Goal: Task Accomplishment & Management: Manage account settings

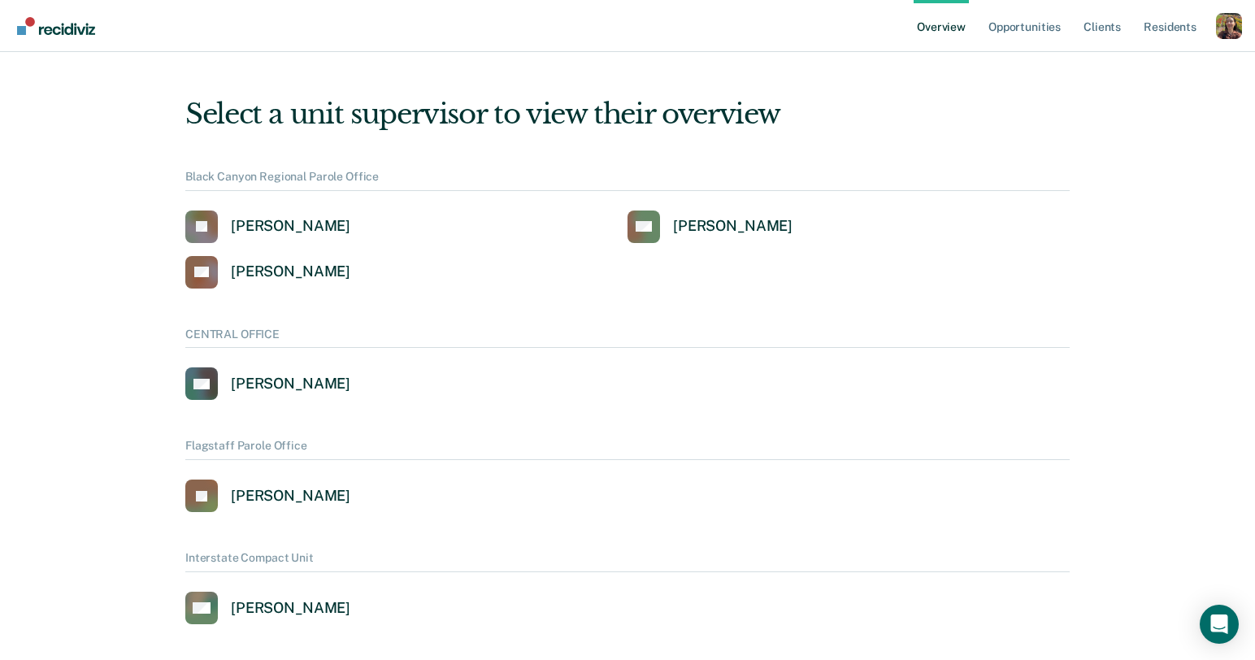
click at [1216, 24] on div "Profile dropdown button" at bounding box center [1229, 26] width 26 height 26
click at [1139, 70] on link "Profile" at bounding box center [1163, 74] width 105 height 14
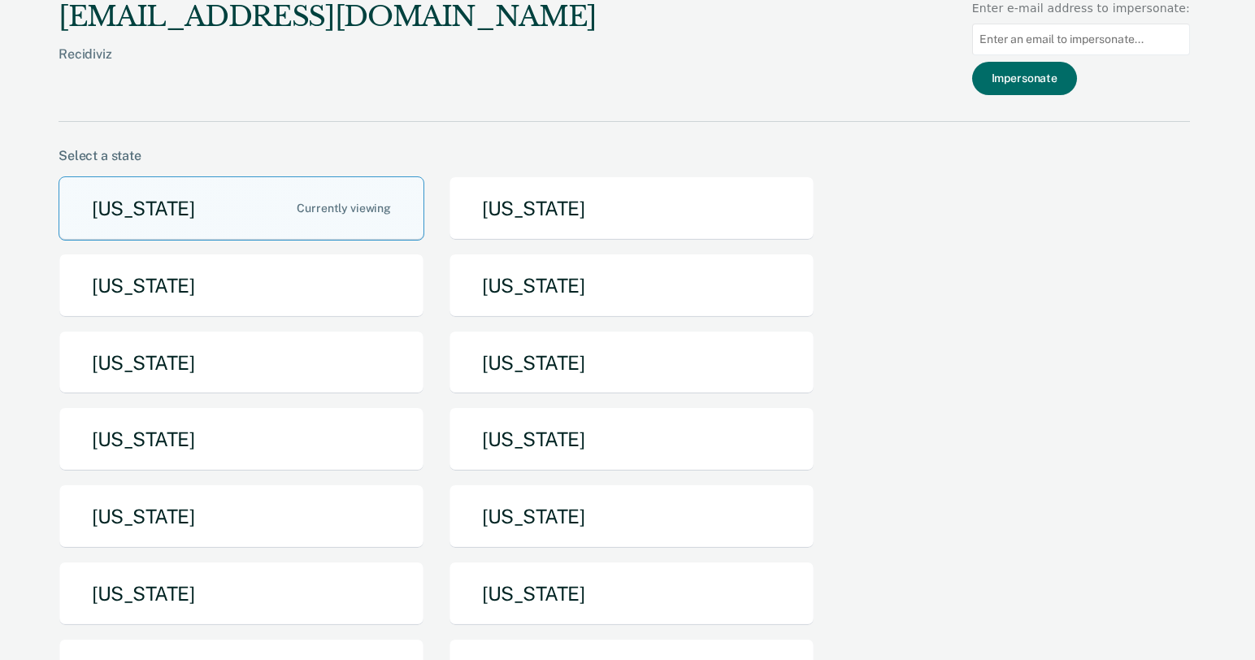
click at [1048, 41] on input at bounding box center [1081, 40] width 218 height 32
paste input "vanlawrance.franks@tdcj.texas.gov"
type input "vanlawrance.franks@tdcj.texas.gov"
click at [1042, 76] on button "Impersonate" at bounding box center [1024, 78] width 105 height 33
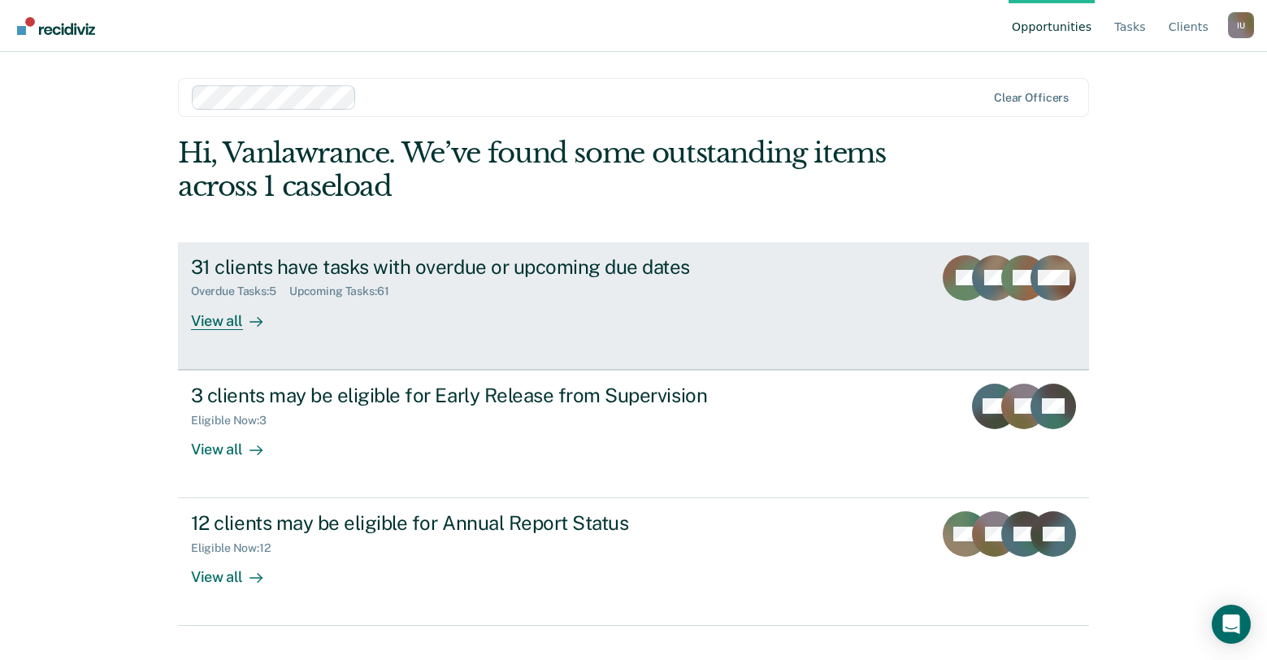
click at [205, 320] on div "View all" at bounding box center [236, 314] width 91 height 32
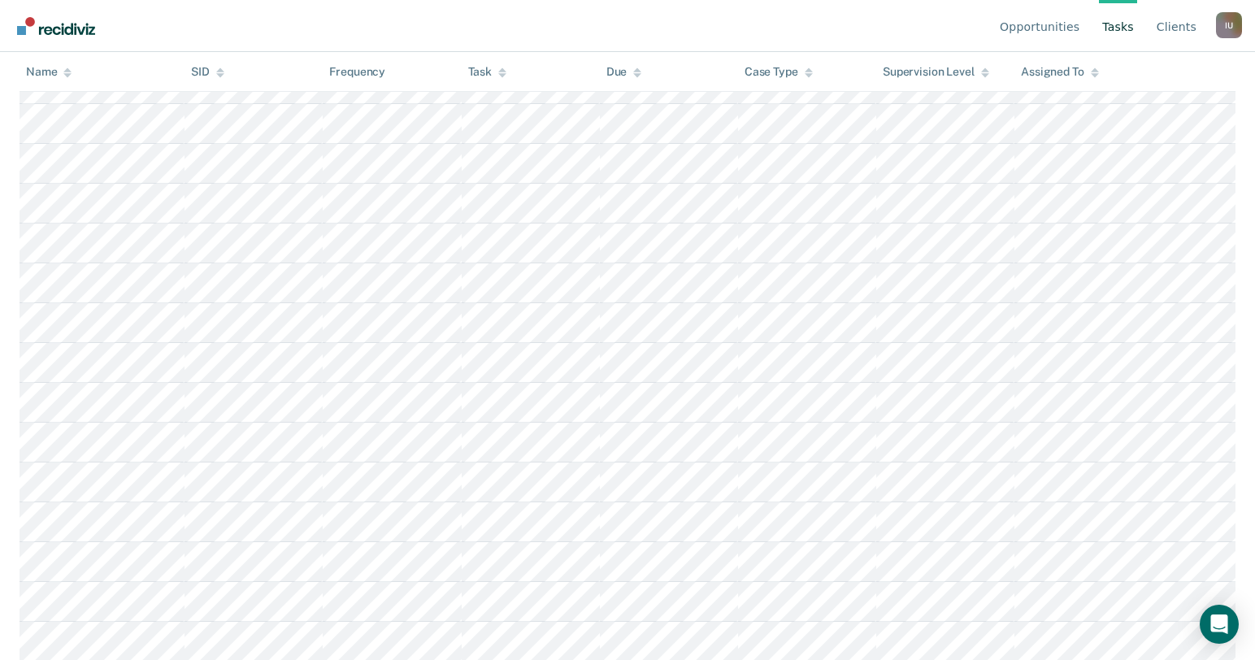
scroll to position [447, 0]
click at [1191, 26] on link "Client s" at bounding box center [1176, 26] width 46 height 52
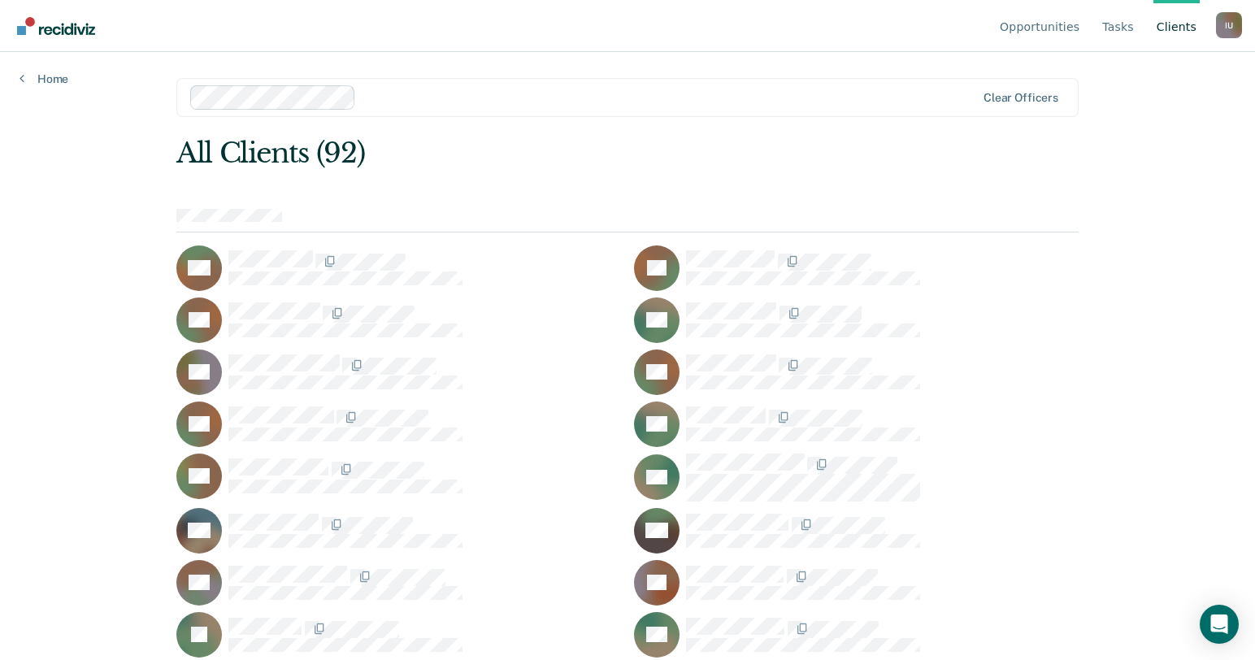
scroll to position [1794, 0]
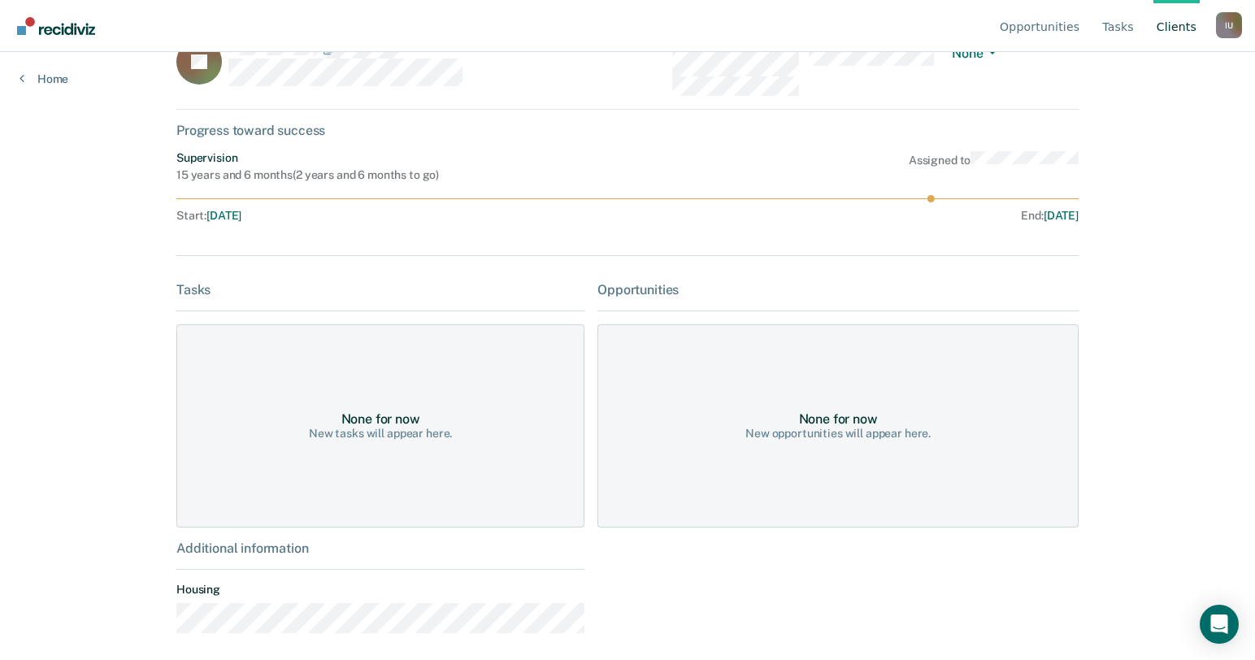
scroll to position [57, 0]
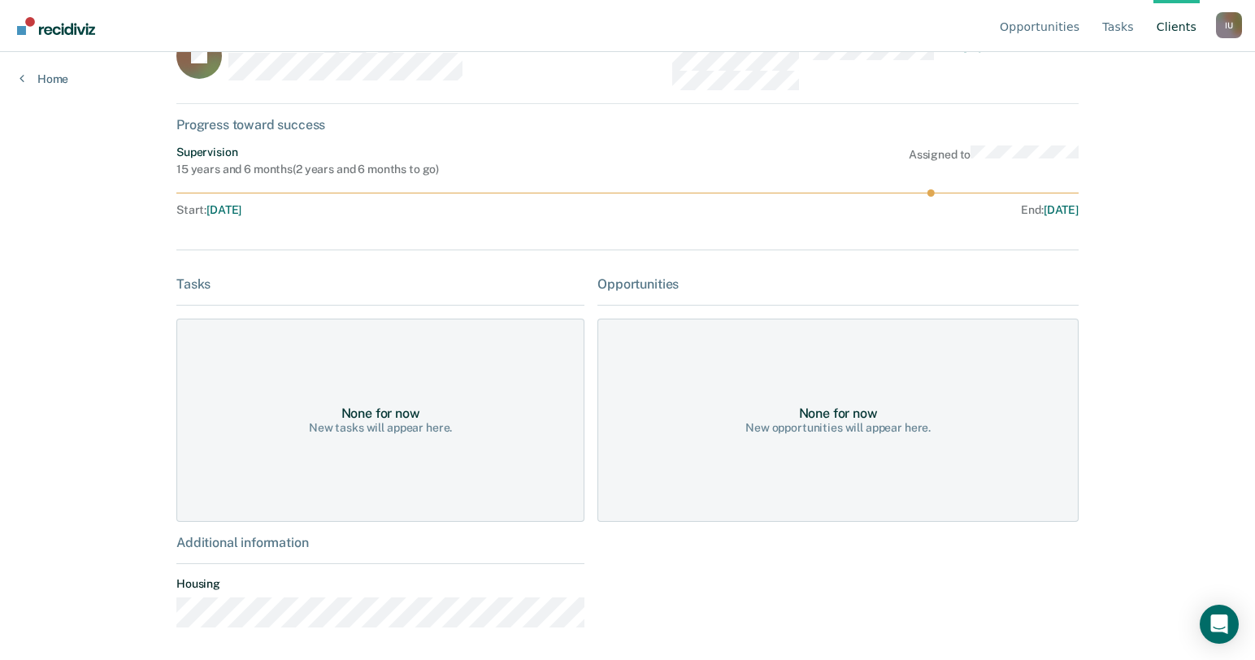
click at [394, 419] on div "None for now" at bounding box center [380, 413] width 79 height 15
click at [41, 81] on link "Home" at bounding box center [44, 79] width 49 height 15
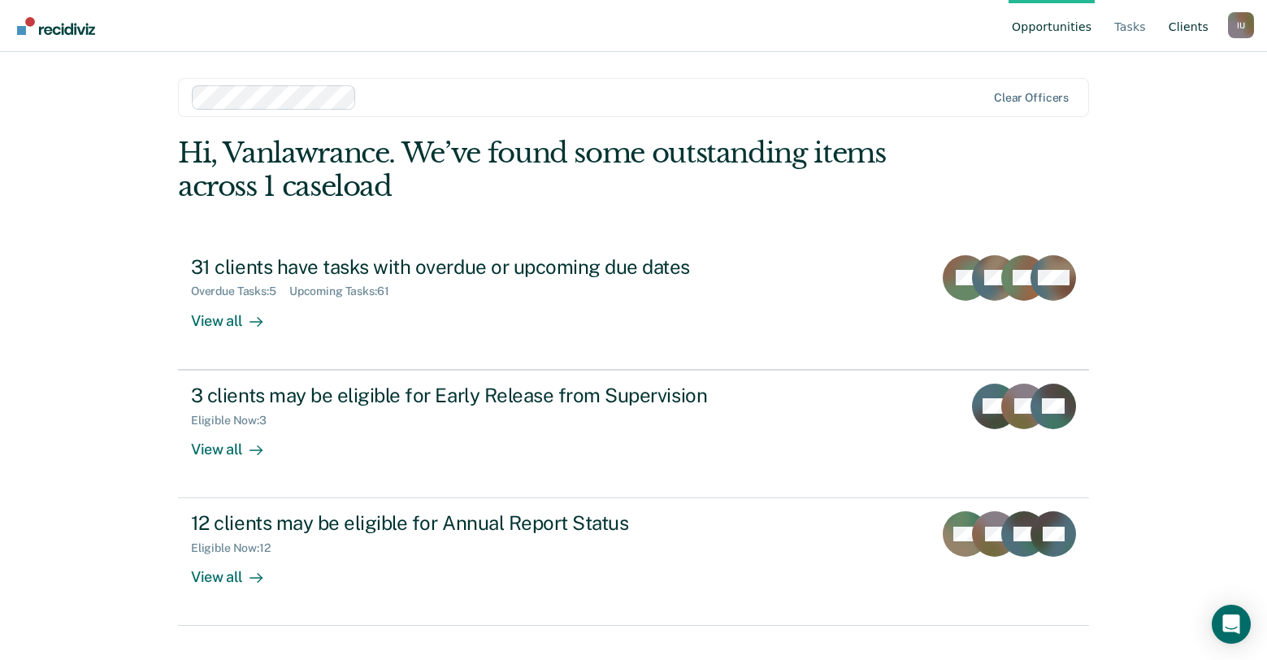
click at [1192, 20] on link "Client s" at bounding box center [1188, 26] width 46 height 52
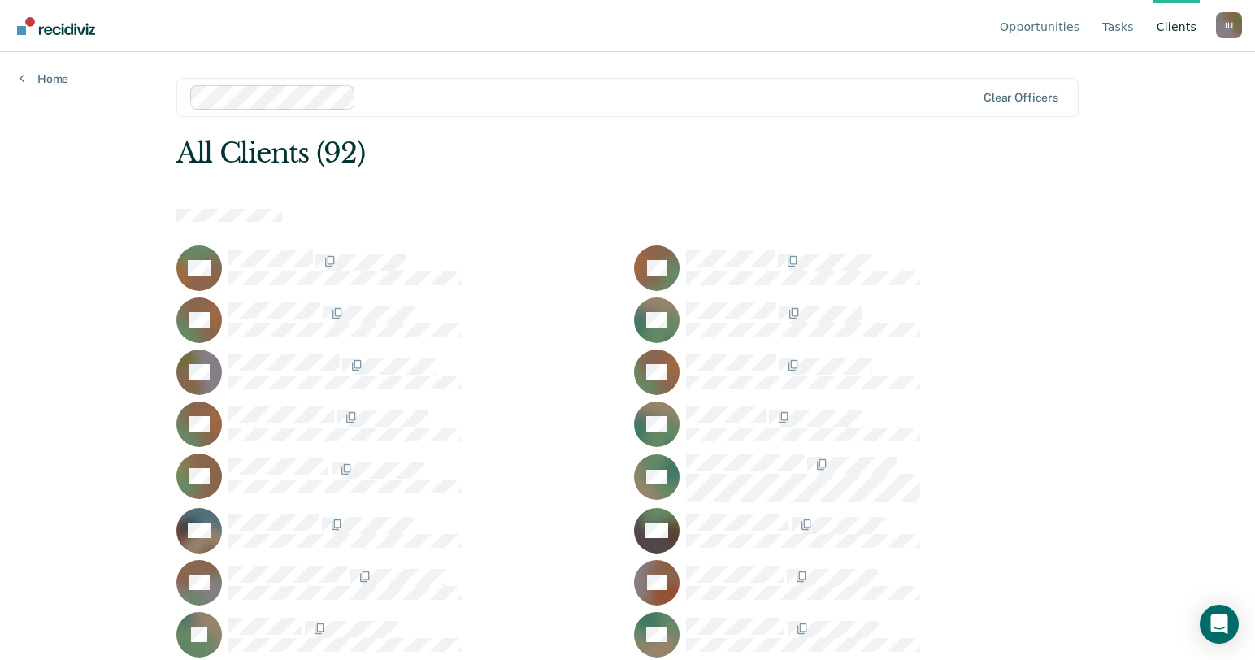
scroll to position [917, 0]
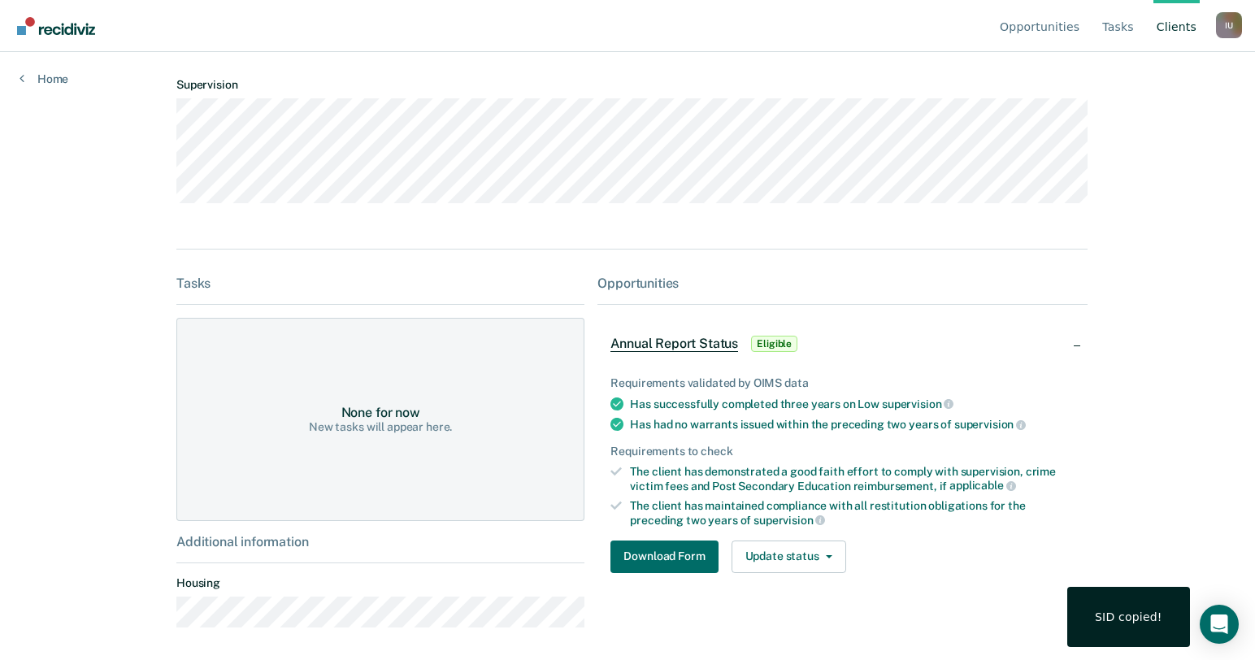
scroll to position [143, 0]
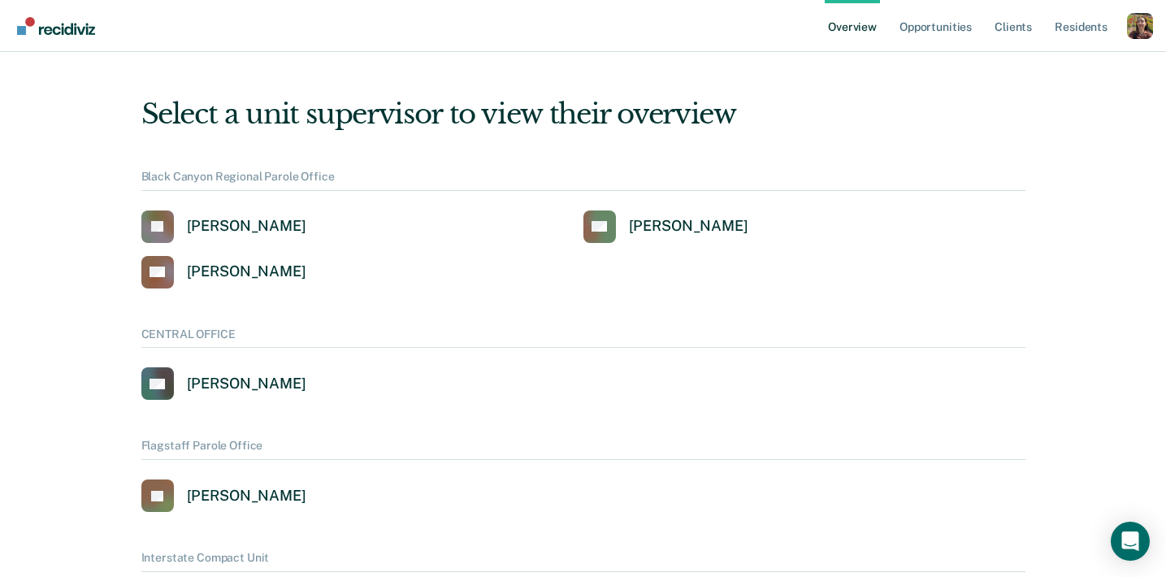
click at [1139, 34] on div "Profile dropdown button" at bounding box center [1140, 26] width 26 height 26
click at [1063, 74] on link "Profile" at bounding box center [1074, 74] width 105 height 14
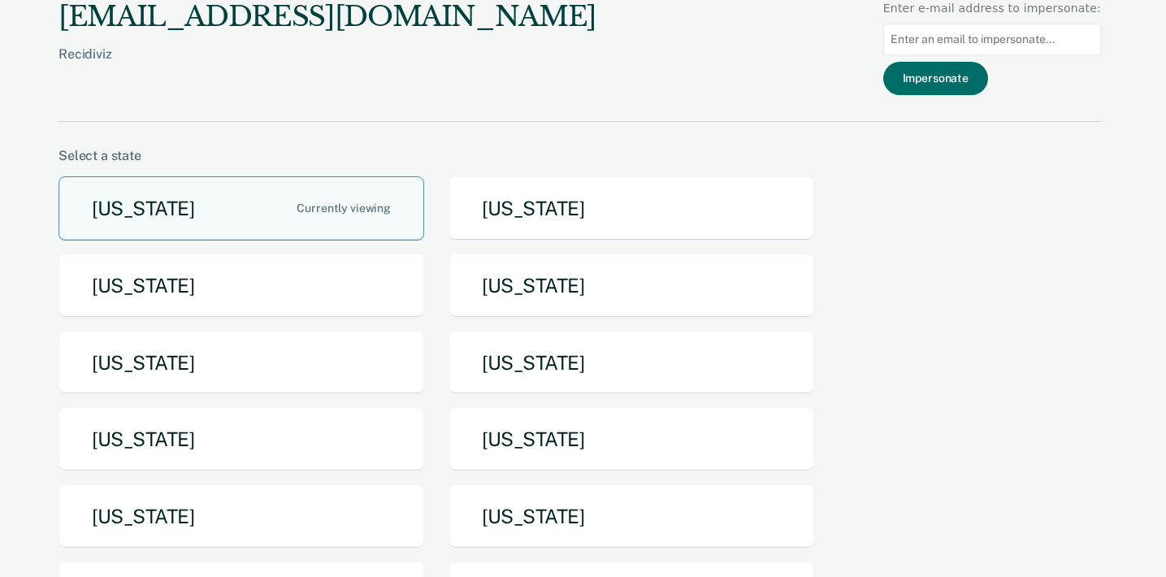
click at [957, 38] on input at bounding box center [992, 40] width 218 height 32
paste input "rena.robinson@tdcj.texas.gov"
type input "rena.robinson@tdcj.texas.gov"
click at [936, 87] on button "Impersonate" at bounding box center [935, 78] width 105 height 33
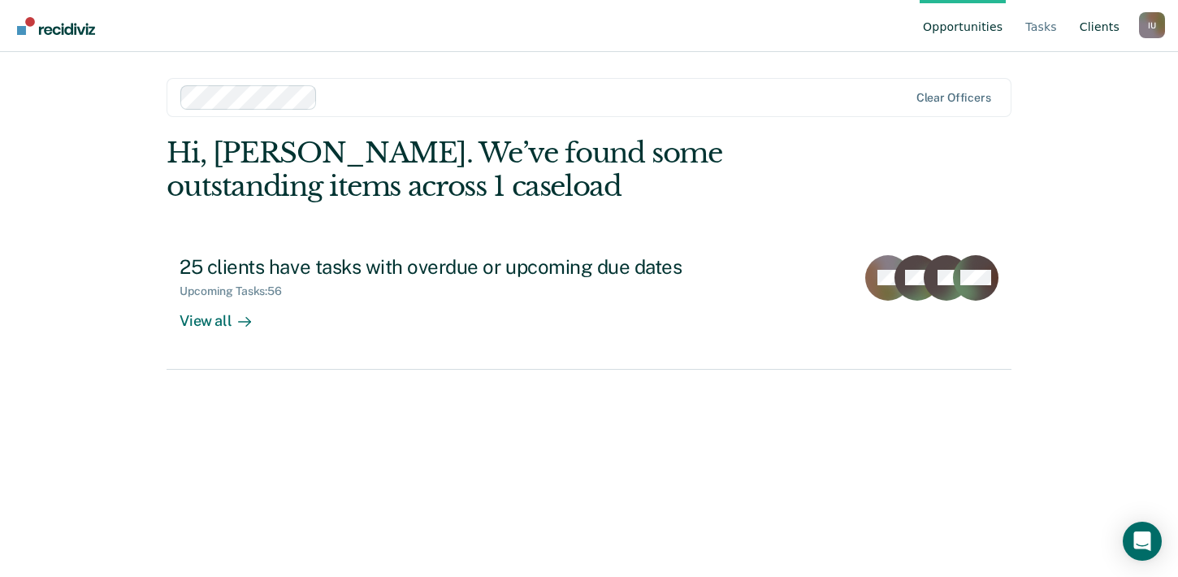
click at [1090, 33] on link "Client s" at bounding box center [1100, 26] width 46 height 52
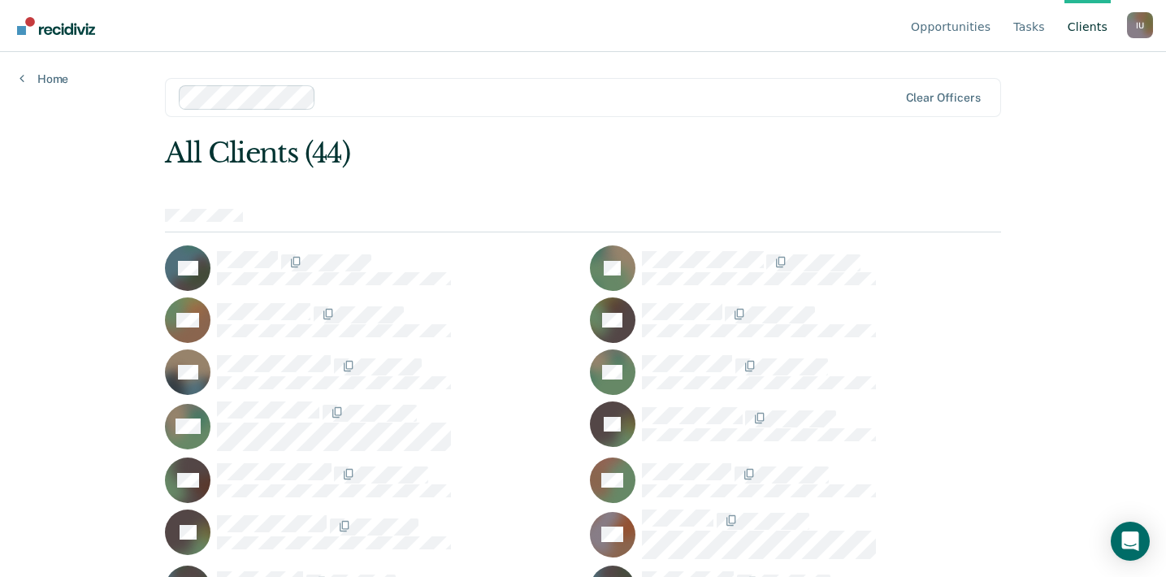
click at [1141, 22] on div "I U" at bounding box center [1140, 25] width 26 height 26
click at [1035, 73] on link "Profile" at bounding box center [1074, 76] width 105 height 14
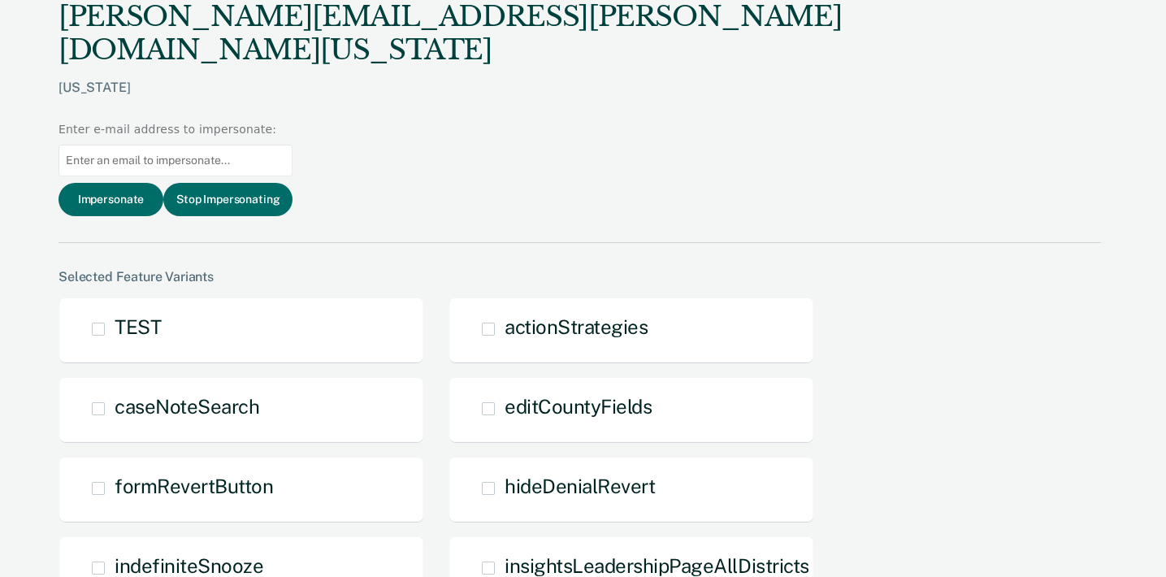
click at [293, 145] on input at bounding box center [176, 161] width 234 height 32
paste input "marlena.romero@tdcj.texas.gov"
type input "marlena.romero@tdcj.texas.gov"
click at [163, 183] on button "Impersonate" at bounding box center [111, 199] width 105 height 33
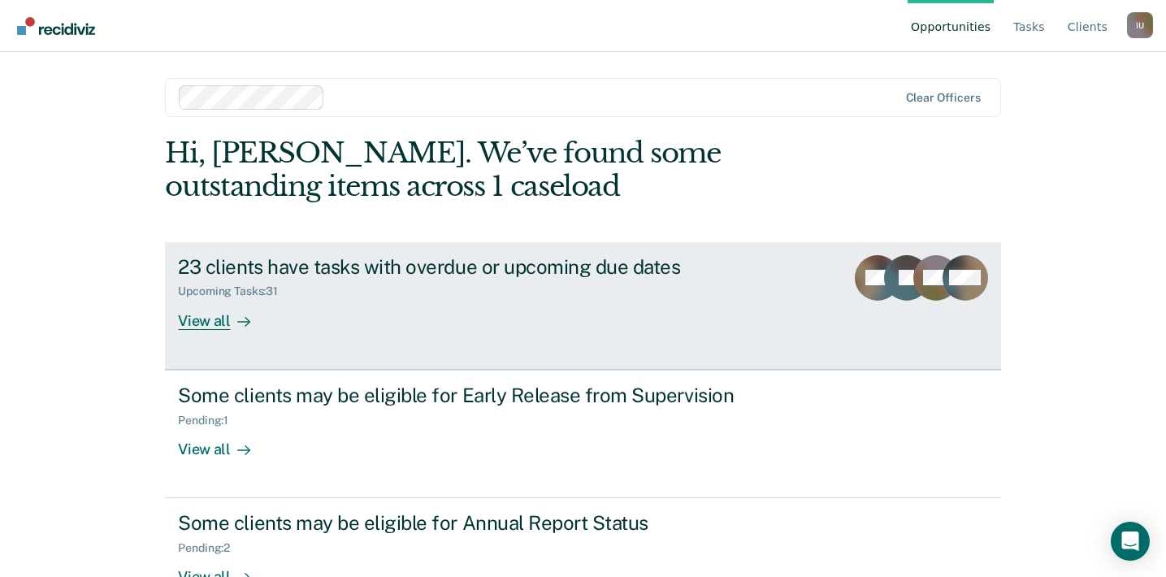
click at [231, 315] on div at bounding box center [241, 320] width 20 height 19
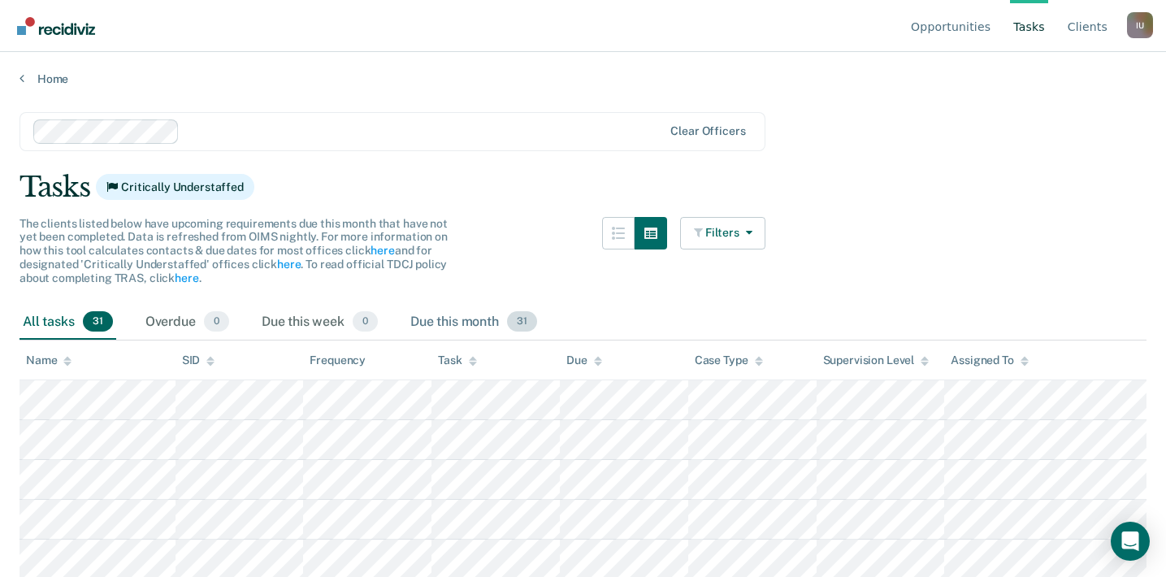
click at [453, 323] on div "Due this month 31" at bounding box center [473, 323] width 133 height 36
click at [455, 276] on div "The clients listed below have upcoming requirements due this month that have no…" at bounding box center [239, 251] width 439 height 68
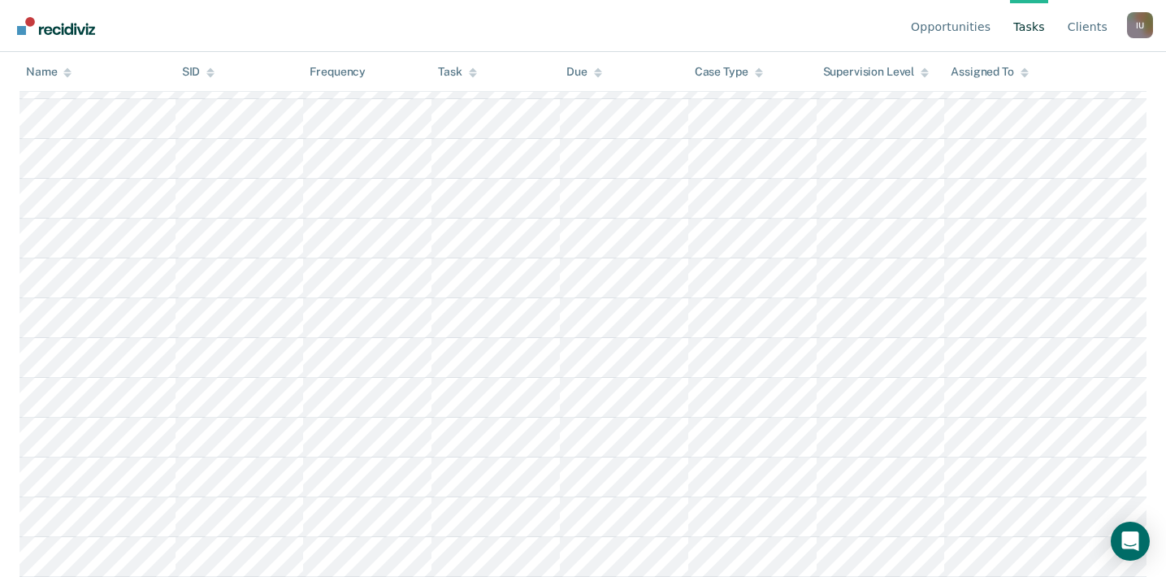
scroll to position [1122, 0]
click at [1091, 34] on link "Client s" at bounding box center [1088, 26] width 46 height 52
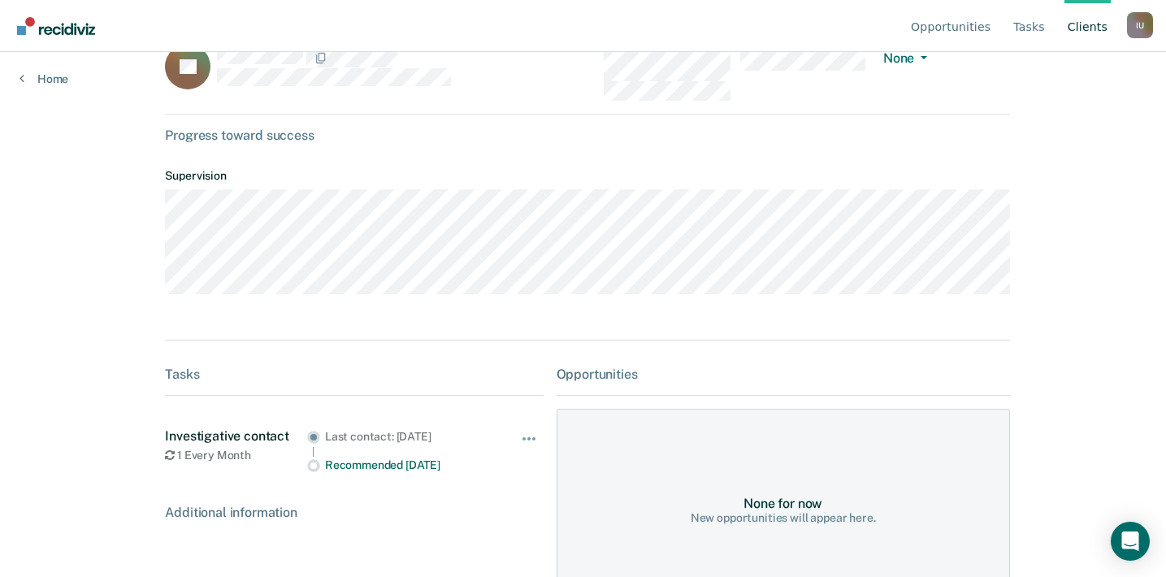
scroll to position [106, 0]
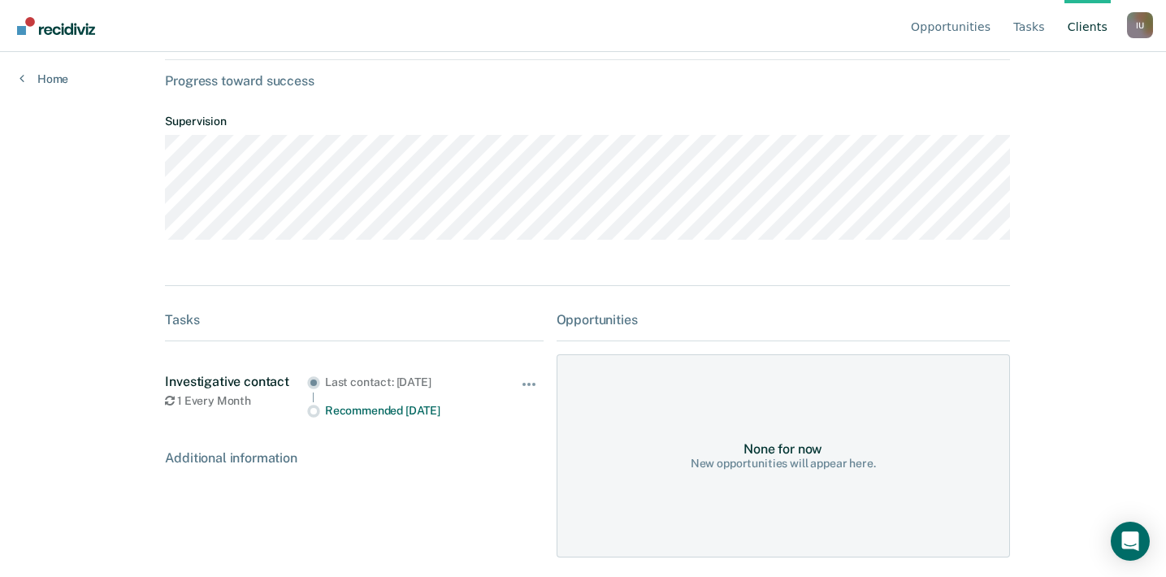
click at [252, 384] on div "Investigative contact" at bounding box center [235, 381] width 141 height 15
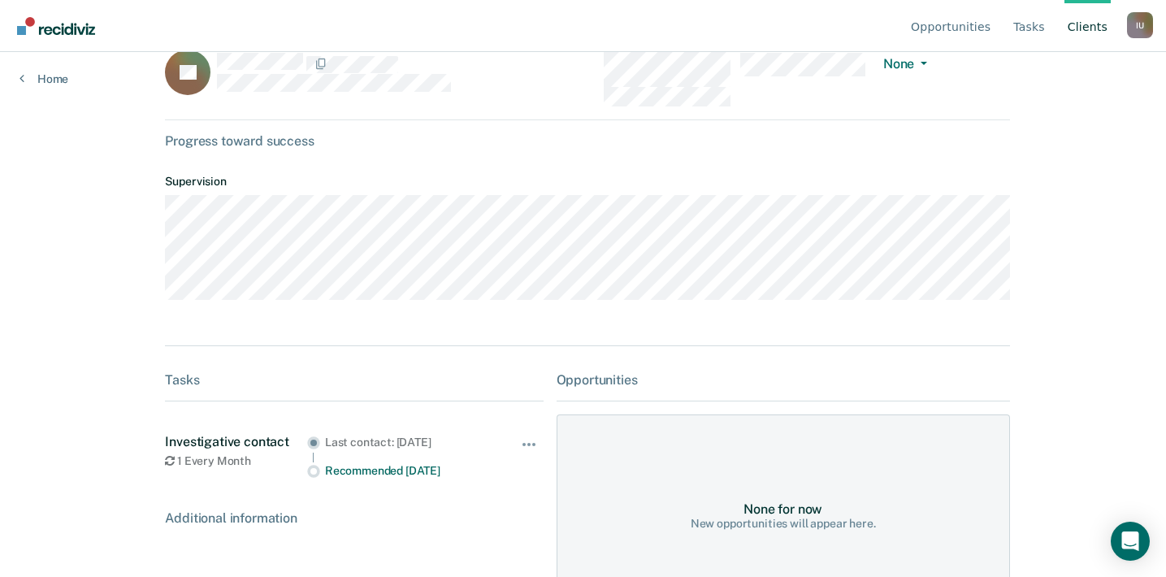
scroll to position [0, 0]
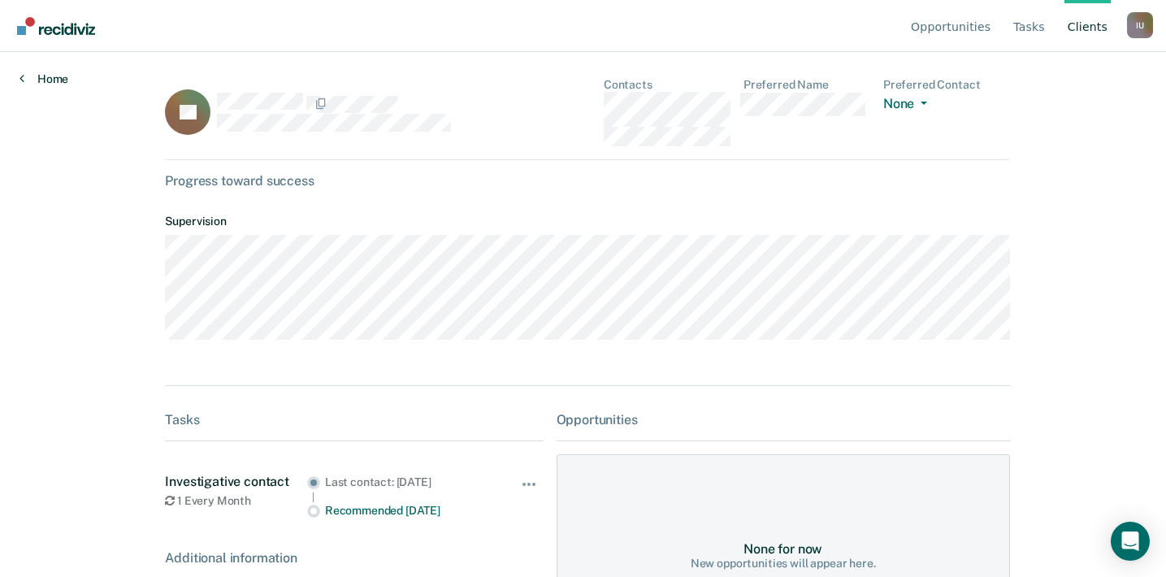
click at [56, 73] on link "Home" at bounding box center [44, 79] width 49 height 15
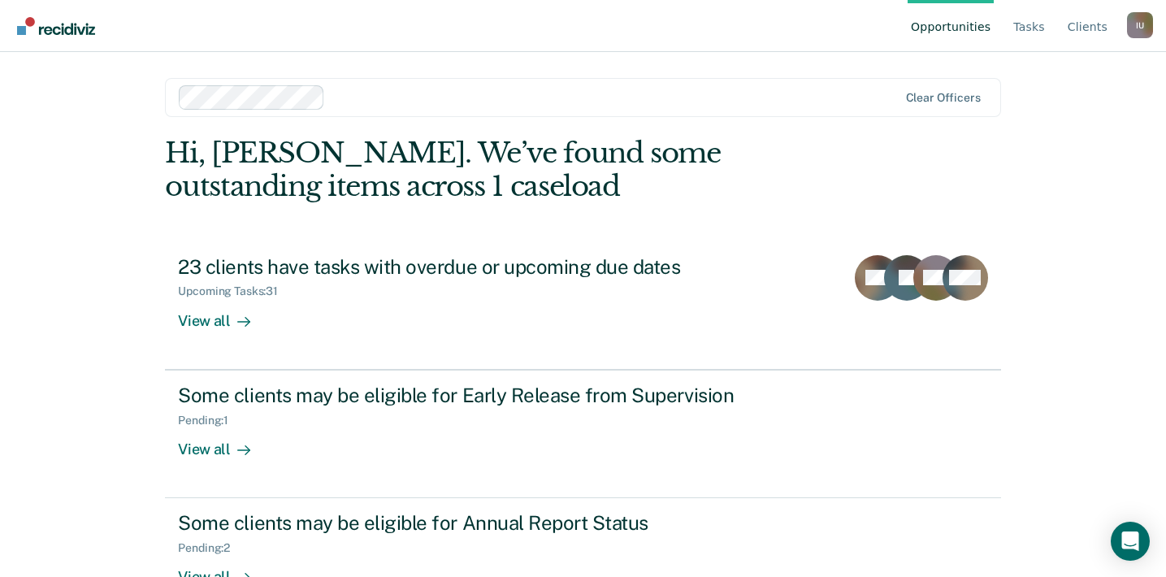
click at [1053, 33] on ul "Opportunities Tasks Client s" at bounding box center [1017, 26] width 219 height 52
click at [1080, 28] on link "Client s" at bounding box center [1088, 26] width 46 height 52
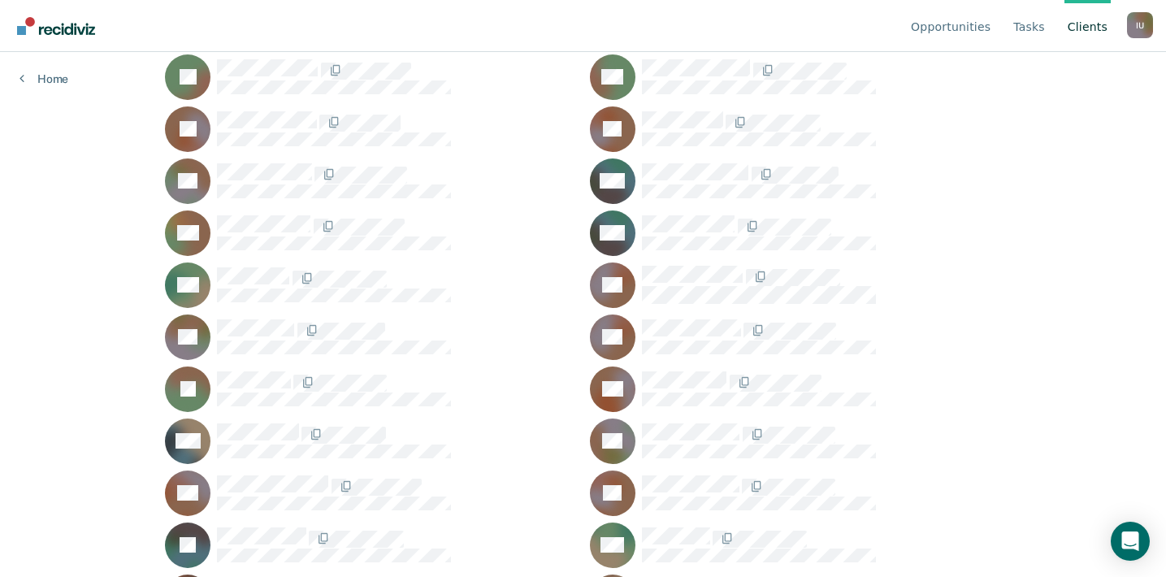
scroll to position [700, 0]
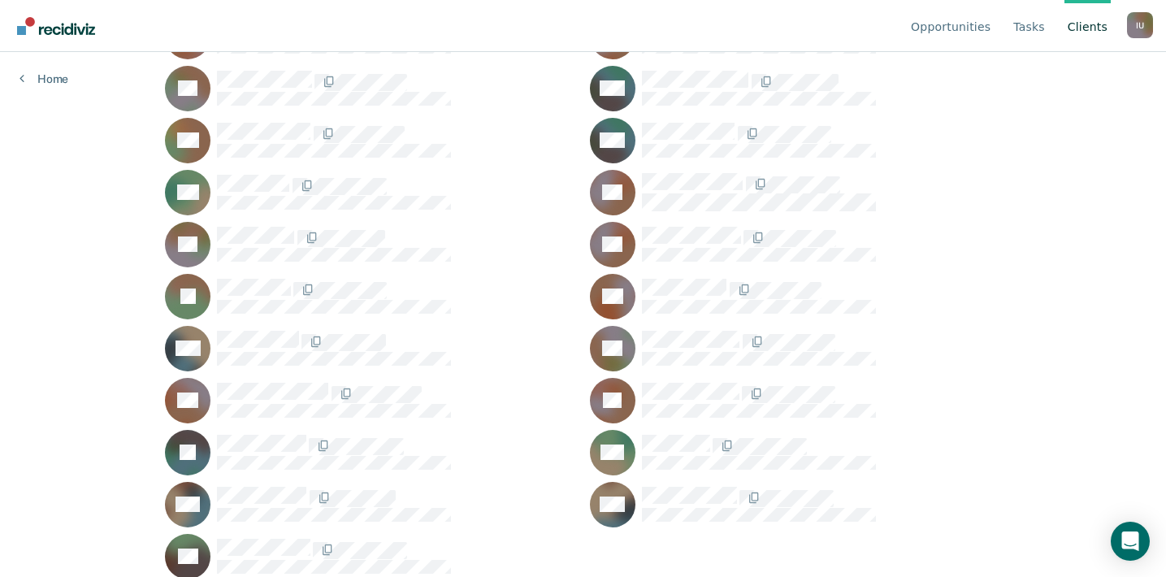
click at [1129, 24] on div "I U" at bounding box center [1140, 25] width 26 height 26
click at [1087, 65] on button "Profile" at bounding box center [1074, 76] width 157 height 26
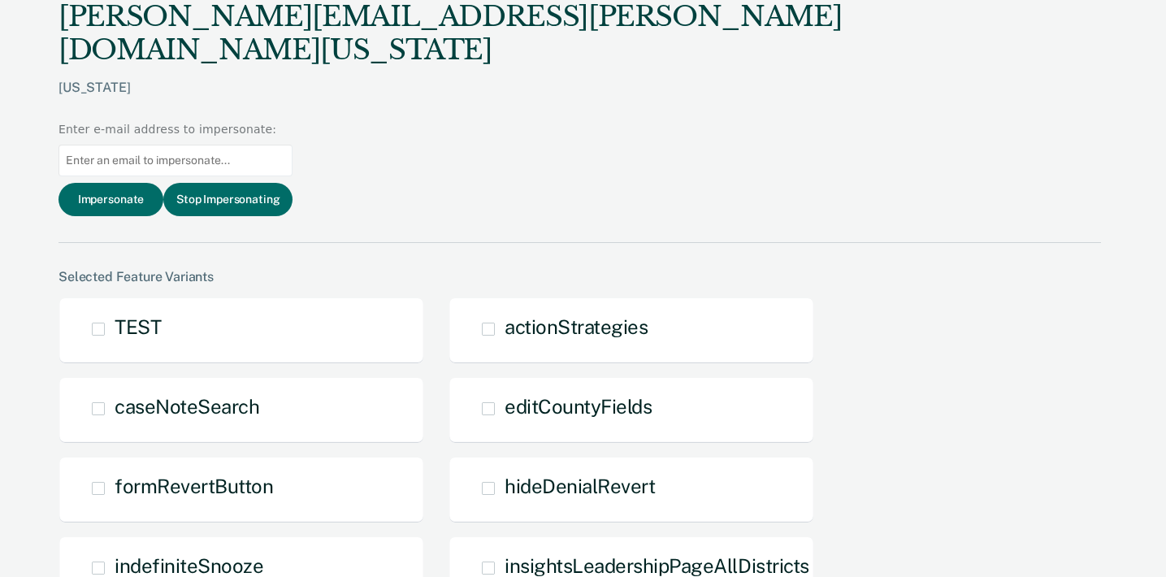
click at [293, 145] on input at bounding box center [176, 161] width 234 height 32
paste input "scoombs@utah.gov"
type input "scoombs@utah.gov"
click at [163, 183] on button "Impersonate" at bounding box center [111, 199] width 105 height 33
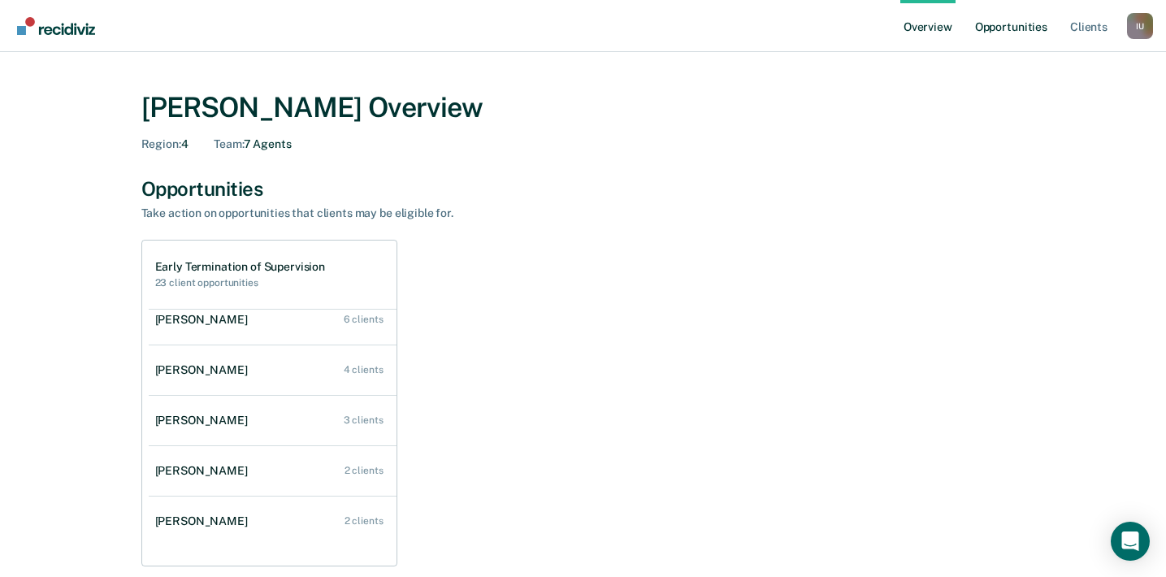
click at [1018, 33] on link "Opportunities" at bounding box center [1011, 26] width 79 height 52
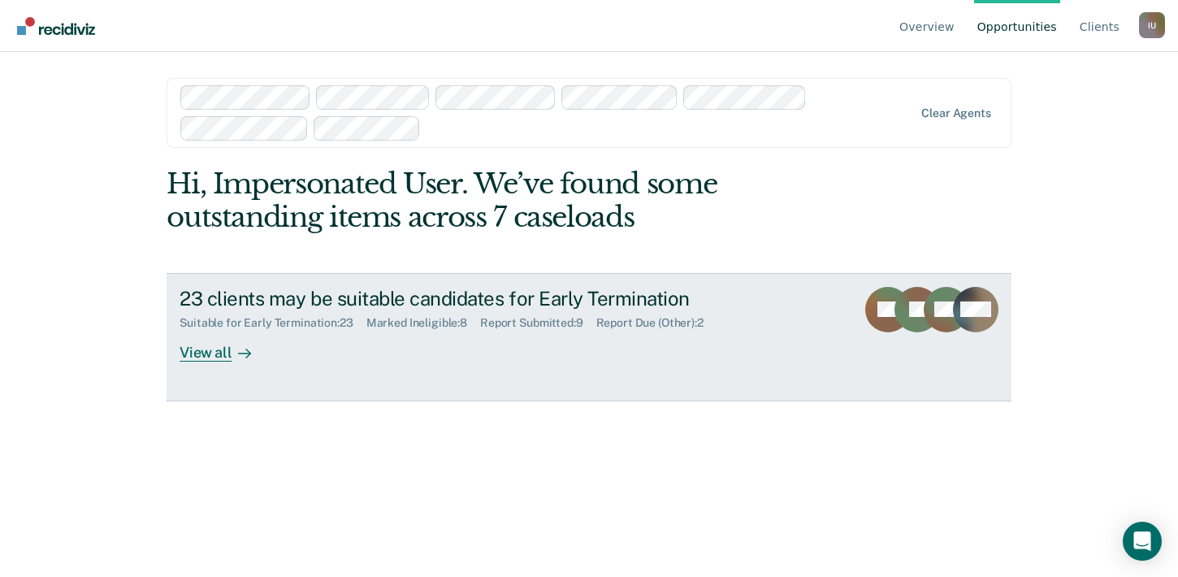
click at [429, 375] on link "23 clients may be suitable candidates for Early Termination Suitable for Early …" at bounding box center [589, 337] width 845 height 128
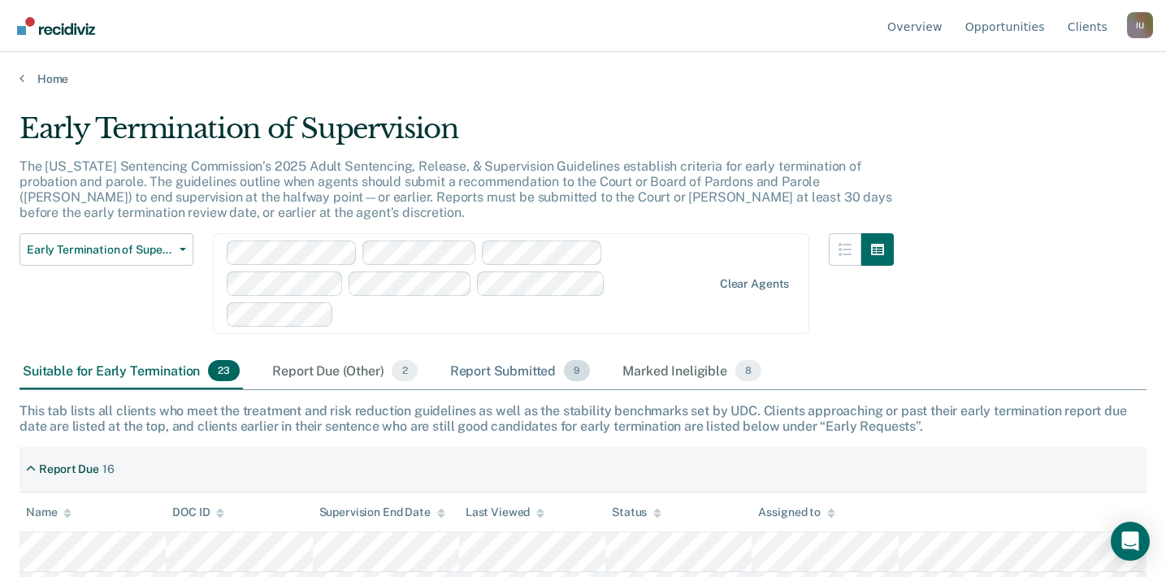
click at [497, 353] on div "Report Submitted 9" at bounding box center [520, 371] width 147 height 36
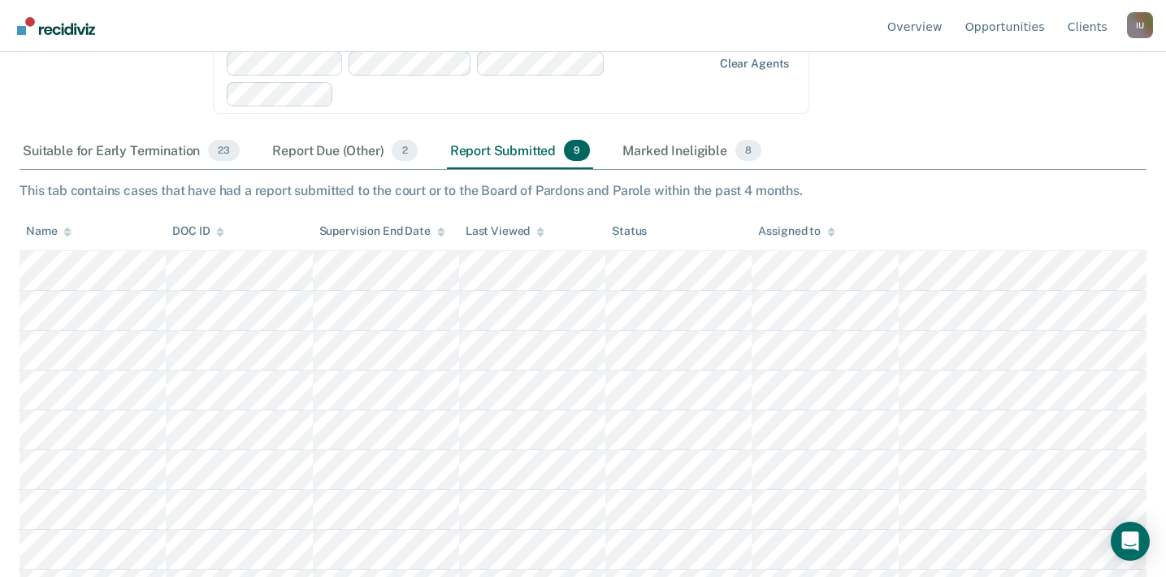
scroll to position [222, 0]
click at [1140, 30] on div "I U" at bounding box center [1140, 25] width 26 height 26
click at [1085, 77] on link "Profile" at bounding box center [1074, 76] width 105 height 14
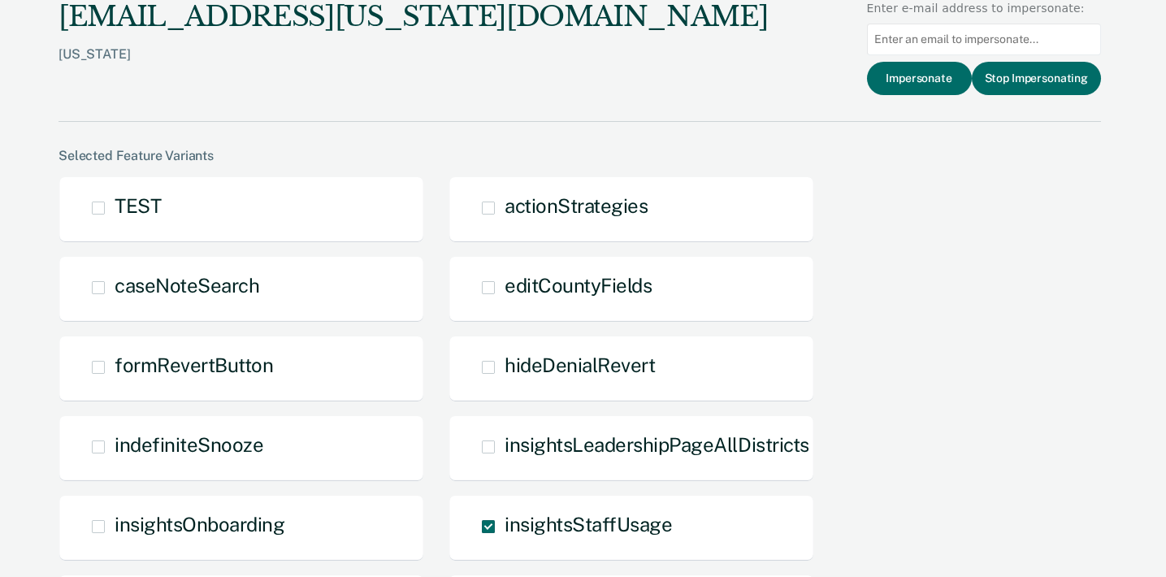
click at [981, 26] on input at bounding box center [984, 40] width 234 height 32
paste input "nahima.odabachian@tdcj.texas.gov"
type input "nahima.odabachian@tdcj.texas.gov"
click at [937, 89] on button "Impersonate" at bounding box center [919, 78] width 105 height 33
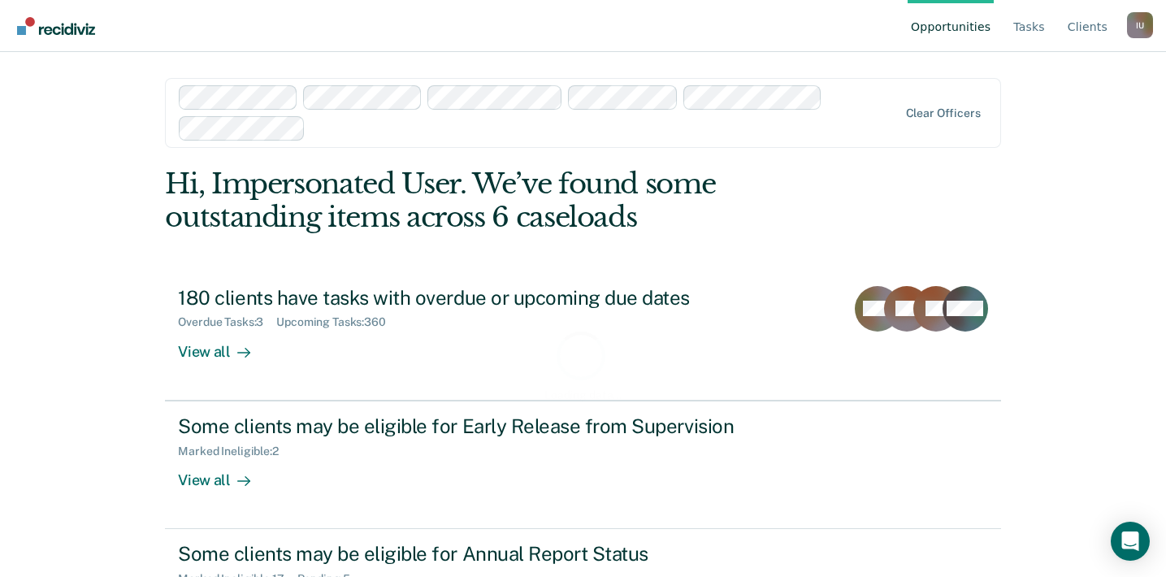
click at [426, 115] on div at bounding box center [539, 112] width 720 height 55
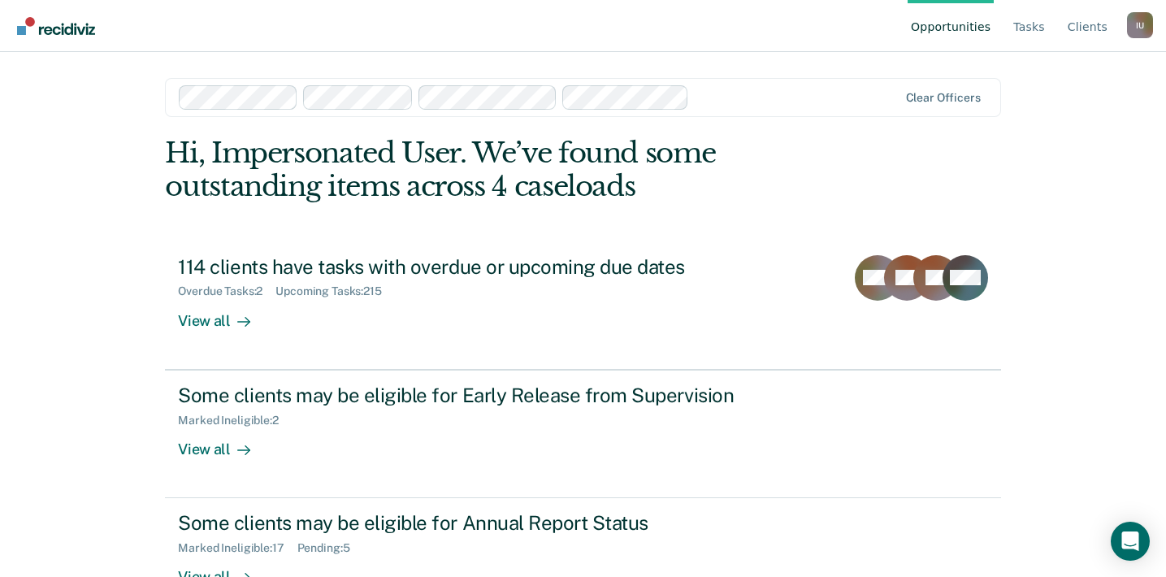
click at [411, 95] on div at bounding box center [539, 97] width 720 height 24
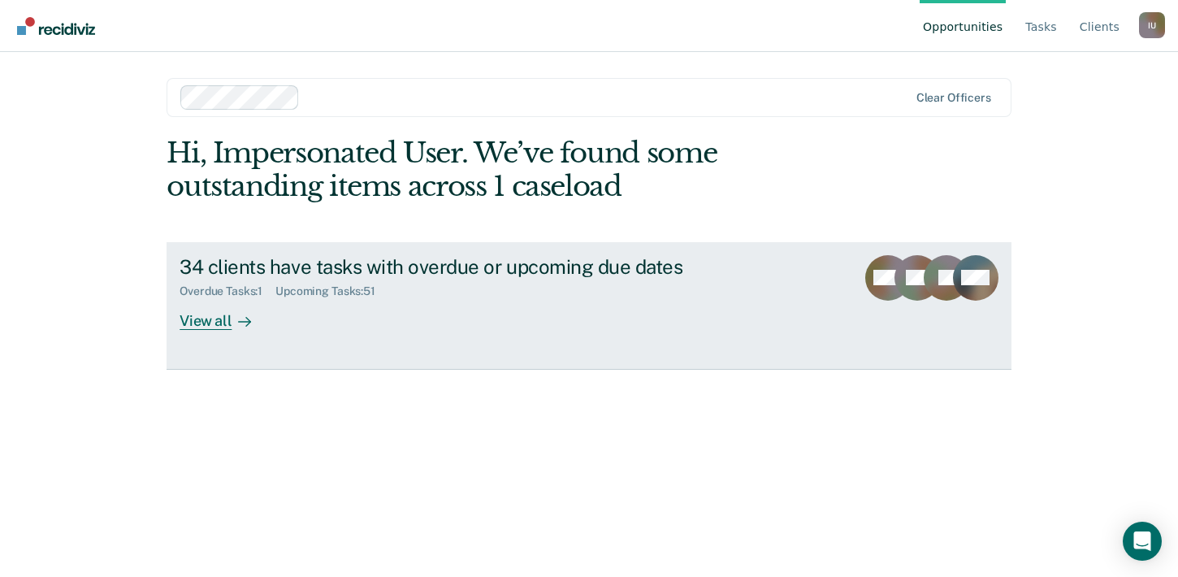
click at [332, 293] on div "Upcoming Tasks : 51" at bounding box center [331, 291] width 113 height 14
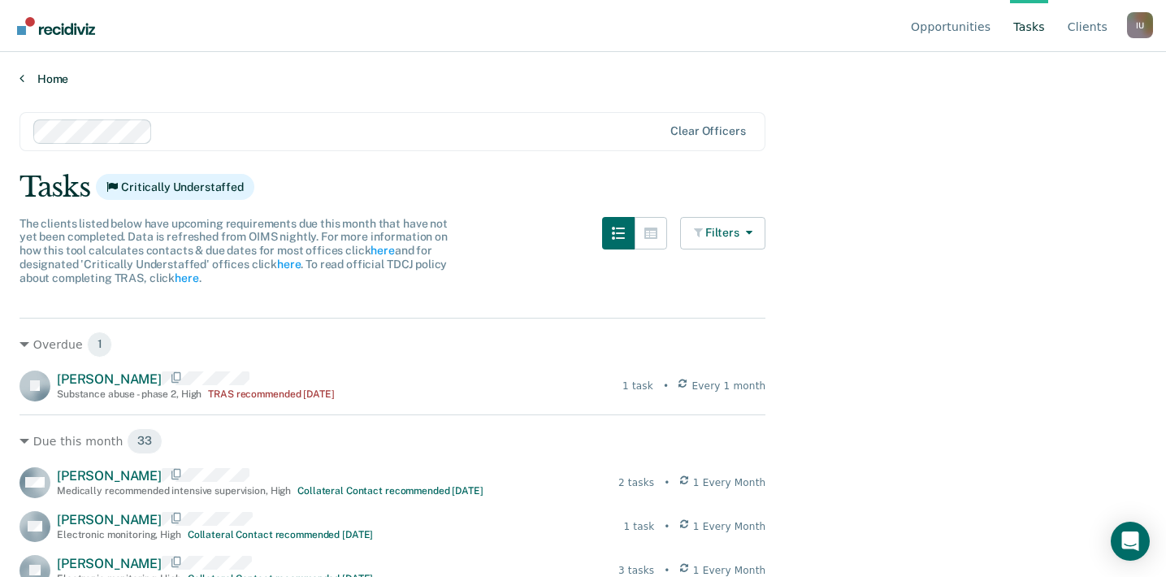
click at [31, 78] on link "Home" at bounding box center [583, 79] width 1127 height 15
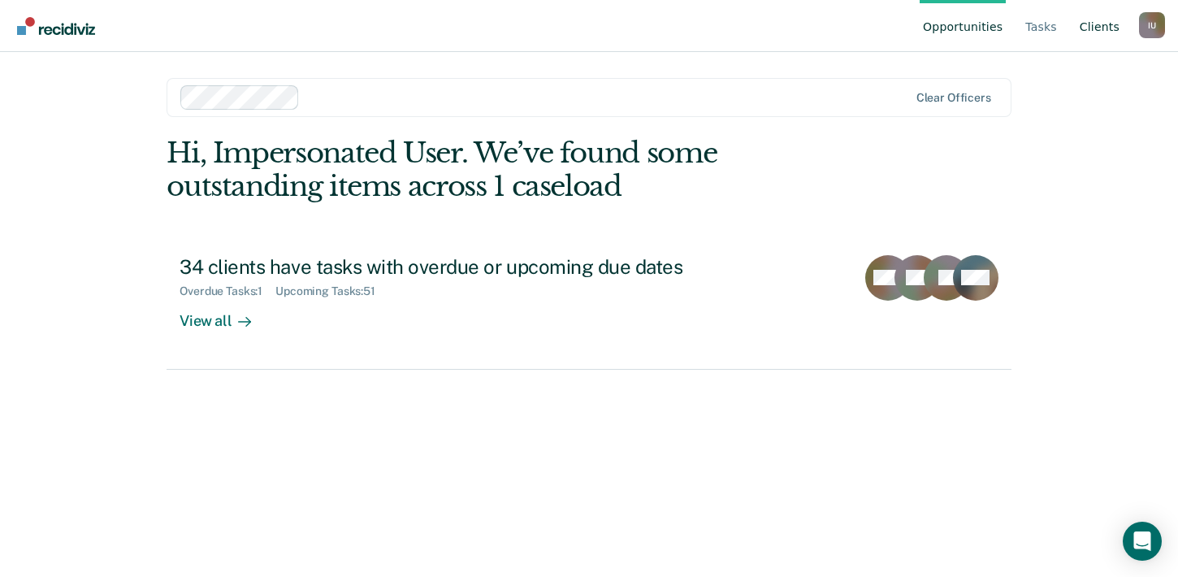
click at [1122, 28] on link "Client s" at bounding box center [1100, 26] width 46 height 52
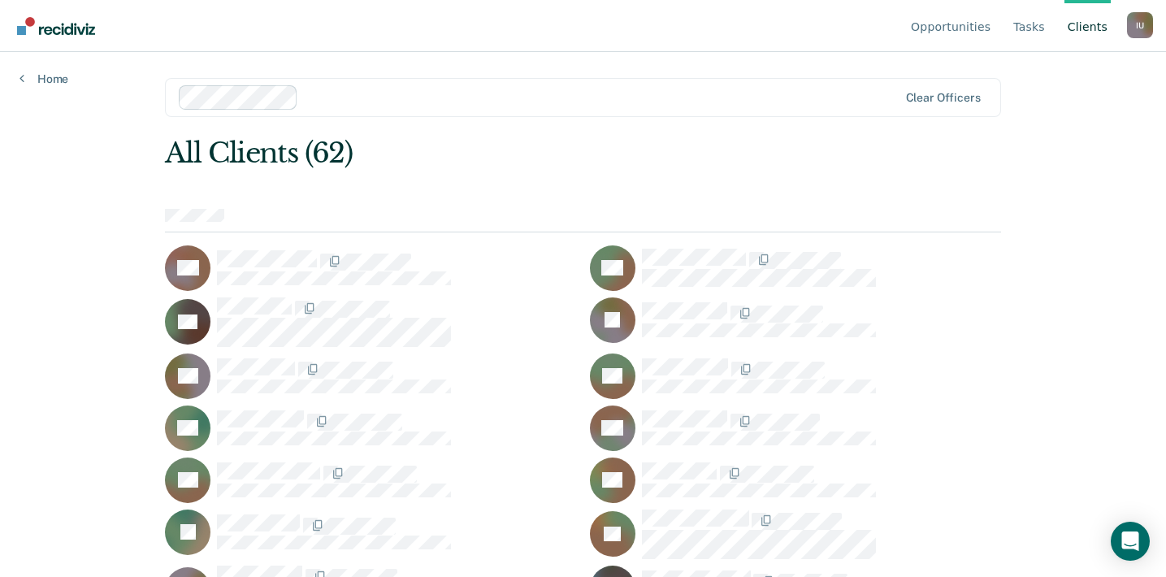
scroll to position [1279, 0]
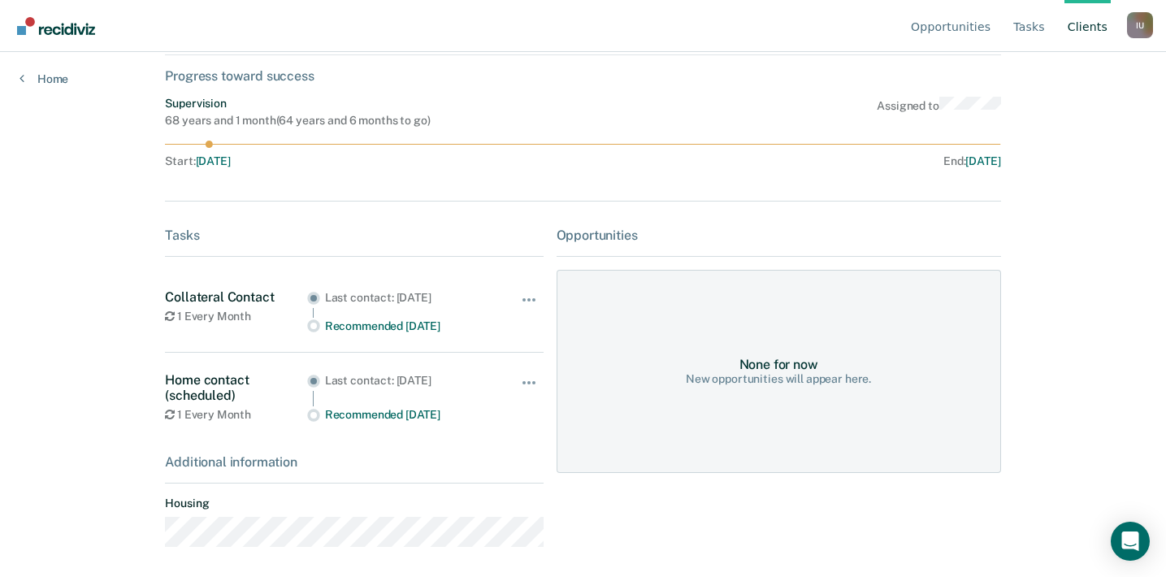
scroll to position [93, 0]
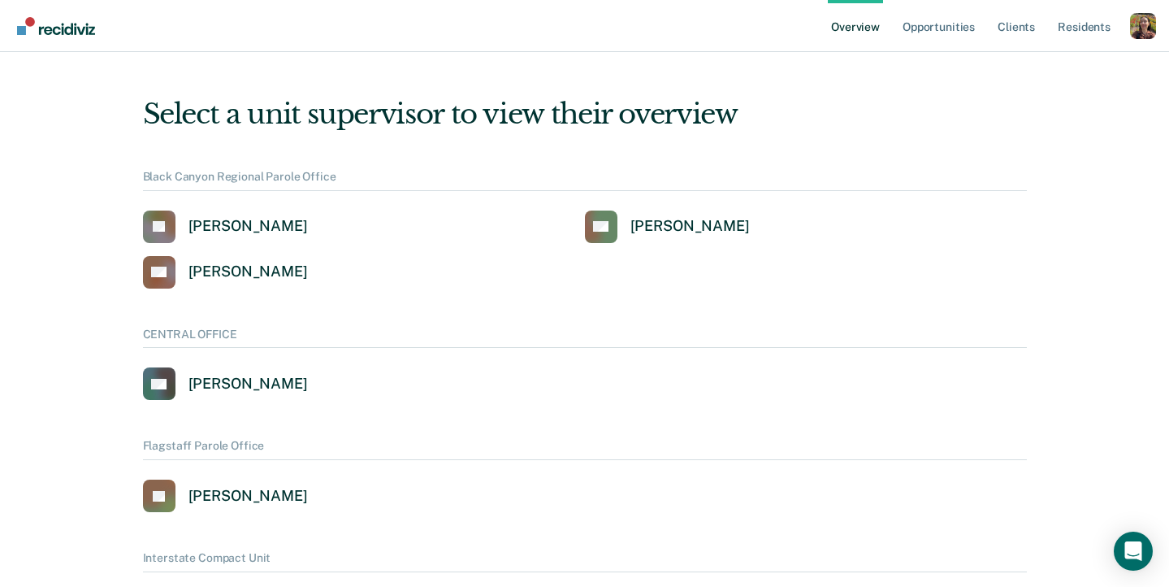
click at [1140, 15] on div "Profile dropdown button" at bounding box center [1143, 26] width 26 height 26
click at [1039, 70] on link "Profile" at bounding box center [1078, 74] width 105 height 14
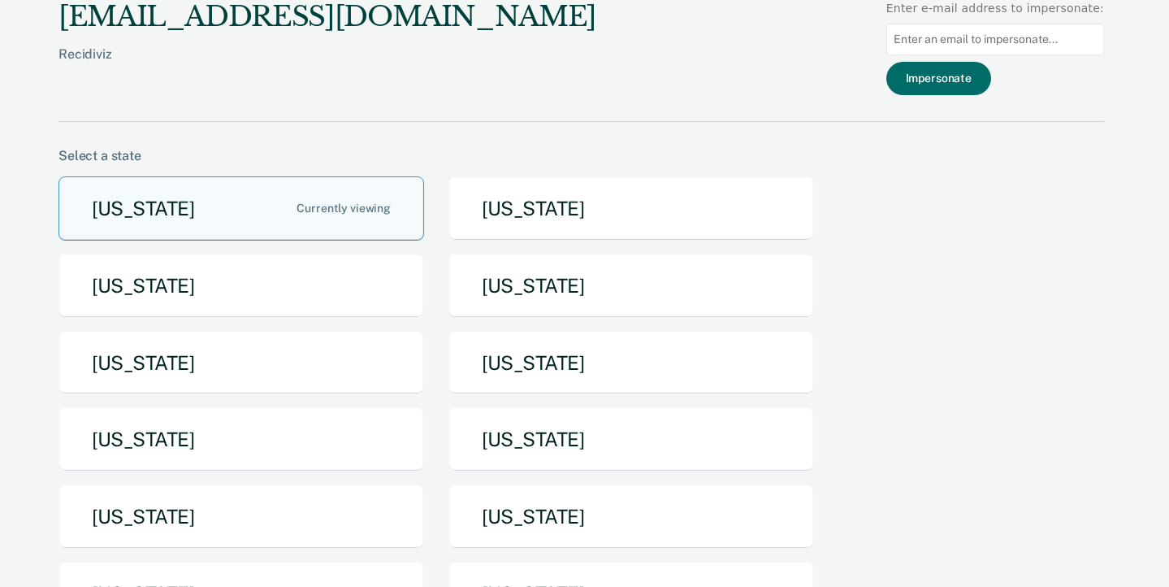
click at [1032, 41] on input at bounding box center [996, 40] width 218 height 32
paste input "[PERSON_NAME][EMAIL_ADDRESS][PERSON_NAME][DOMAIN_NAME][US_STATE]"
type input "[PERSON_NAME][EMAIL_ADDRESS][PERSON_NAME][DOMAIN_NAME][US_STATE]"
click at [977, 83] on button "Impersonate" at bounding box center [939, 78] width 105 height 33
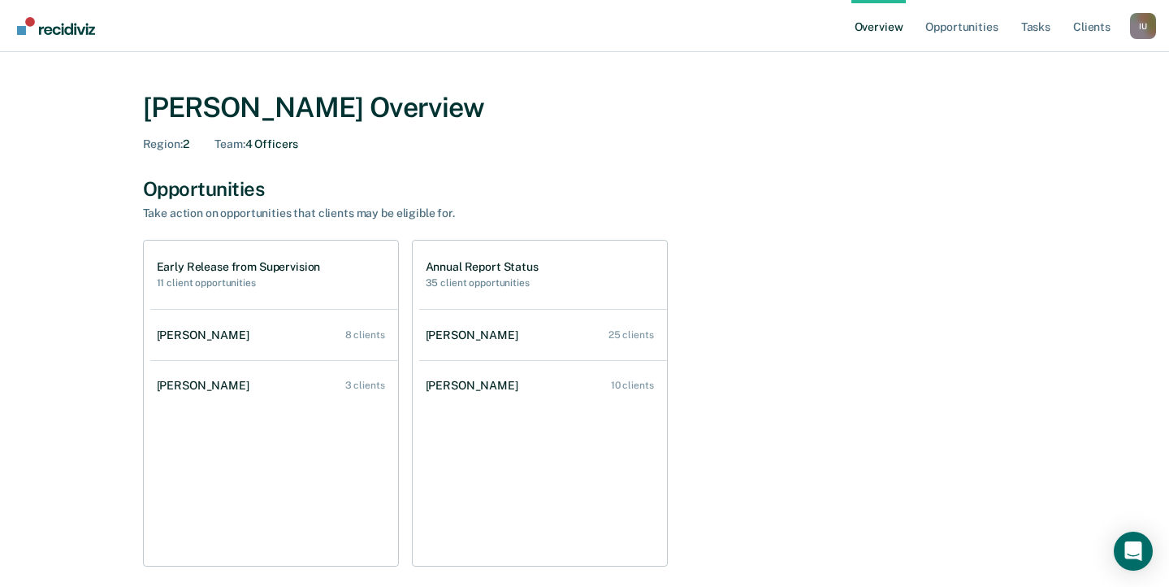
click at [1144, 23] on div "I U" at bounding box center [1143, 26] width 26 height 26
click at [1091, 79] on link "Profile" at bounding box center [1078, 74] width 105 height 14
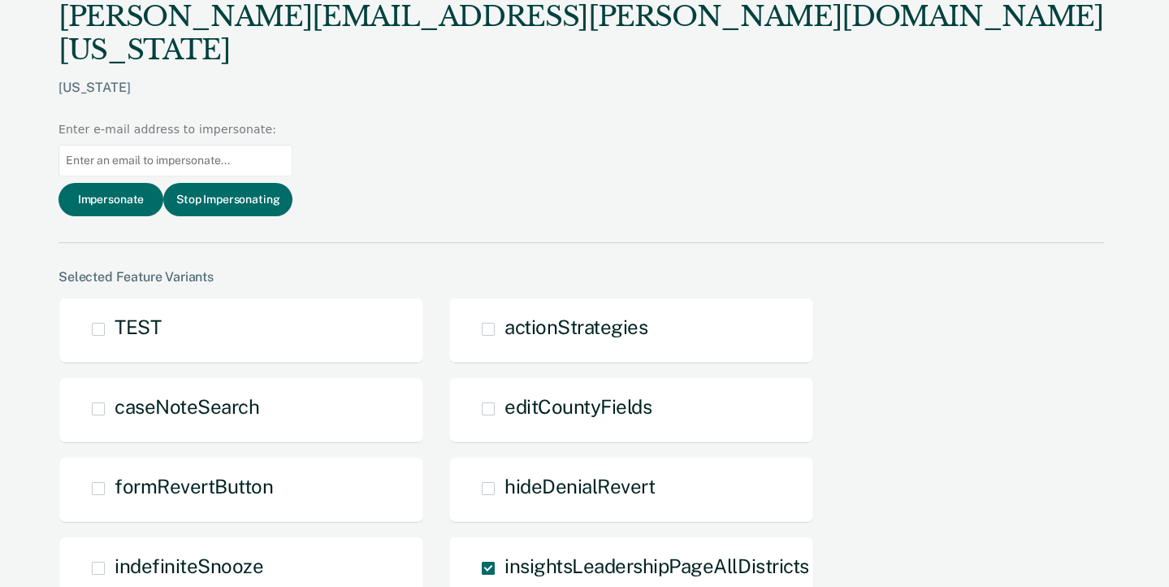
click at [293, 145] on input at bounding box center [176, 161] width 234 height 32
paste input "nadia.washington@tdcj.texas.gov"
type input "nadia.washington@tdcj.texas.gov"
click at [163, 183] on button "Impersonate" at bounding box center [111, 199] width 105 height 33
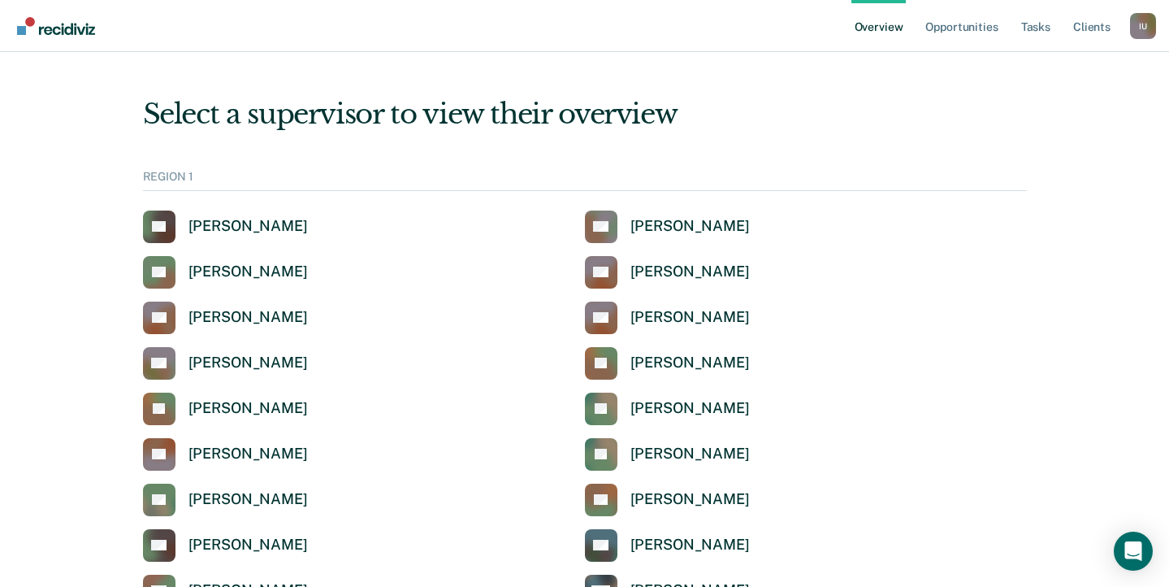
click at [1143, 26] on div "I U" at bounding box center [1143, 26] width 26 height 26
click at [1097, 26] on link "Client s" at bounding box center [1092, 26] width 44 height 52
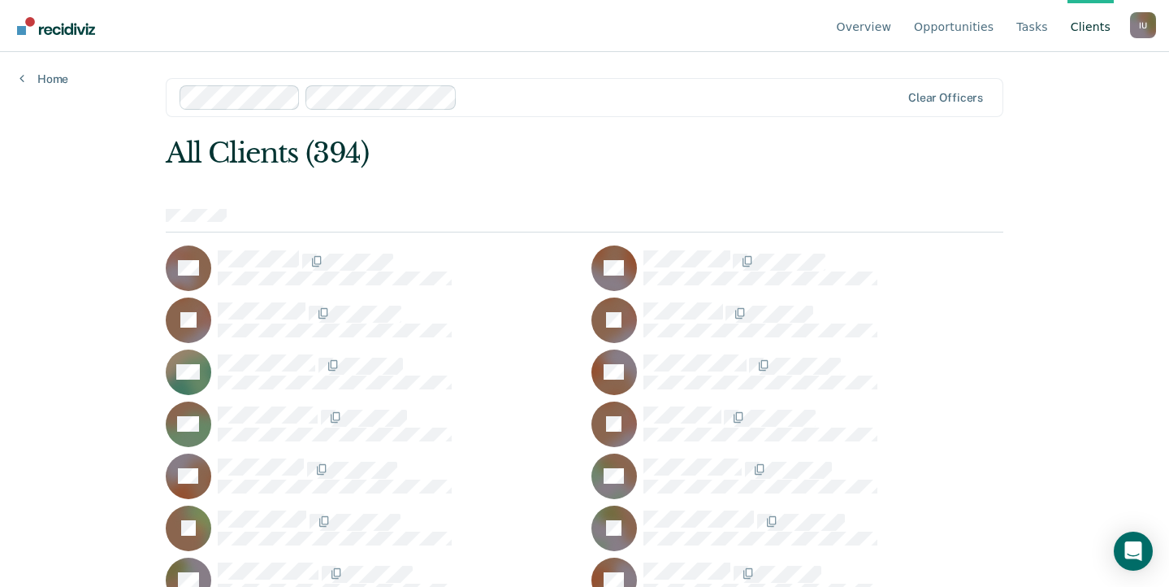
click at [545, 90] on div at bounding box center [682, 97] width 436 height 19
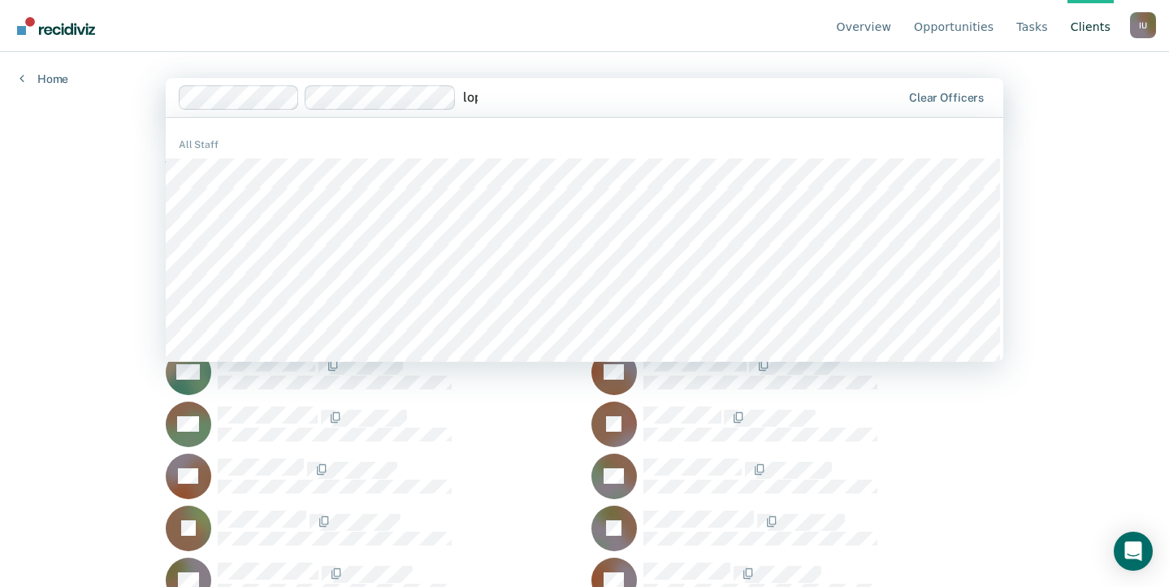
type input "lope"
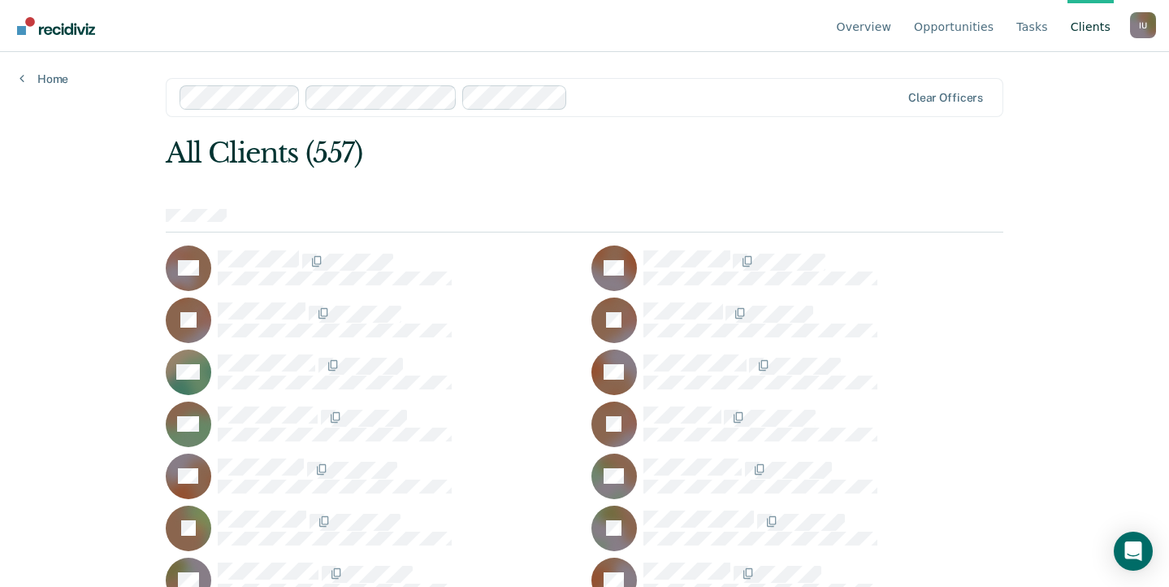
scroll to position [12814, 0]
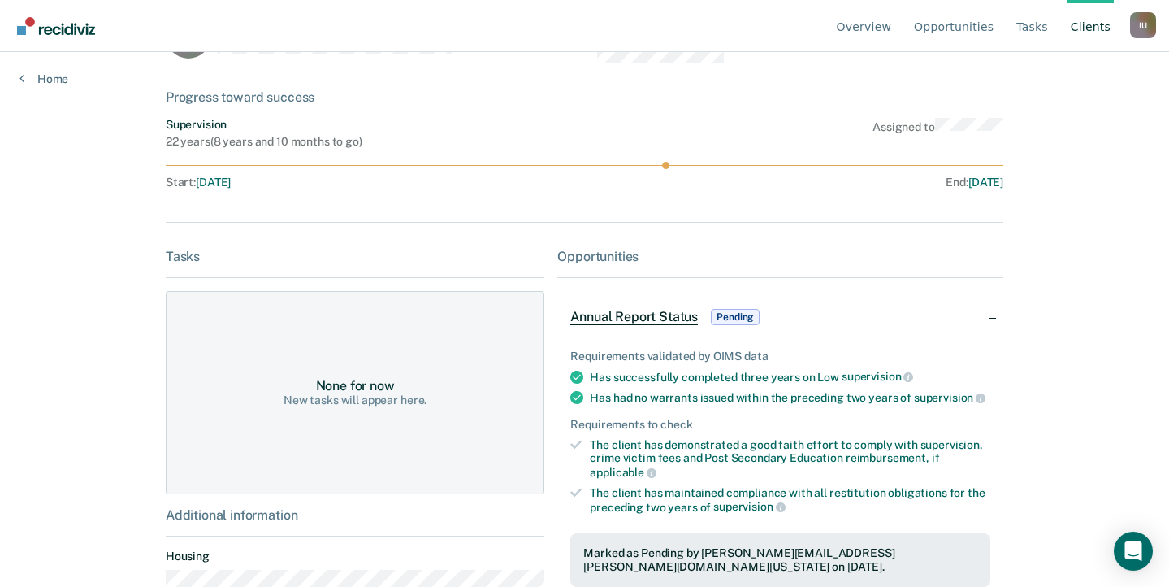
scroll to position [158, 0]
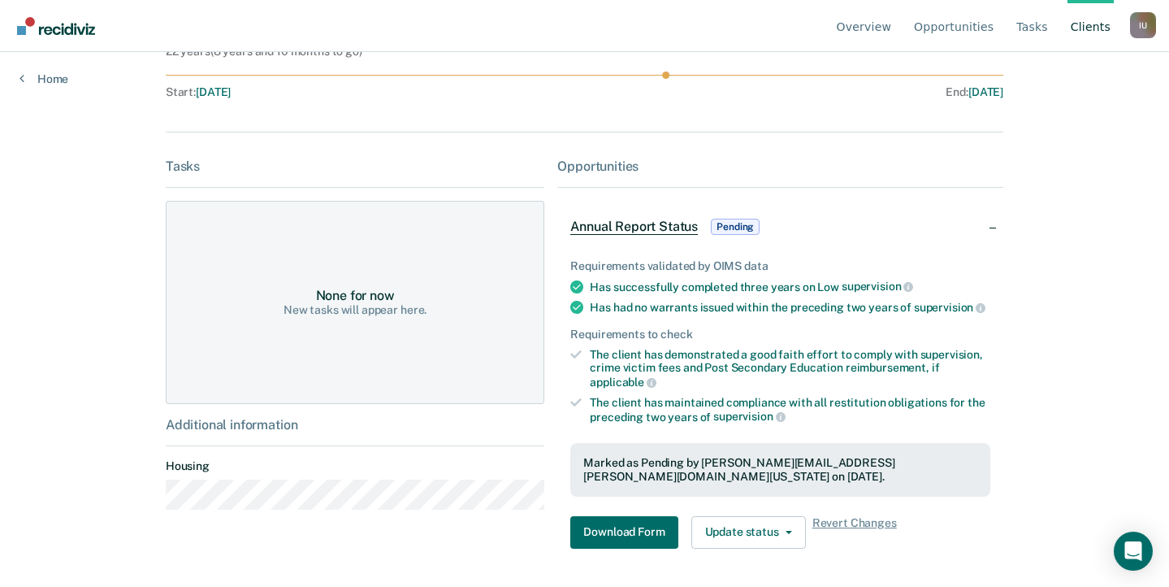
click at [926, 468] on div "Marked as Pending by Mayra.Lopez@tdcj.texas.gov on September 19, 2025." at bounding box center [780, 470] width 394 height 28
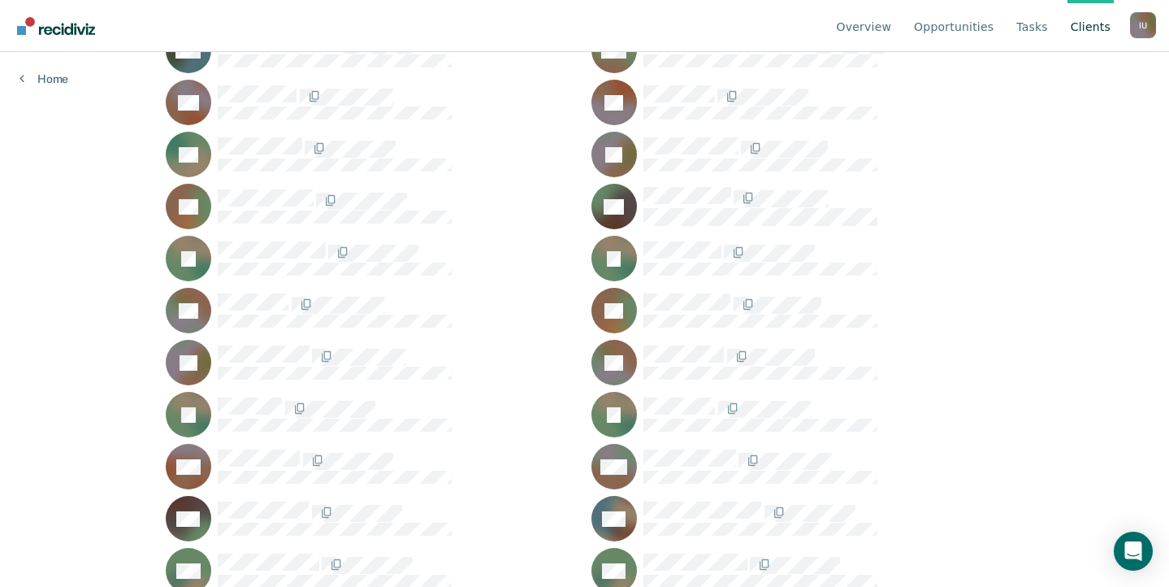
scroll to position [10941, 0]
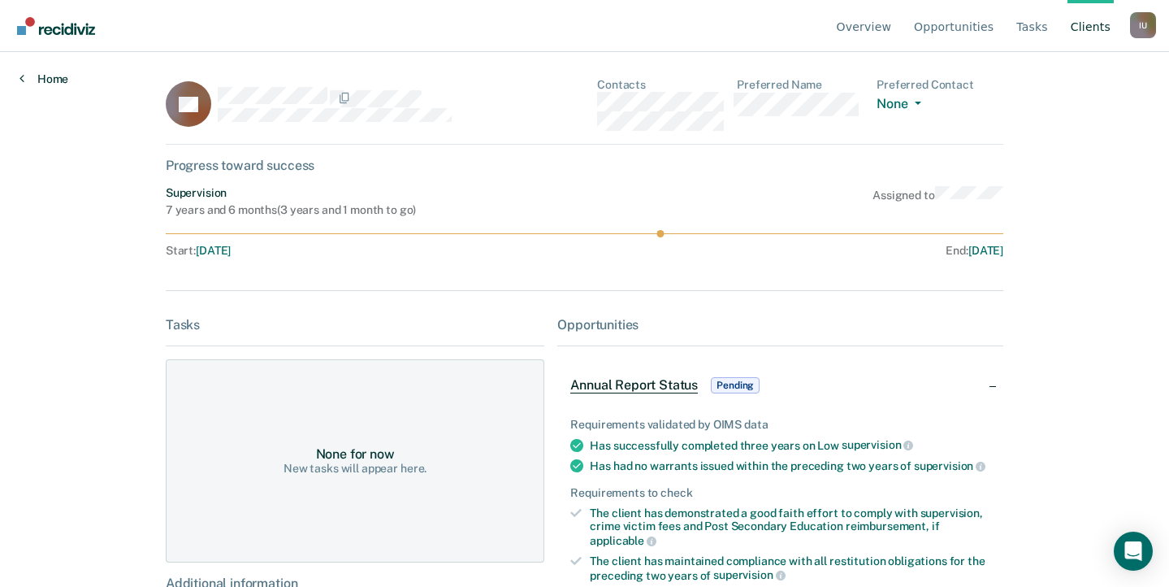
click at [41, 80] on link "Home" at bounding box center [44, 79] width 49 height 15
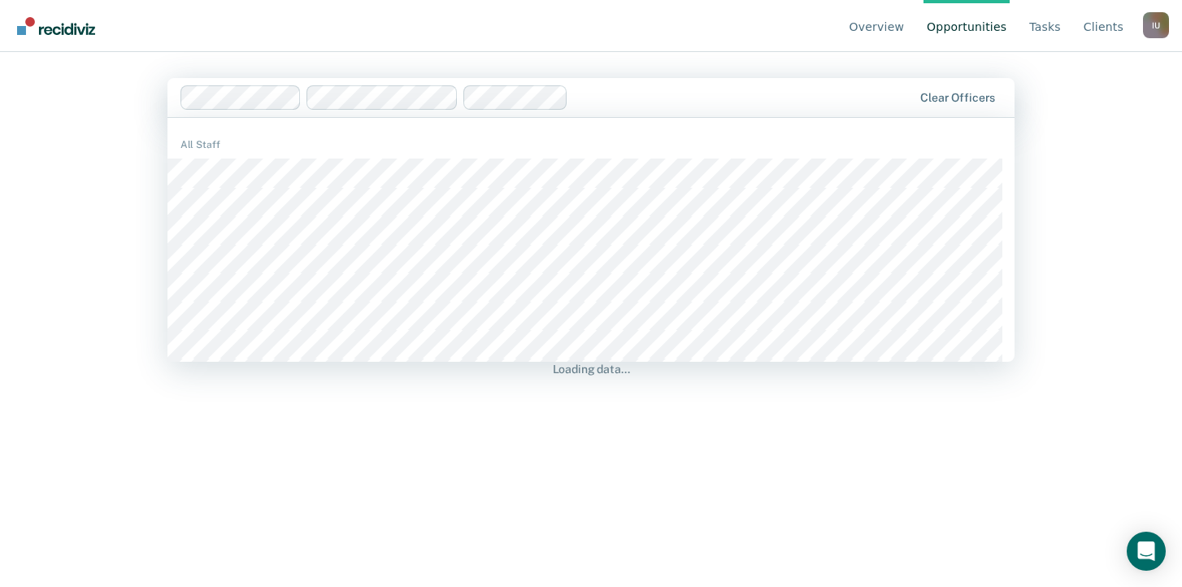
click at [635, 96] on div at bounding box center [743, 97] width 337 height 19
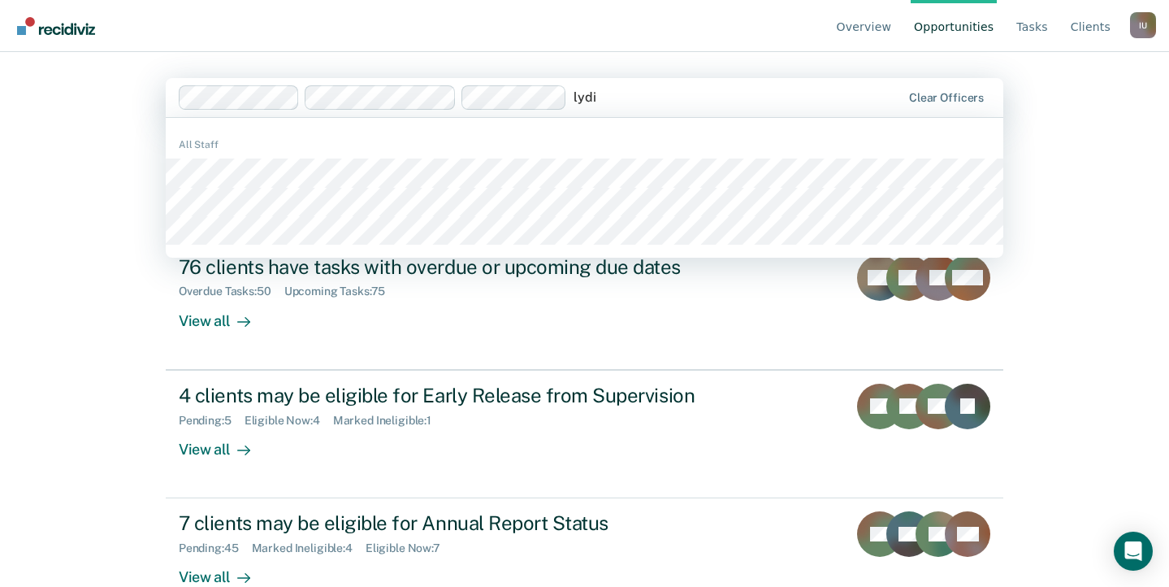
type input "lydia"
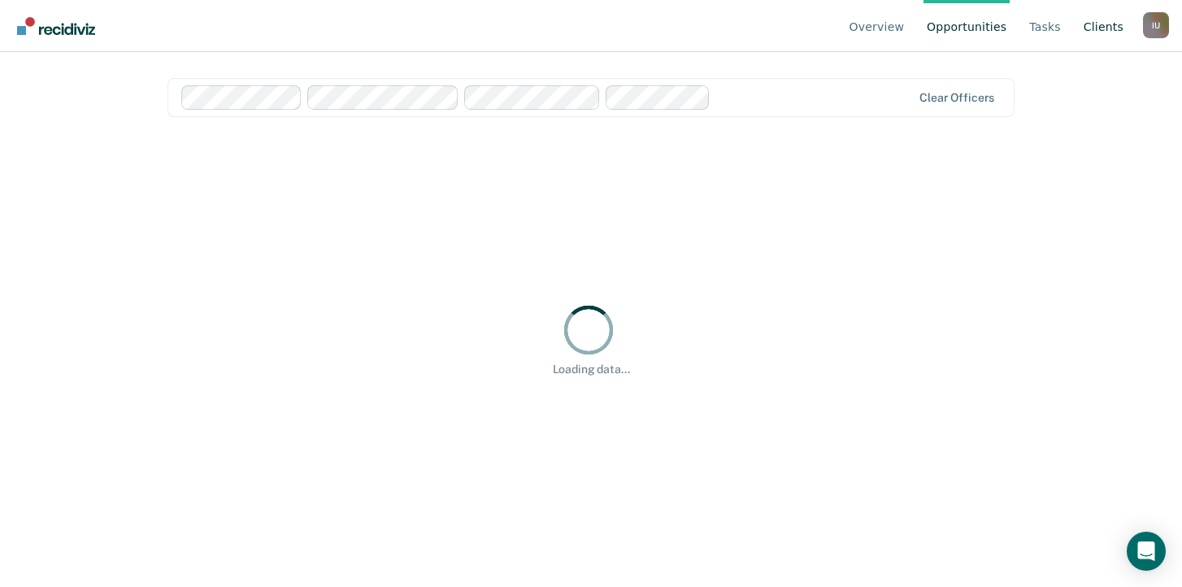
click at [1120, 27] on link "Client s" at bounding box center [1103, 26] width 46 height 52
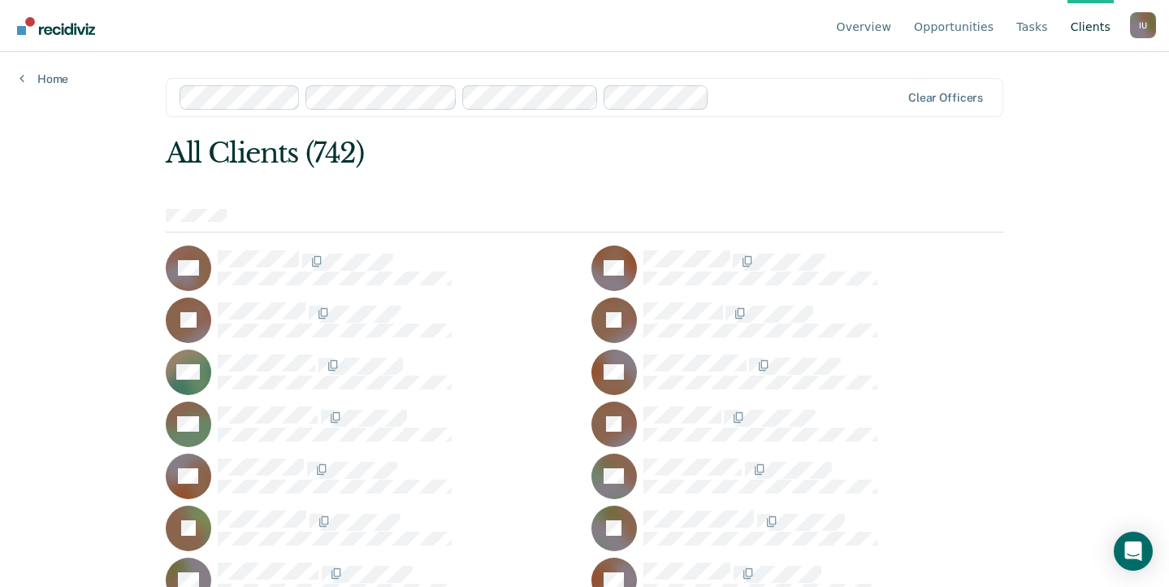
click at [815, 155] on div "All Clients (742)" at bounding box center [501, 153] width 670 height 33
click at [1045, 306] on div "Overview Opportunities Tasks Client s Impersonated User I U Profile How it work…" at bounding box center [584, 293] width 1169 height 587
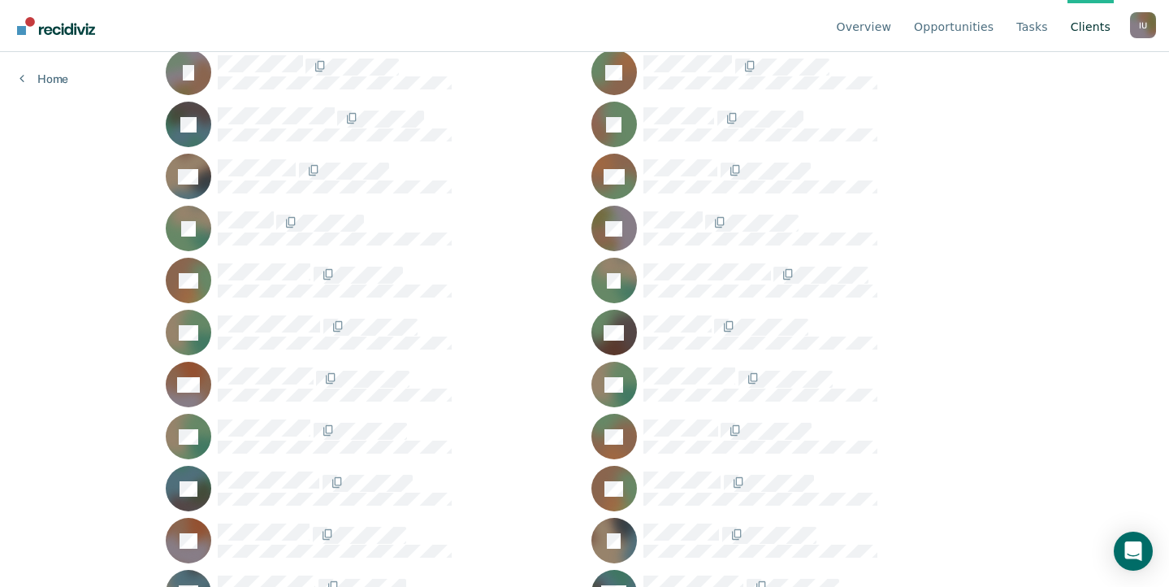
scroll to position [11909, 0]
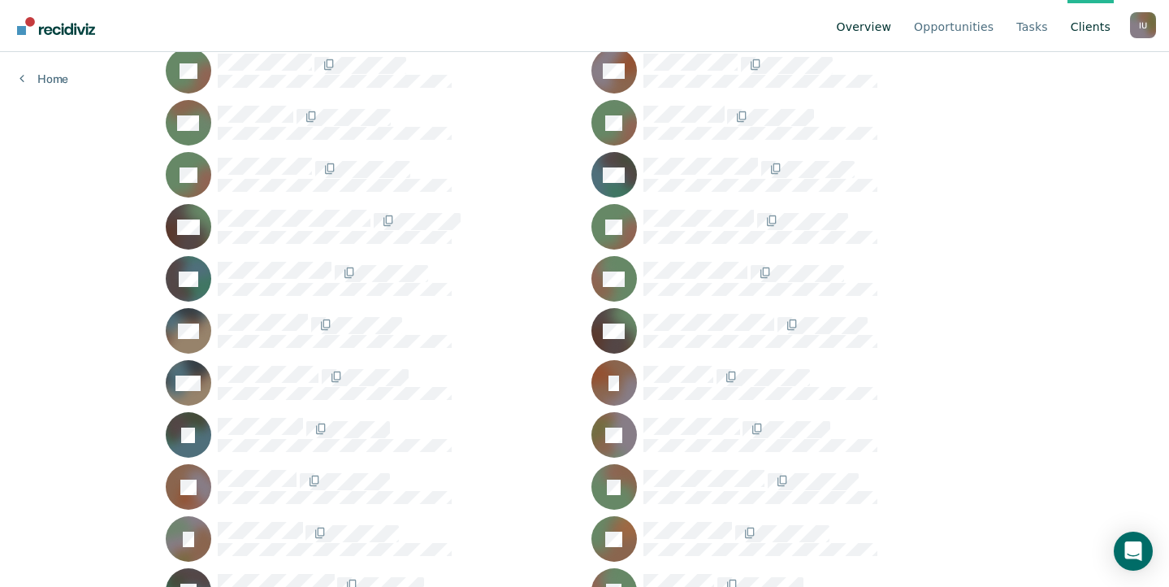
click at [869, 24] on link "Overview" at bounding box center [865, 26] width 62 height 52
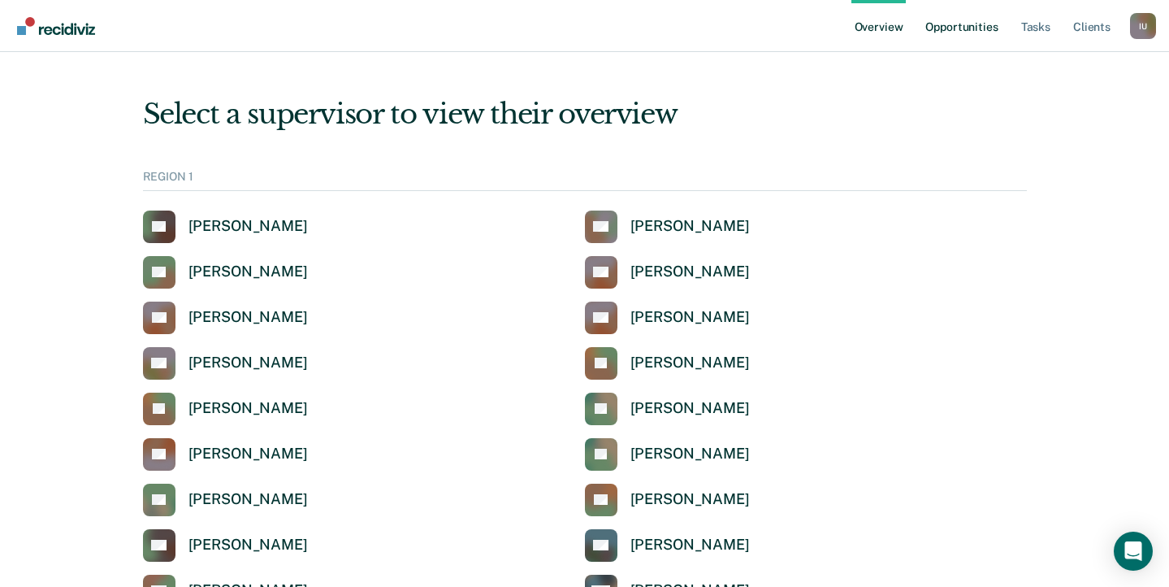
click at [960, 27] on link "Opportunities" at bounding box center [961, 26] width 79 height 52
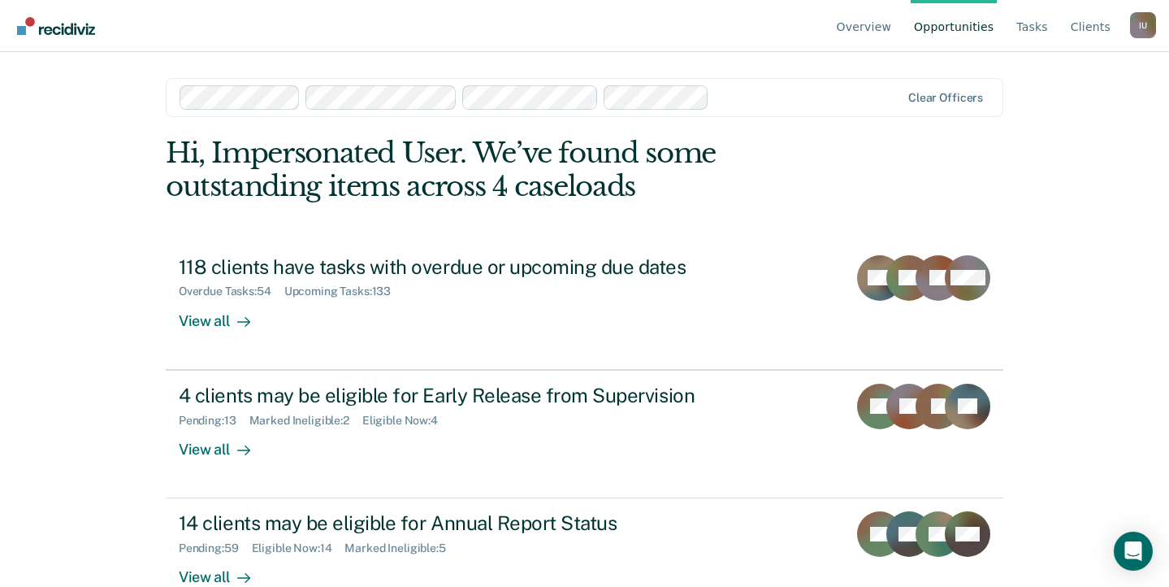
click at [1135, 30] on div "I U" at bounding box center [1143, 25] width 26 height 26
click at [1057, 79] on link "Profile" at bounding box center [1078, 76] width 105 height 14
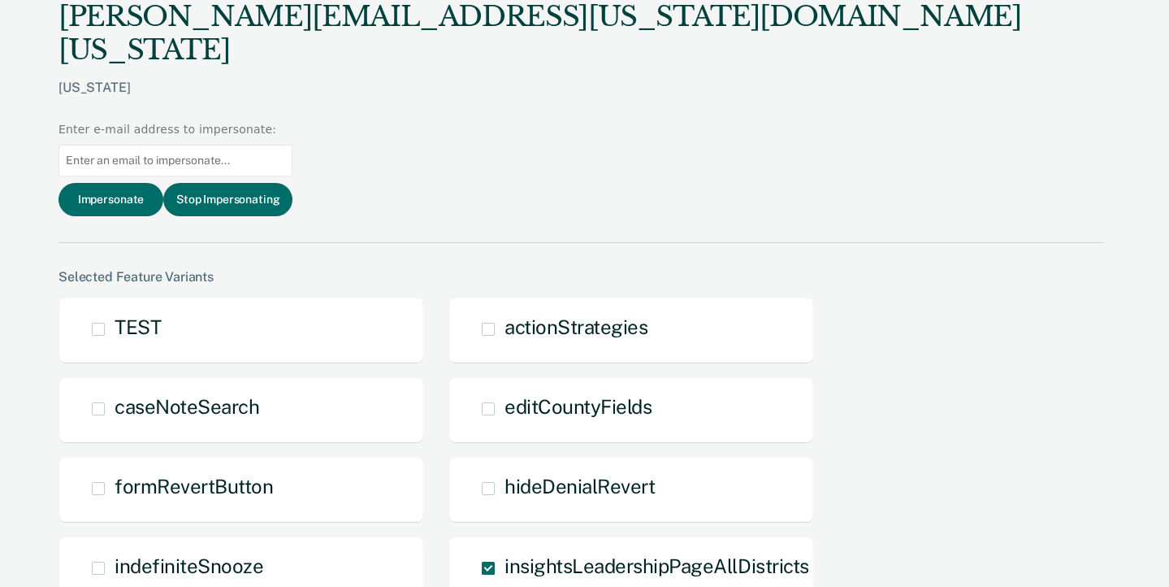
click at [293, 145] on input at bounding box center [176, 161] width 234 height 32
paste input "nadia.washington@tdcj.texas.gov"
type input "nadia.washington@tdcj.texas.gov"
click at [163, 183] on button "Impersonate" at bounding box center [111, 199] width 105 height 33
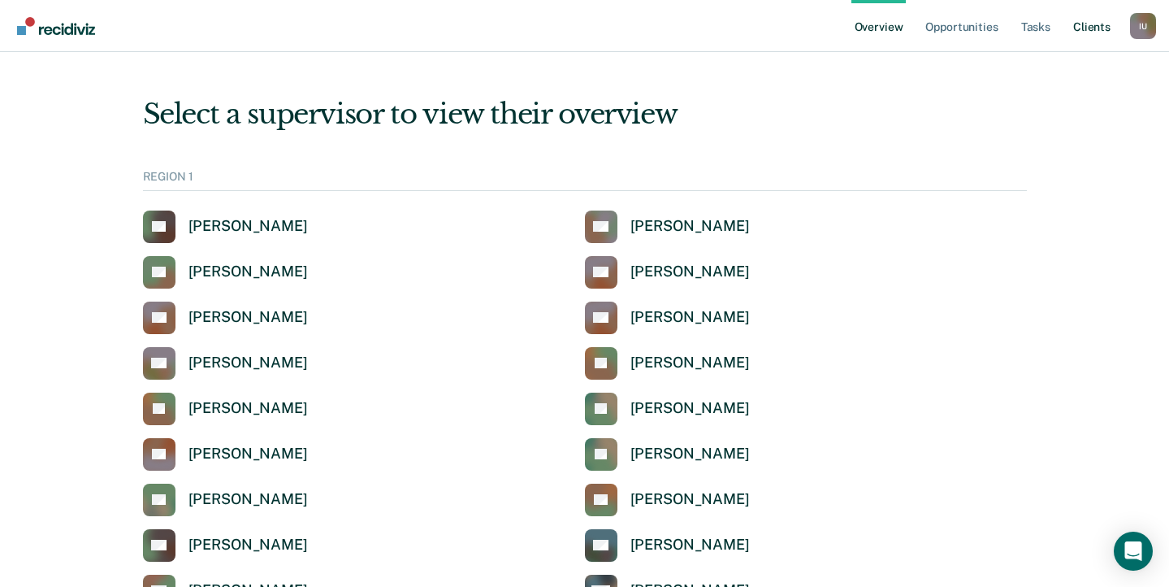
click at [1092, 28] on link "Client s" at bounding box center [1092, 26] width 44 height 52
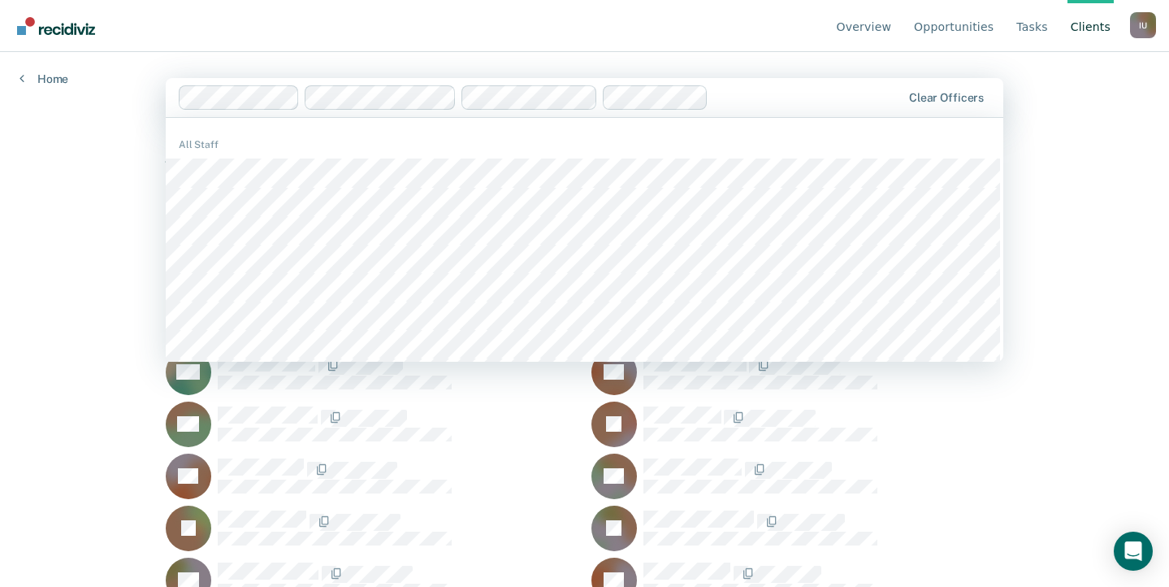
click at [763, 99] on div at bounding box center [808, 97] width 186 height 19
click at [789, 98] on div at bounding box center [808, 97] width 186 height 19
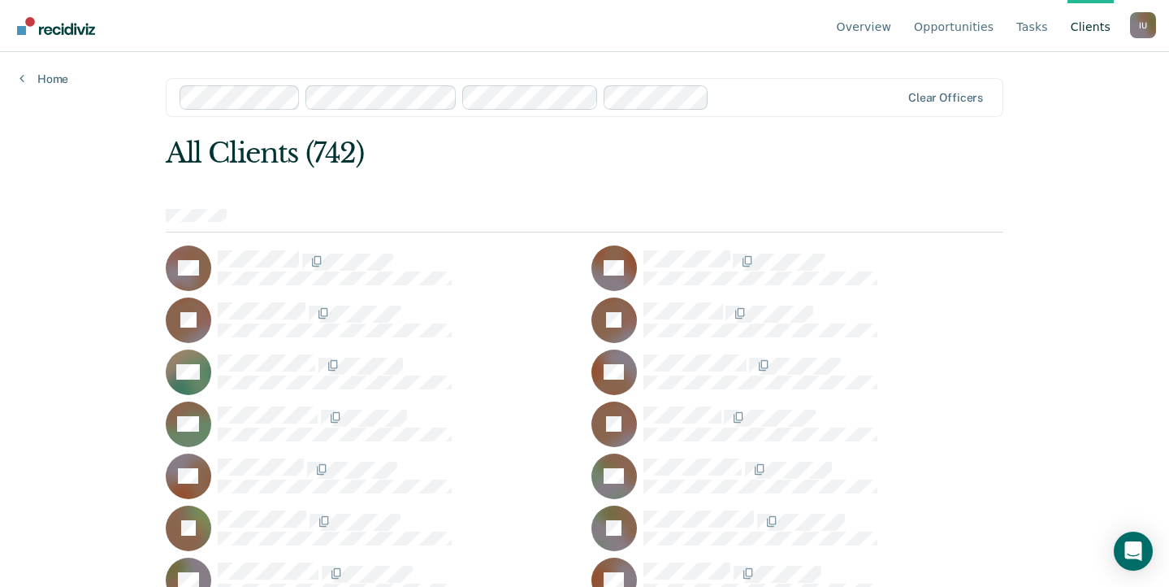
click at [63, 232] on div "Overview Opportunities Tasks Client s Impersonated User I U Profile How it work…" at bounding box center [584, 293] width 1169 height 587
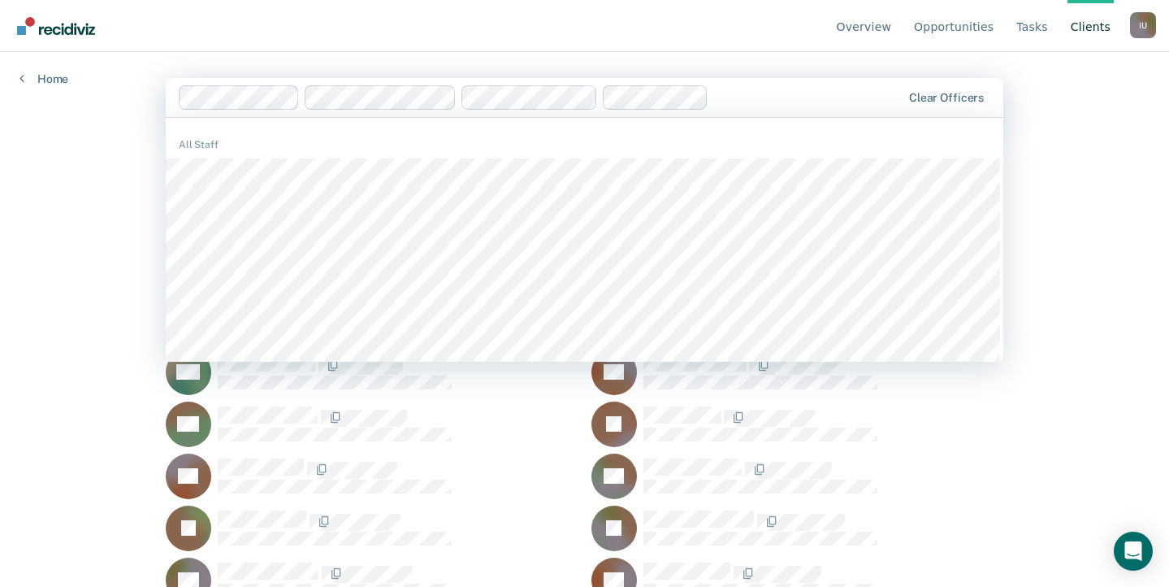
click at [753, 98] on div at bounding box center [808, 97] width 186 height 19
type input "esc"
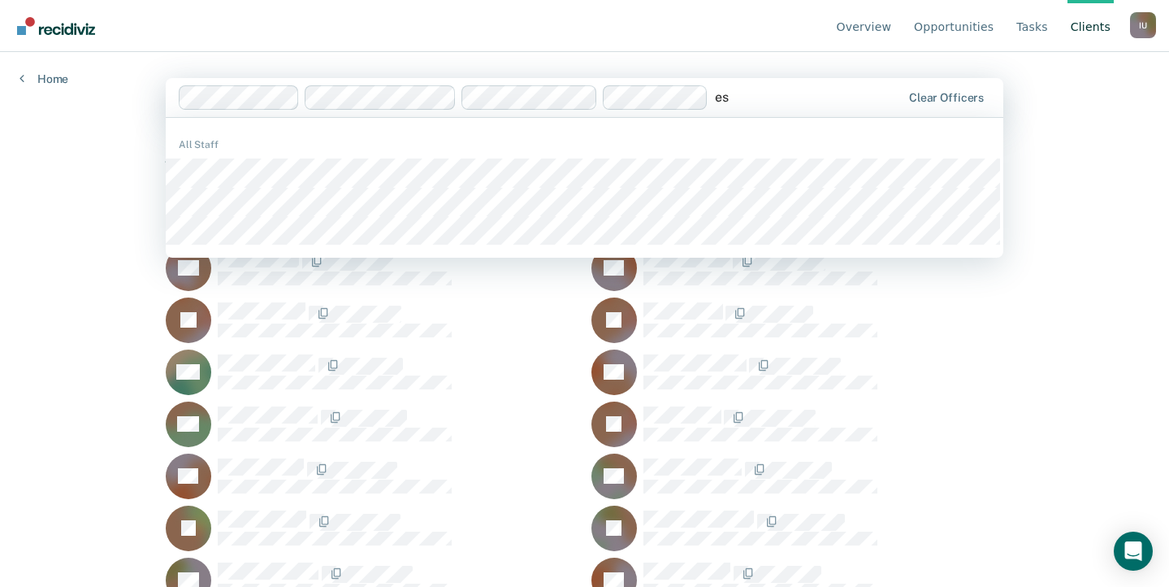
type input "esc"
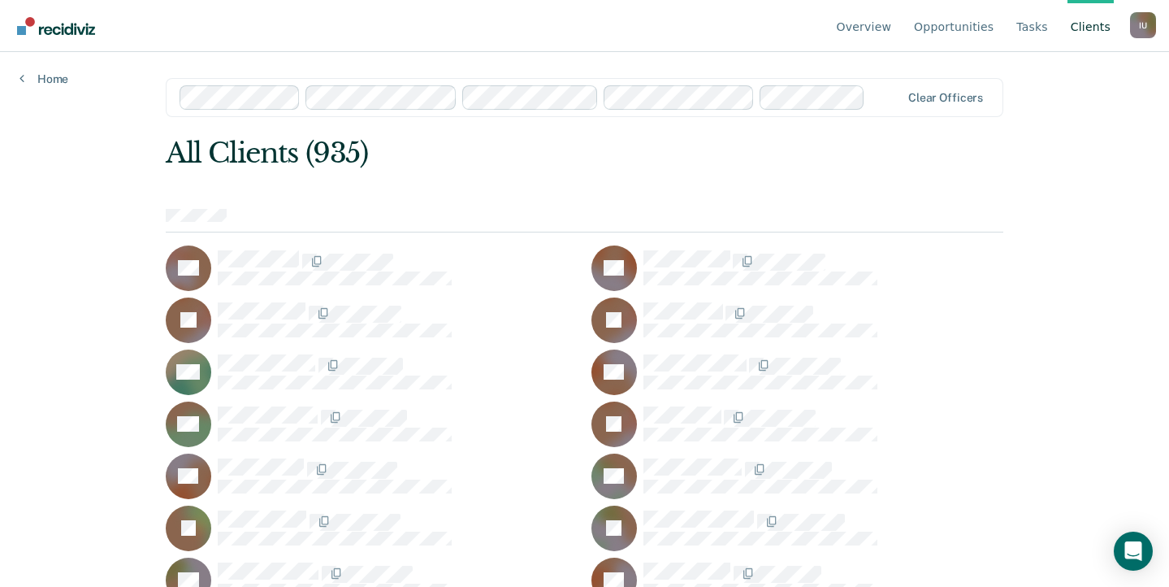
click at [740, 152] on div "All Clients (935)" at bounding box center [501, 153] width 670 height 33
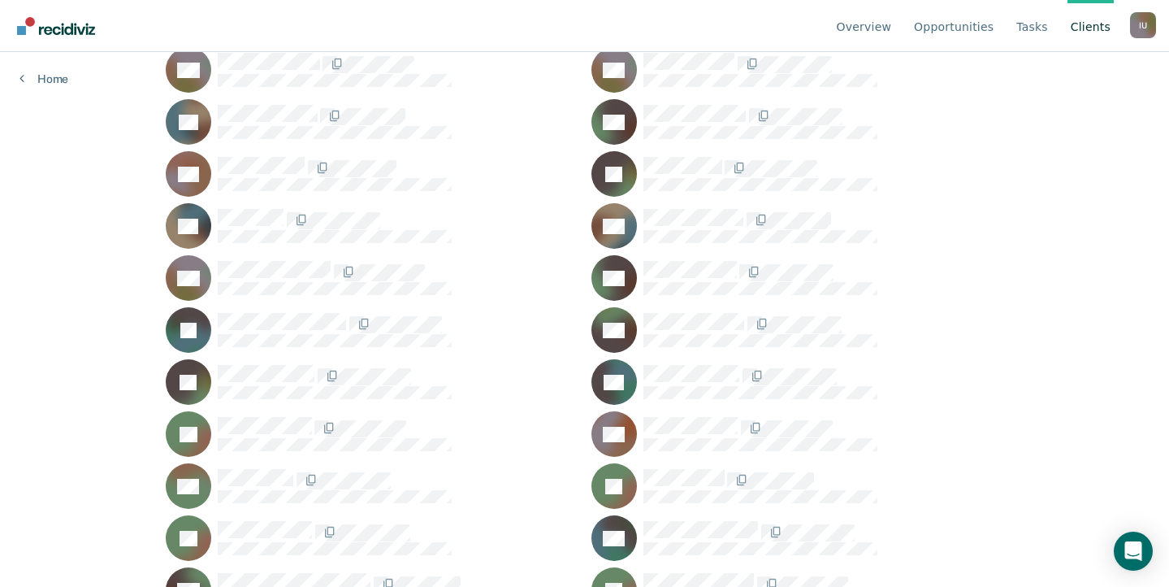
scroll to position [20826, 0]
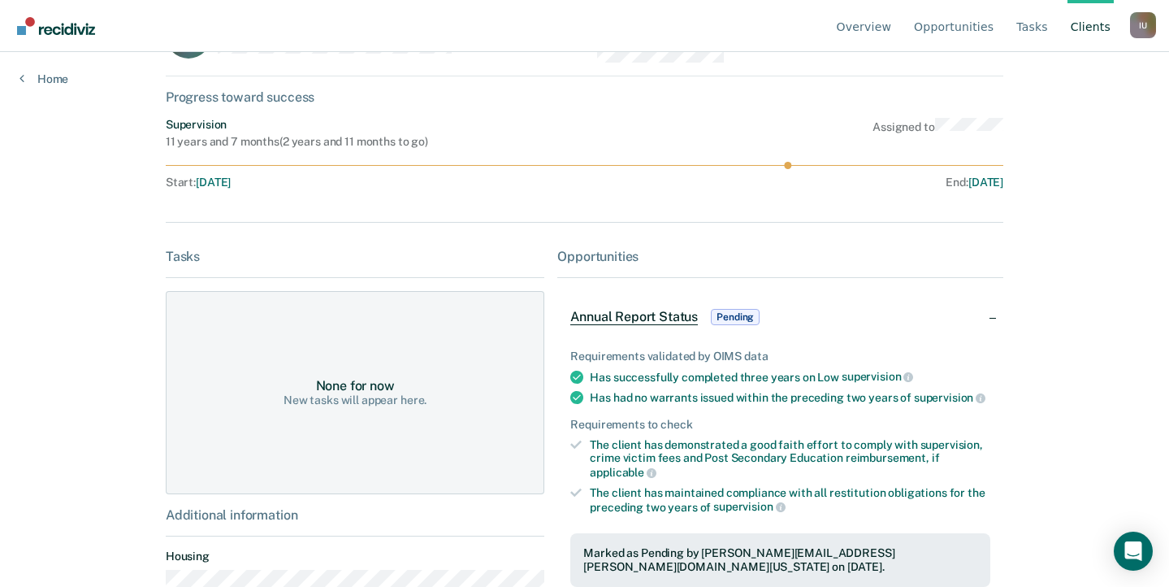
scroll to position [158, 0]
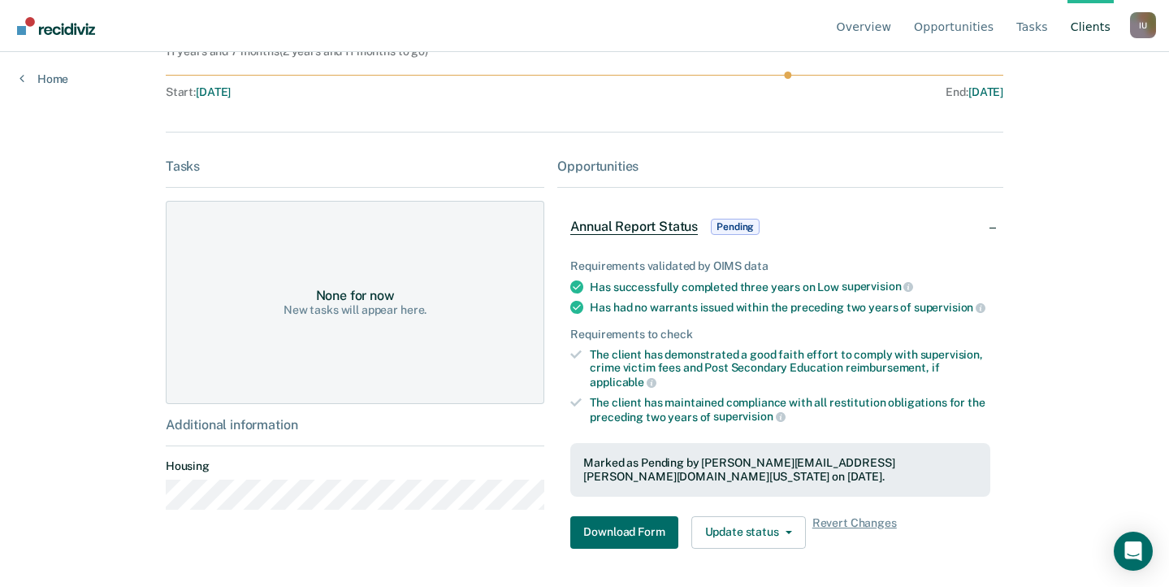
click at [803, 471] on div "Marked as Pending by Mayra.Lopez@tdcj.texas.gov on September 23, 2025." at bounding box center [780, 470] width 420 height 54
click at [66, 80] on link "Home" at bounding box center [44, 79] width 49 height 15
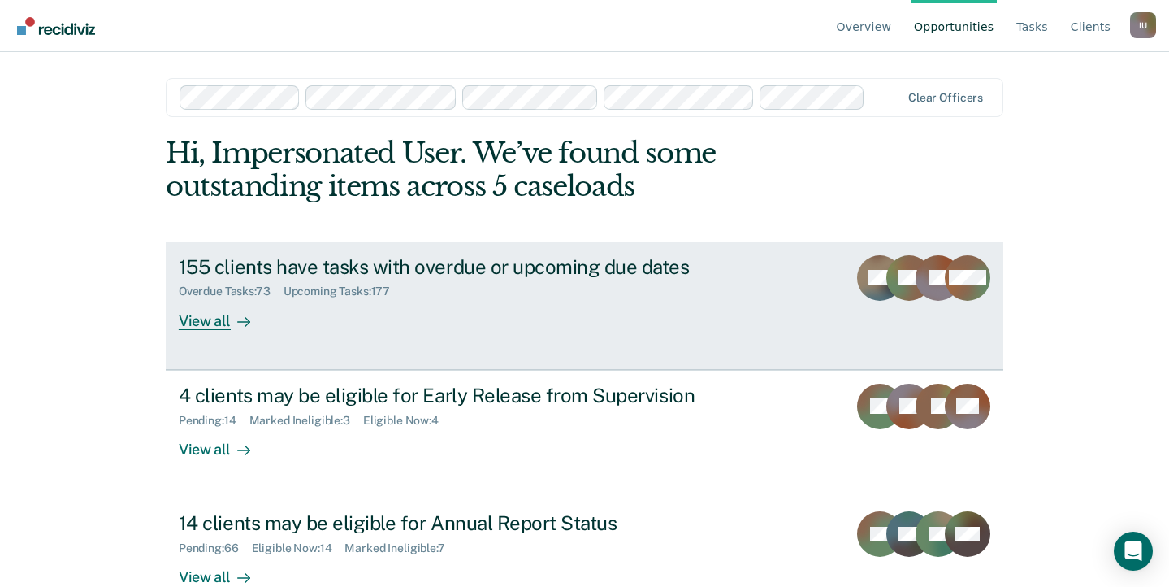
click at [256, 330] on link "155 clients have tasks with overdue or upcoming due dates Overdue Tasks : 73 Up…" at bounding box center [585, 306] width 838 height 128
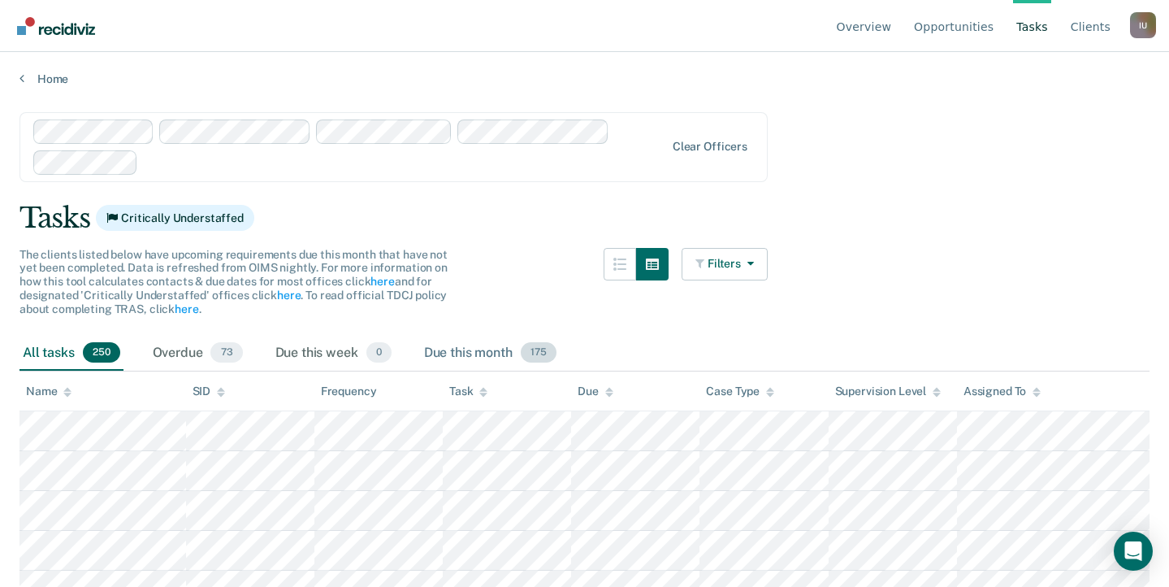
click at [484, 353] on div "Due this month 175" at bounding box center [490, 354] width 139 height 36
click at [206, 358] on div "Overdue 73" at bounding box center [198, 354] width 97 height 36
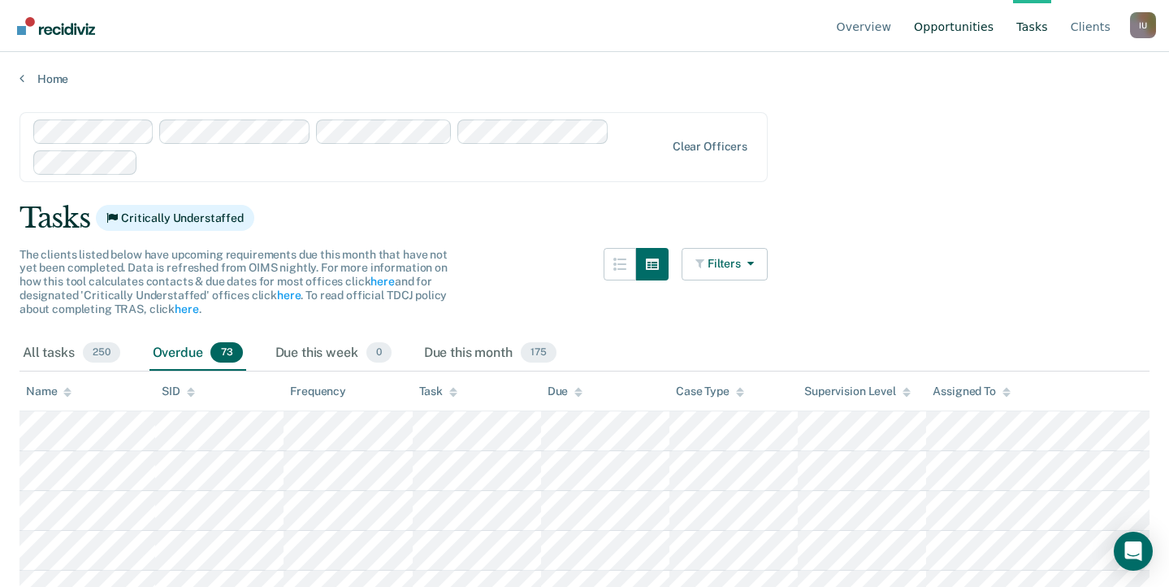
click at [972, 28] on link "Opportunities" at bounding box center [954, 26] width 86 height 52
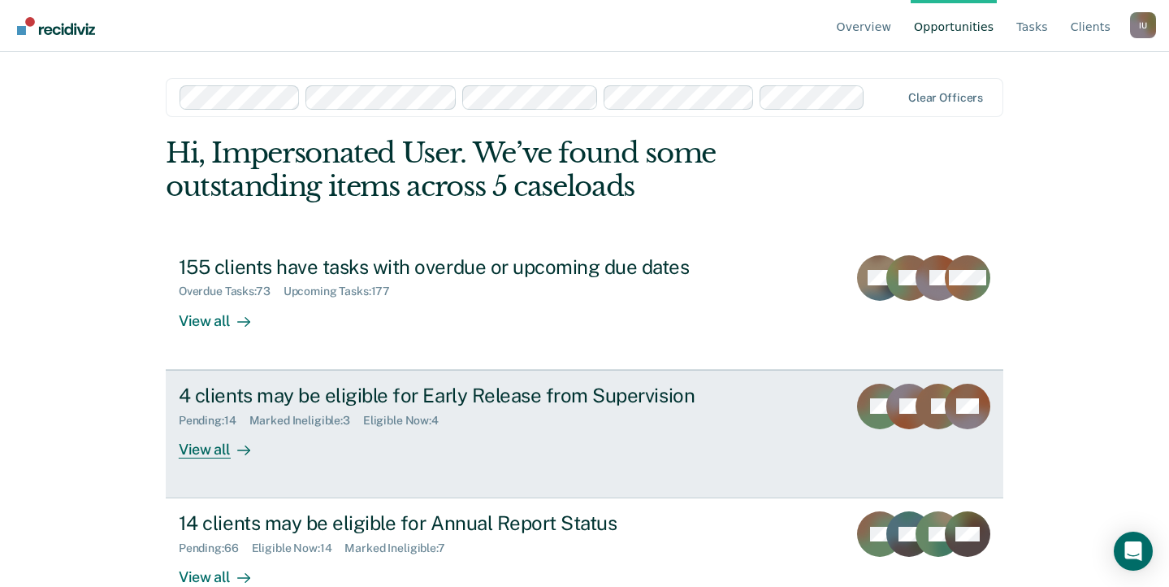
click at [330, 463] on link "4 clients may be eligible for Early Release from Supervision Pending : 14 Marke…" at bounding box center [585, 434] width 838 height 128
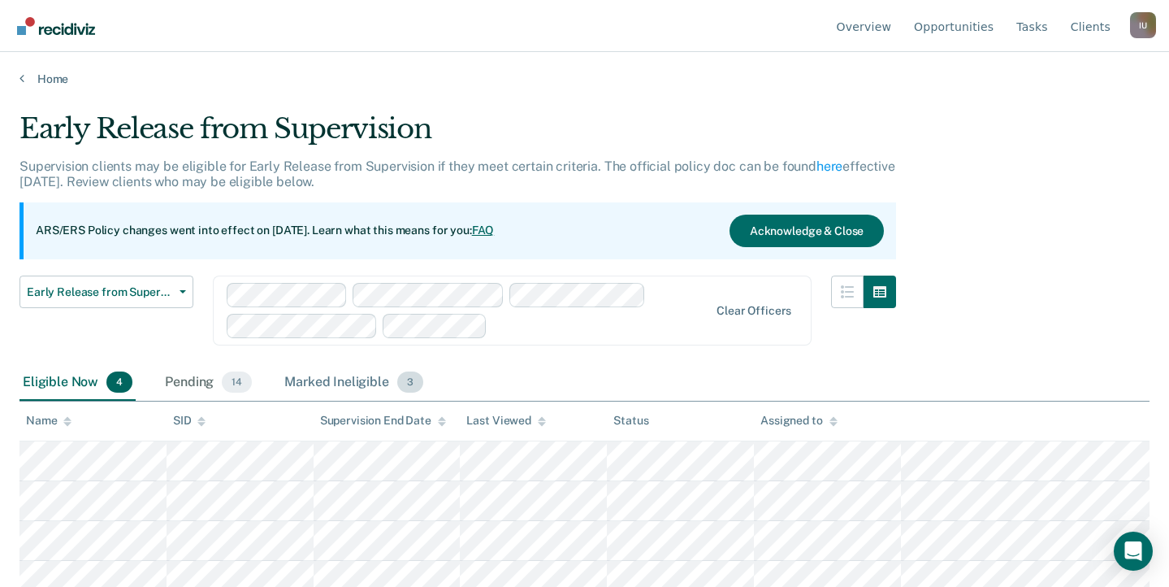
click at [365, 380] on div "Marked Ineligible 3" at bounding box center [353, 383] width 145 height 36
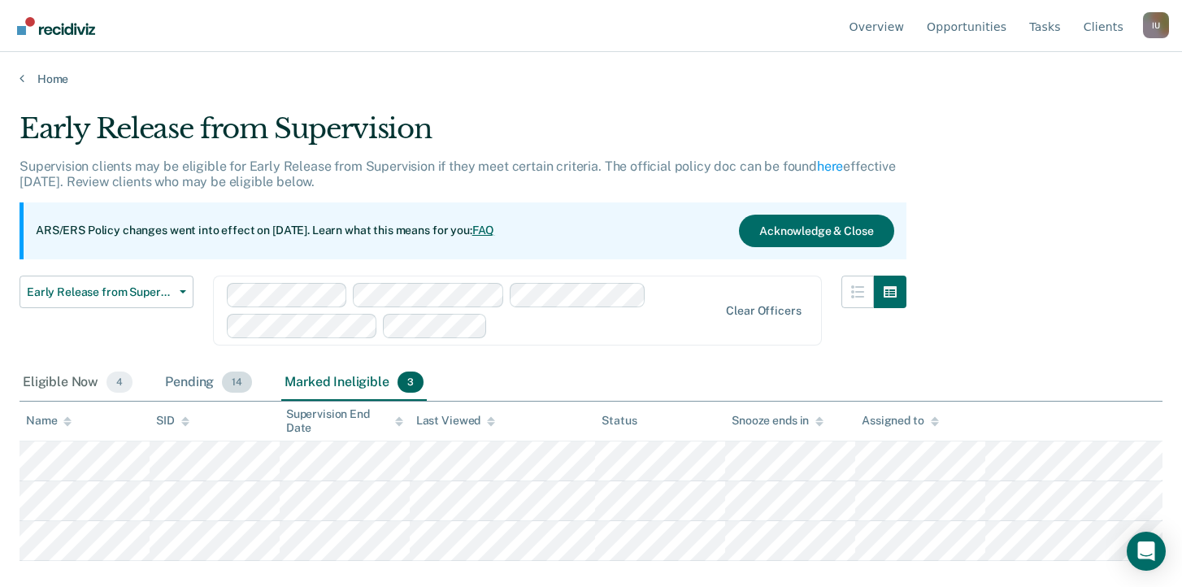
click at [224, 372] on div "Pending 14" at bounding box center [208, 383] width 93 height 36
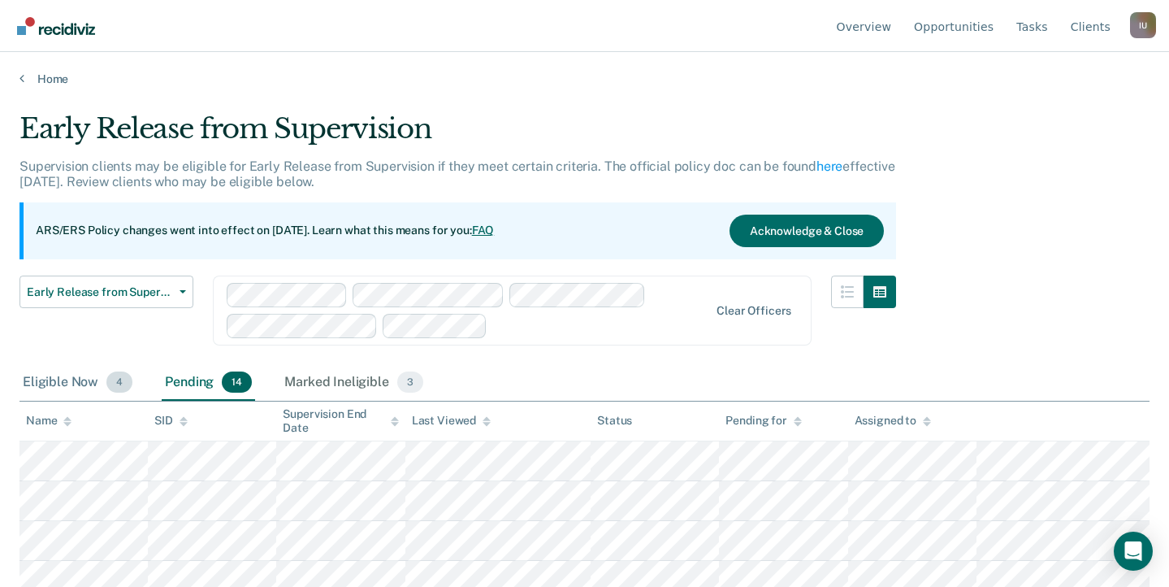
click at [80, 382] on div "Eligible Now 4" at bounding box center [78, 383] width 116 height 36
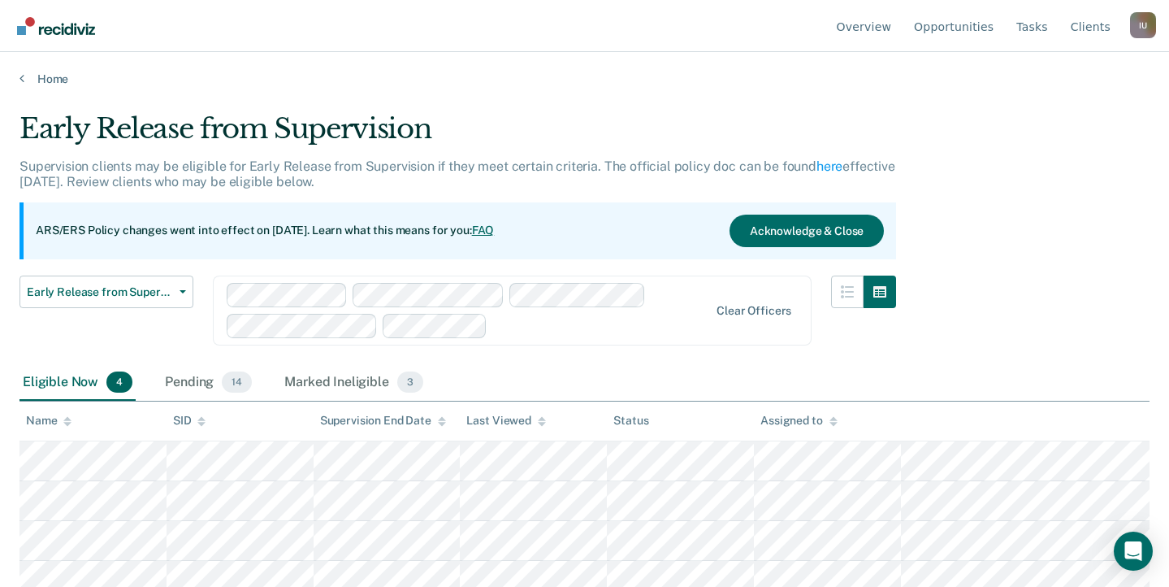
scroll to position [14, 0]
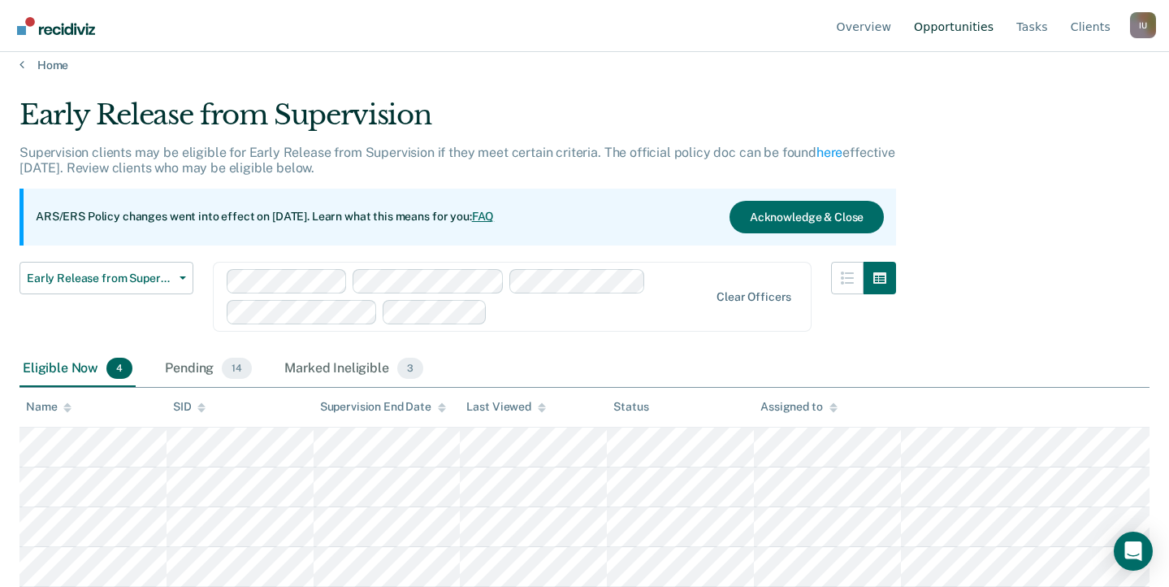
click at [979, 34] on link "Opportunities" at bounding box center [954, 26] width 86 height 52
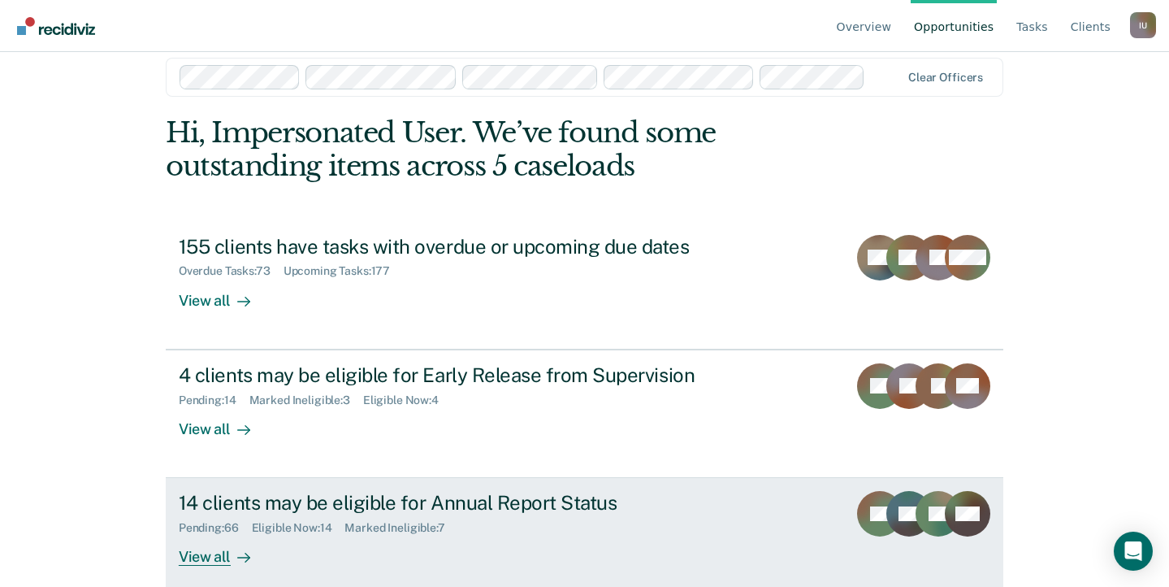
scroll to position [39, 0]
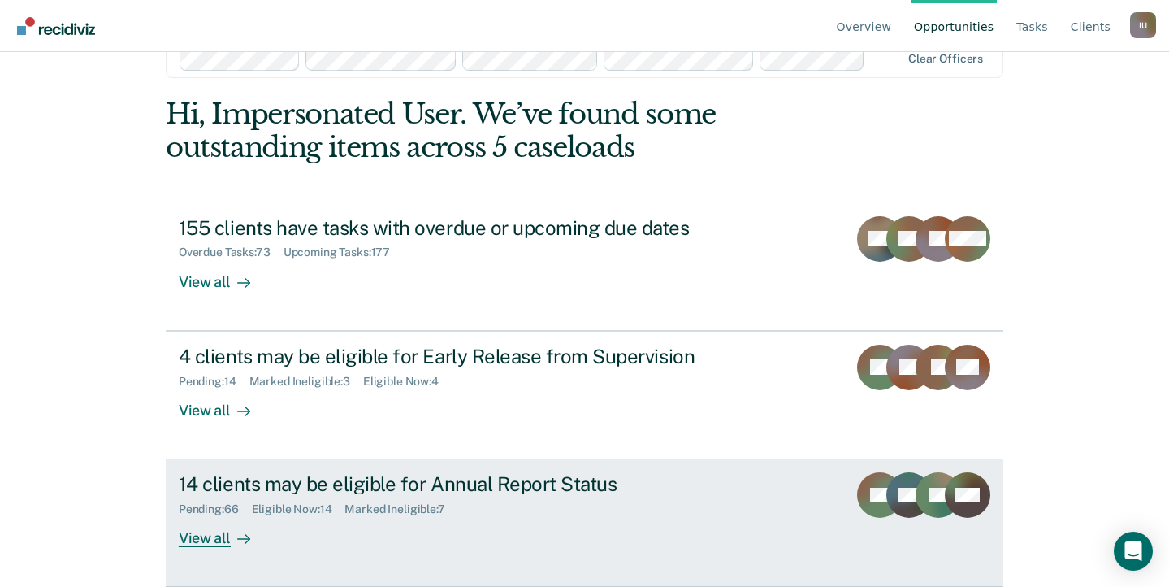
click at [449, 524] on div "14 clients may be eligible for Annual Report Status Pending : 66 Eligible Now :…" at bounding box center [483, 509] width 609 height 75
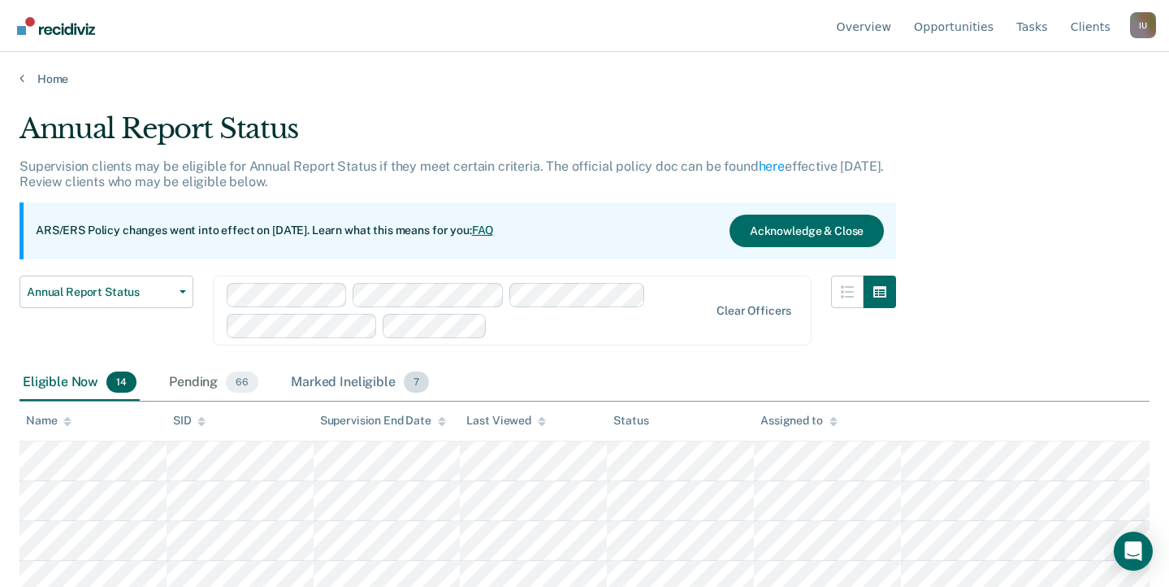
click at [397, 375] on div "Marked Ineligible 7" at bounding box center [360, 383] width 145 height 36
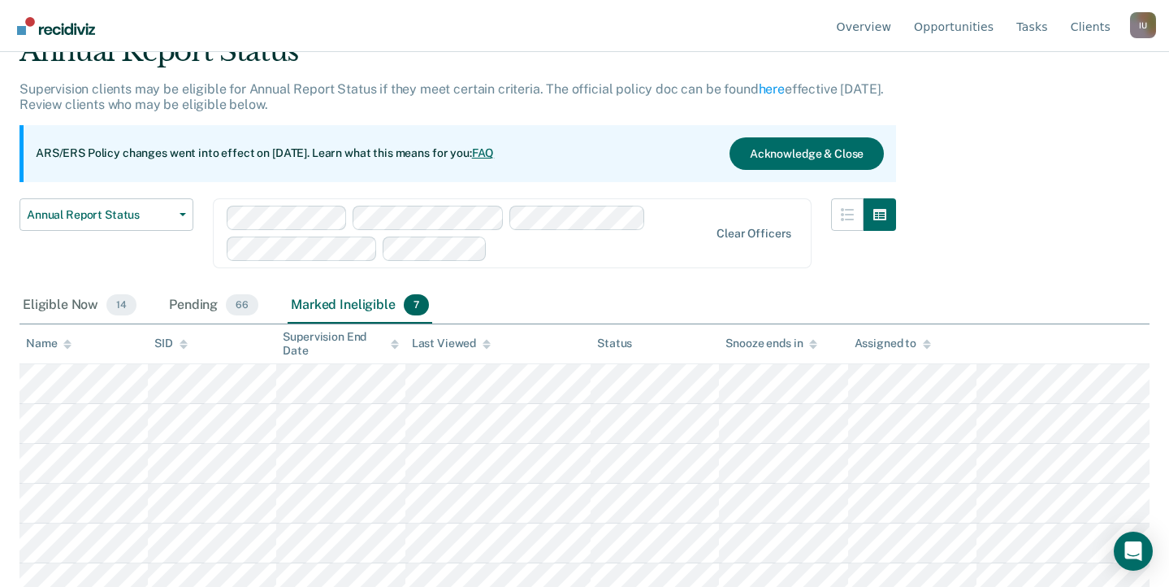
scroll to position [133, 0]
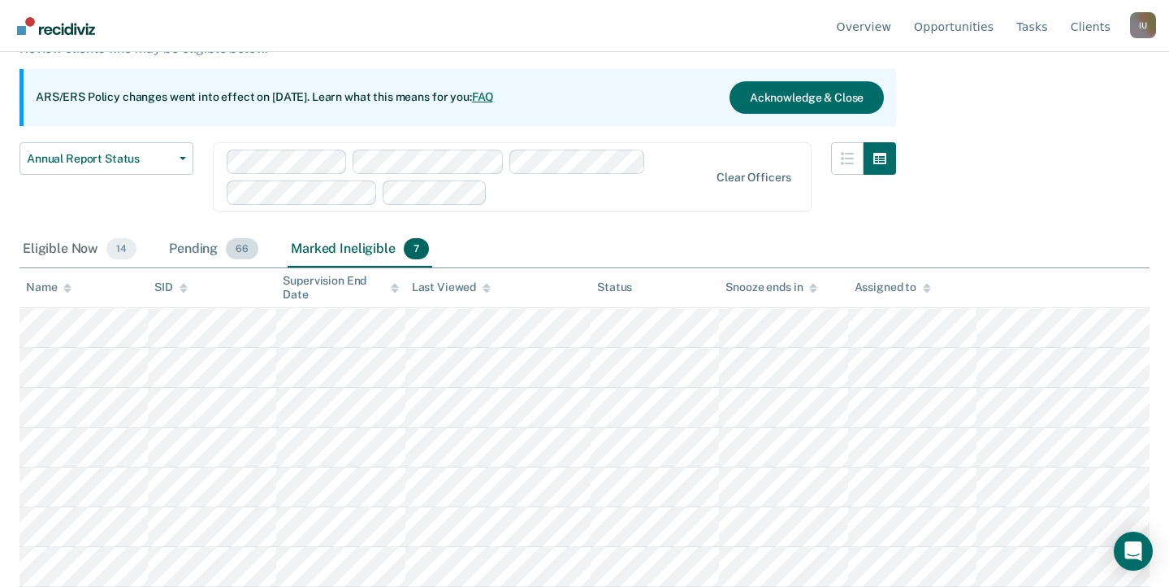
click at [172, 241] on div "Pending 66" at bounding box center [214, 250] width 96 height 36
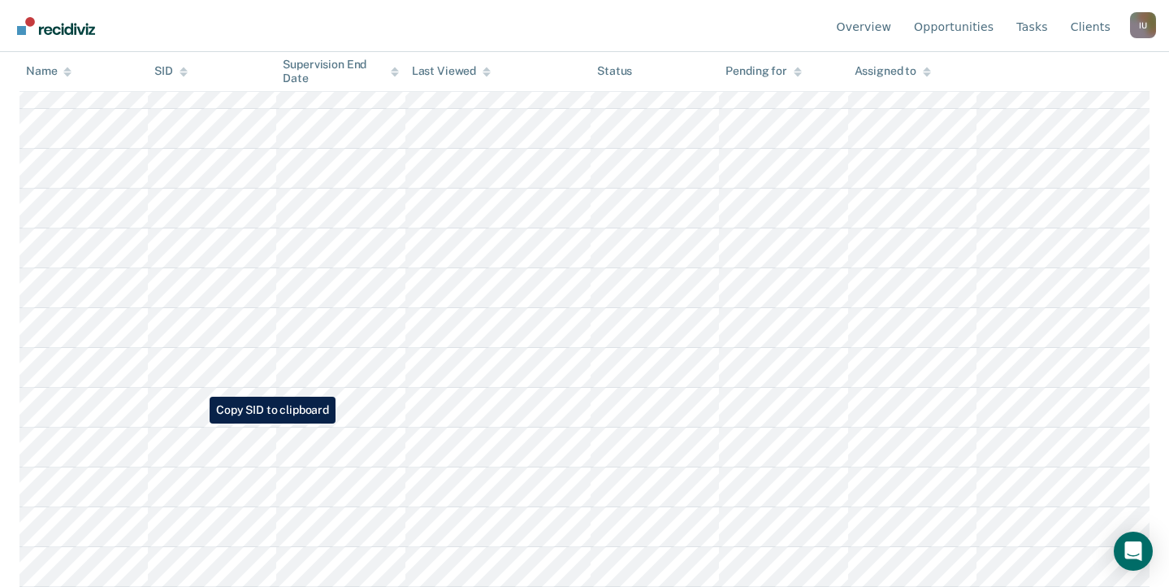
scroll to position [0, 0]
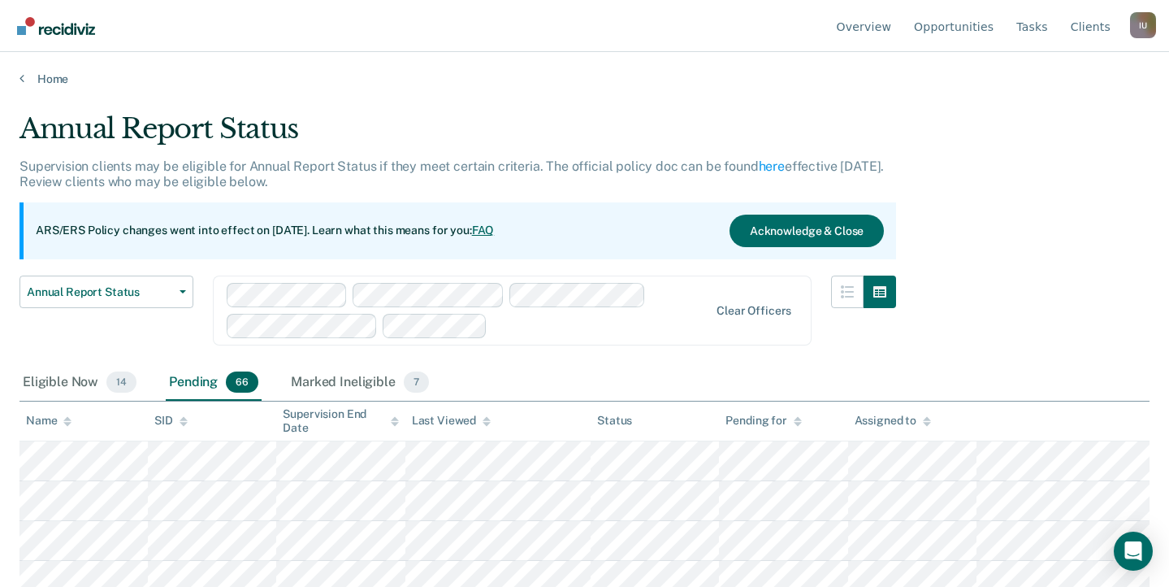
click at [621, 329] on div at bounding box center [601, 325] width 215 height 19
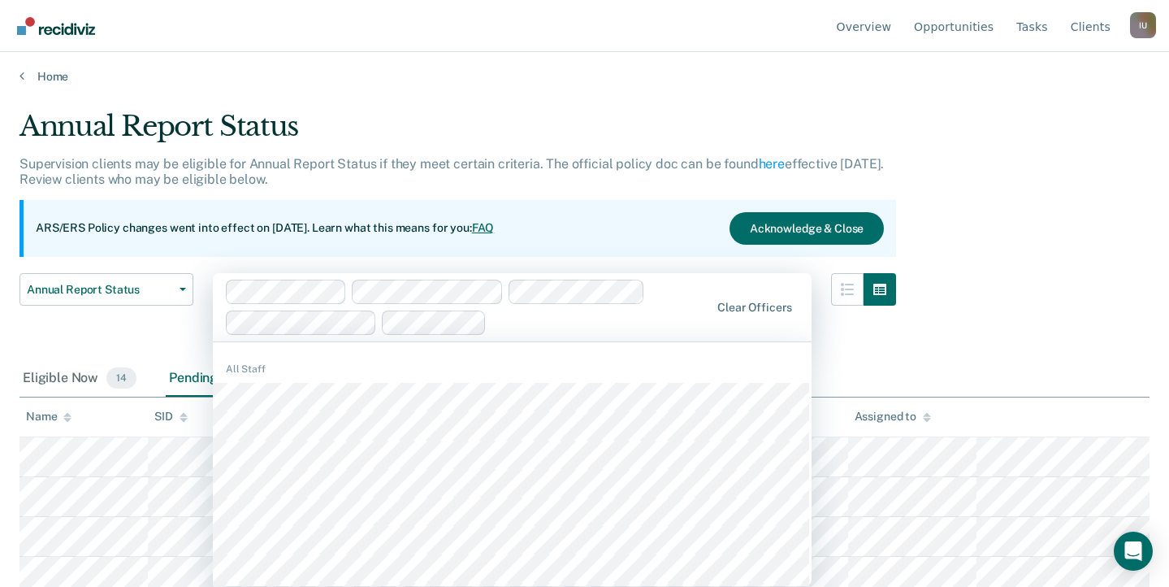
scroll to position [3, 0]
type input "petty"
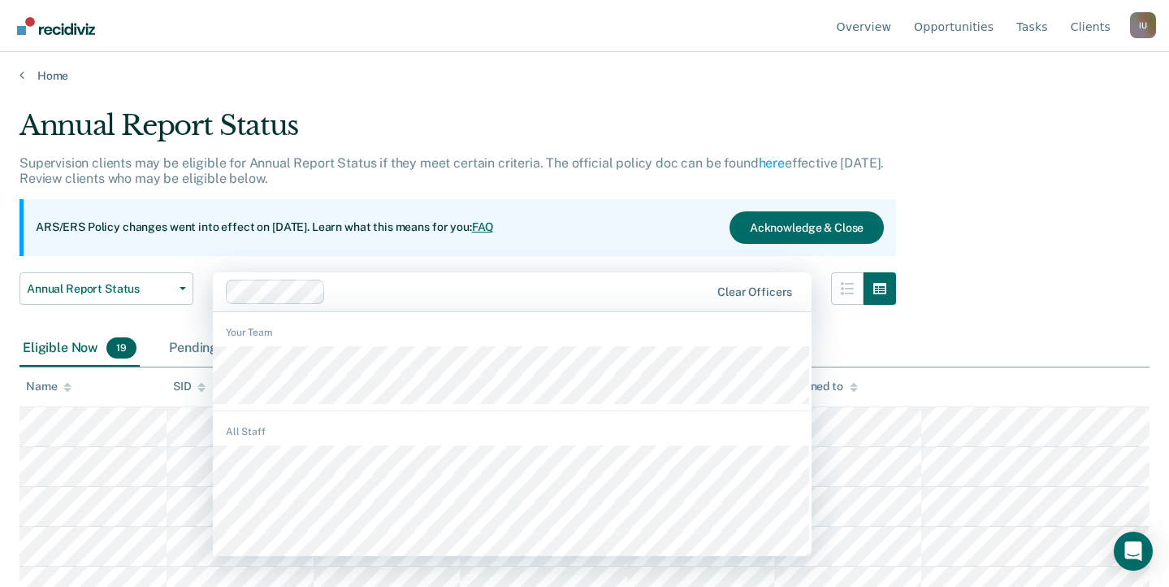
click at [193, 345] on div "Pending 7" at bounding box center [210, 349] width 89 height 36
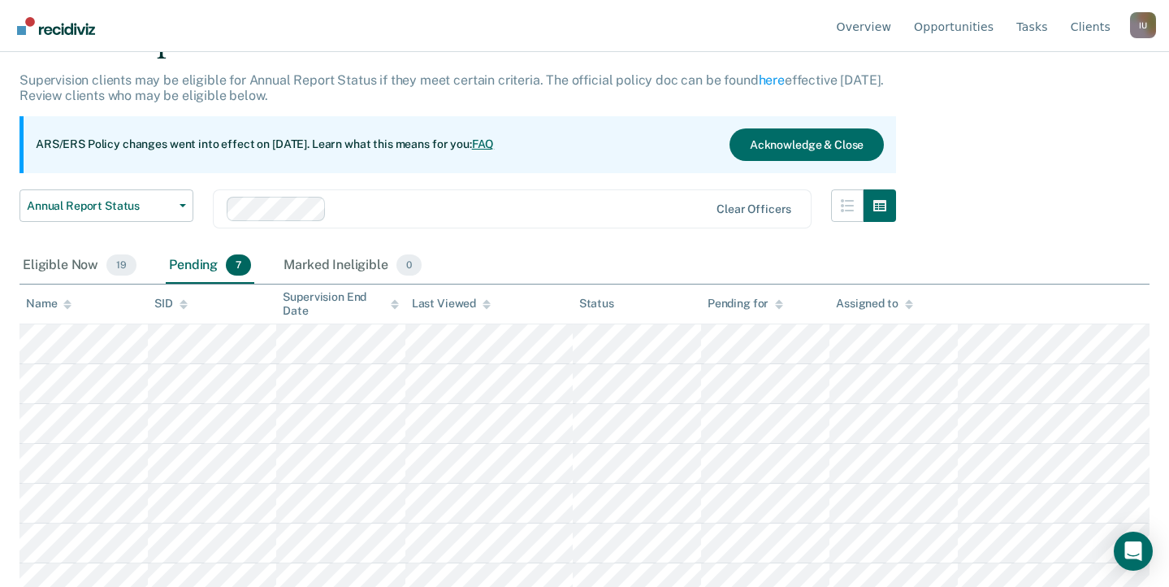
scroll to position [102, 0]
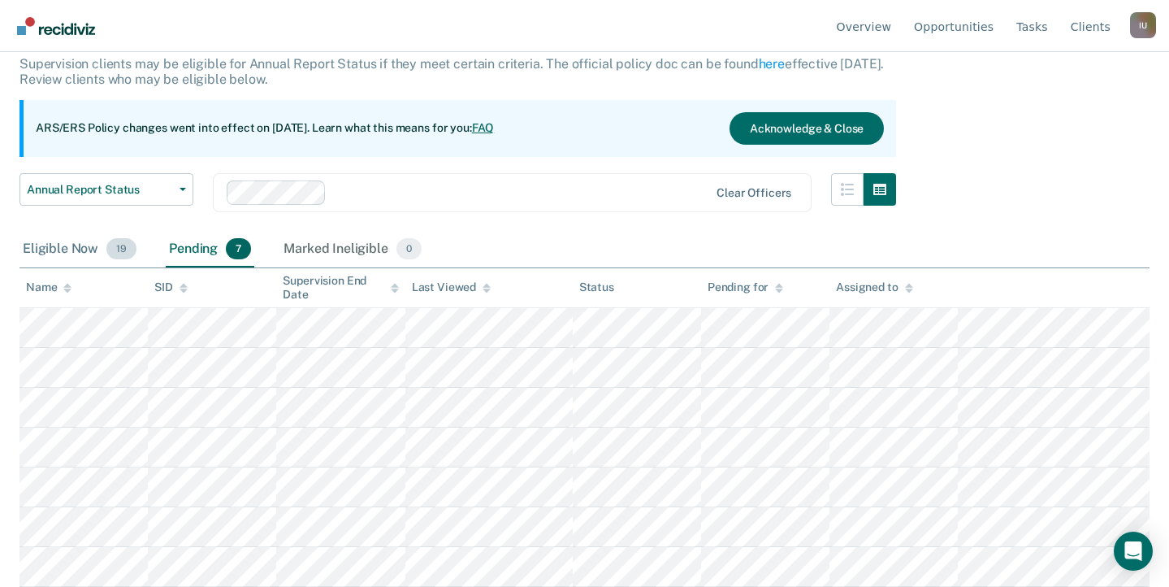
click at [54, 249] on div "Eligible Now 19" at bounding box center [80, 250] width 120 height 36
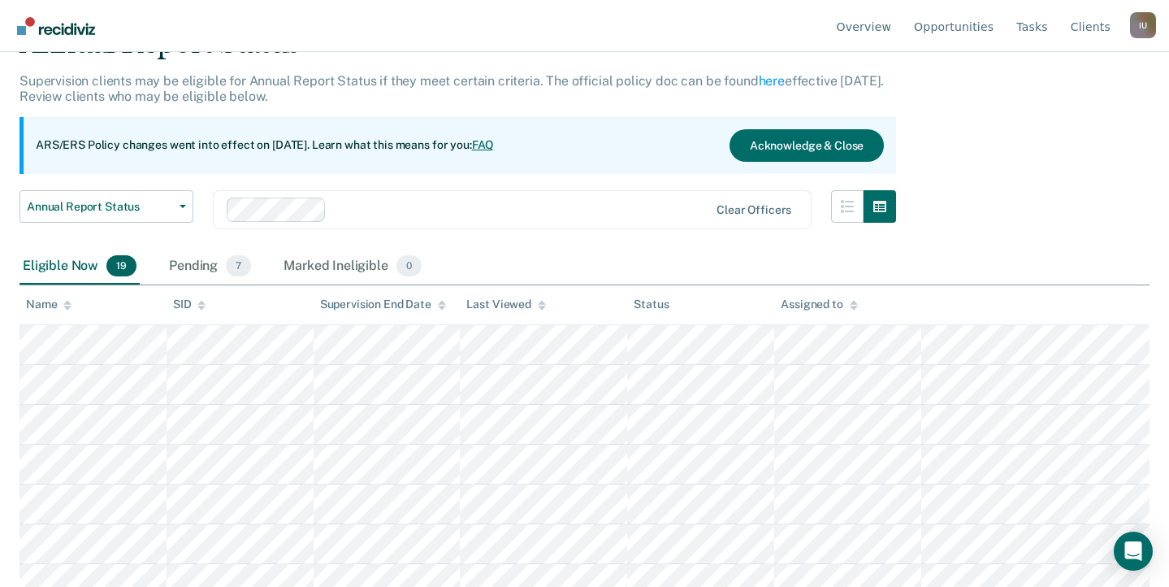
scroll to position [0, 0]
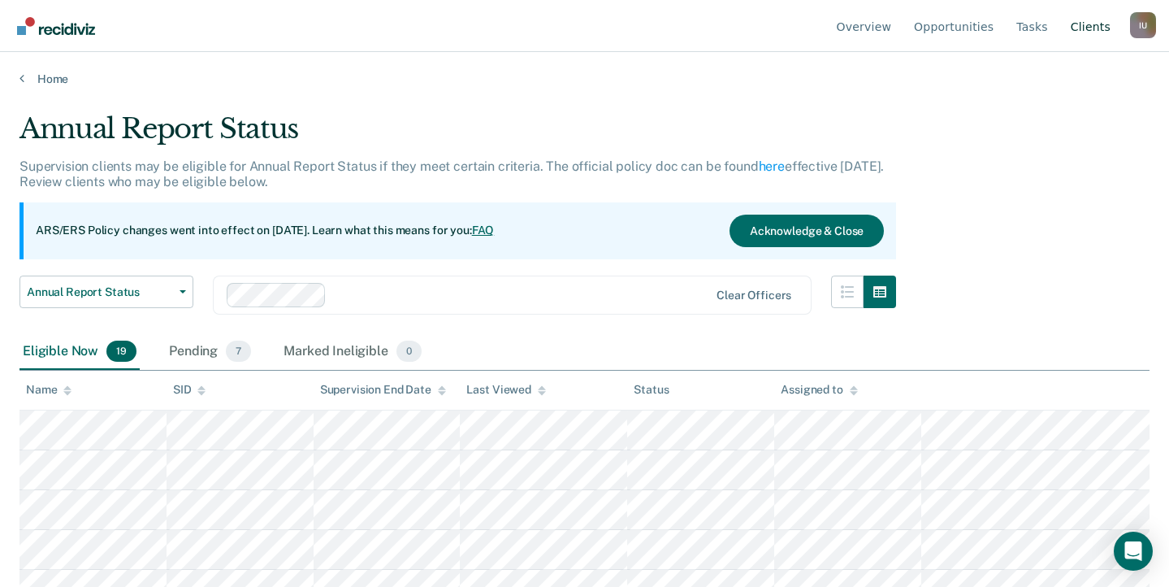
click at [1095, 31] on link "Client s" at bounding box center [1091, 26] width 46 height 52
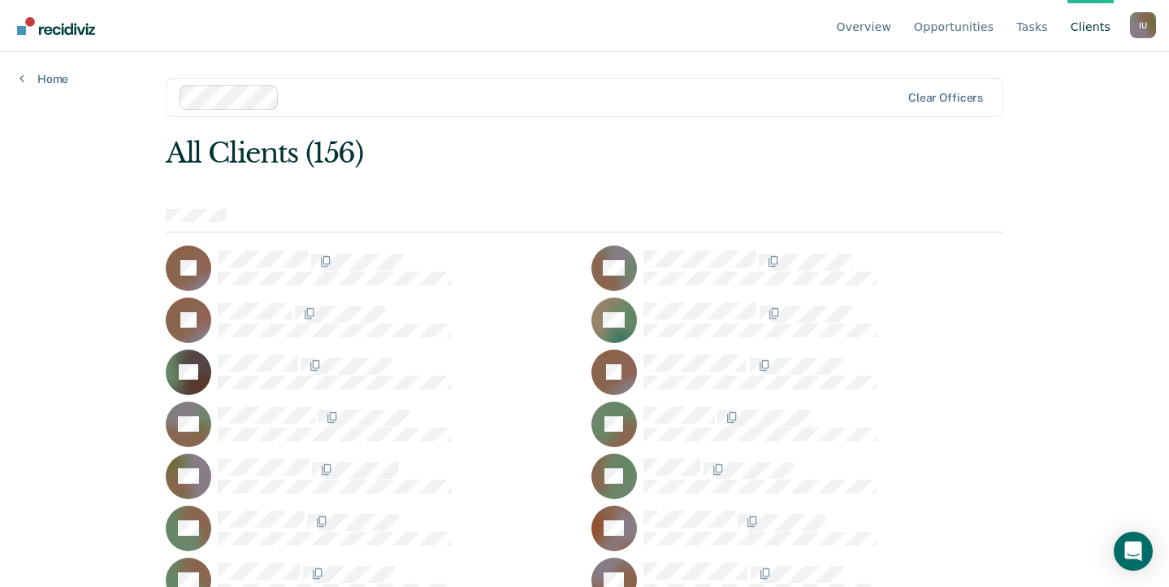
scroll to position [1110, 0]
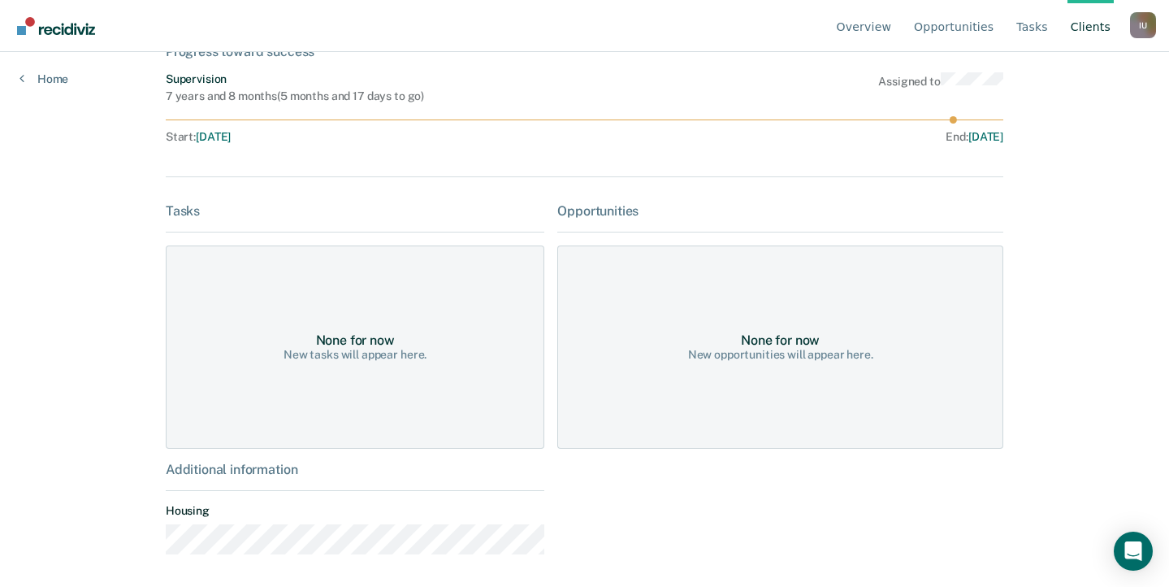
scroll to position [115, 0]
click at [51, 68] on div "Home" at bounding box center [44, 69] width 88 height 34
click at [50, 77] on link "Home" at bounding box center [44, 79] width 49 height 15
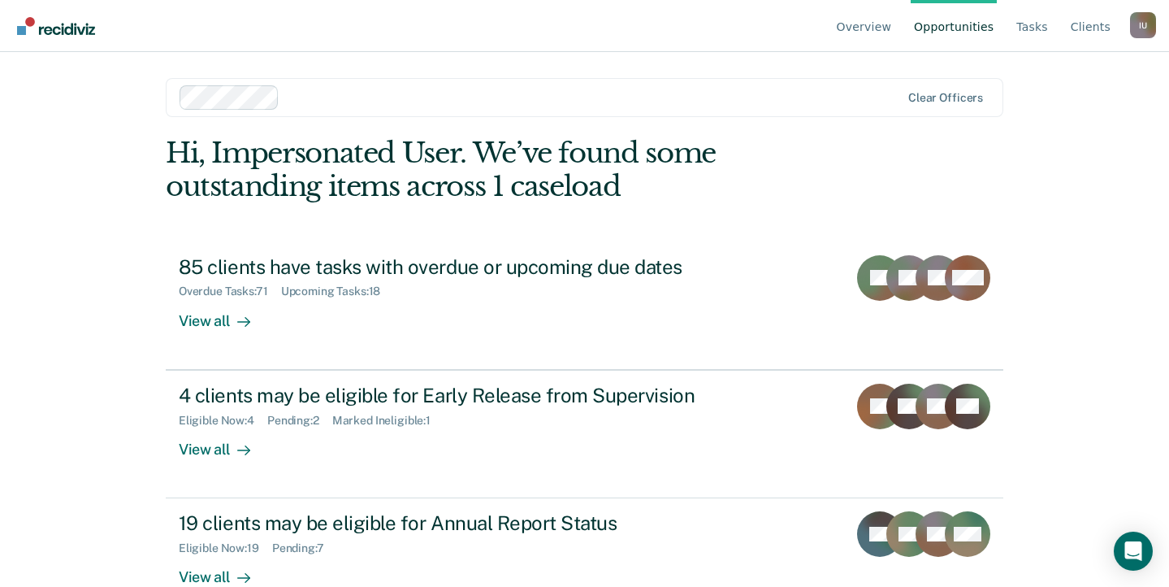
click at [336, 106] on div at bounding box center [593, 97] width 614 height 19
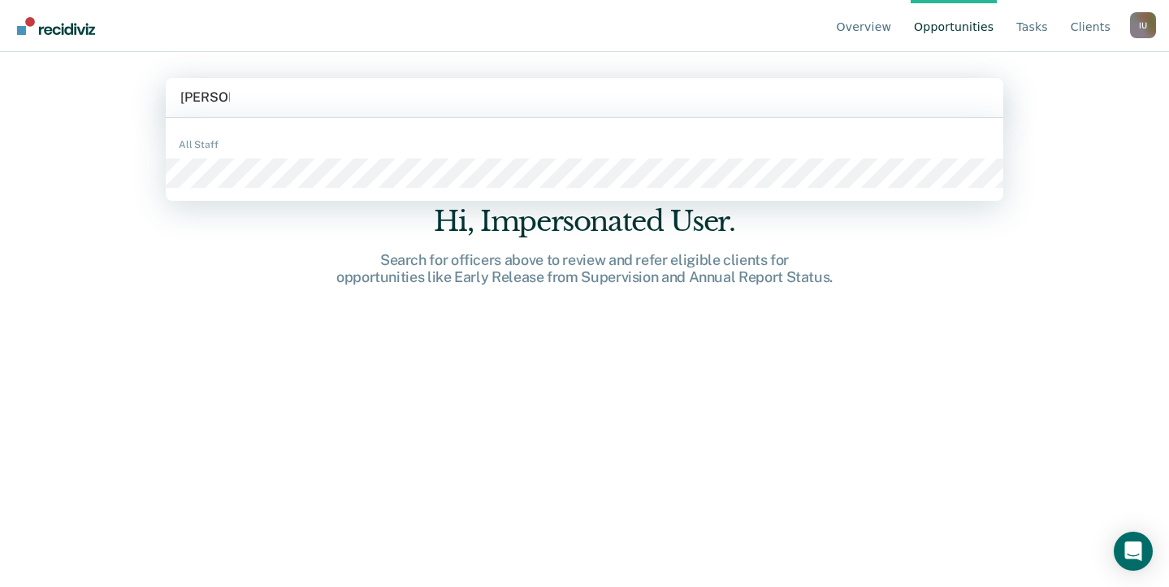
type input "judy ware"
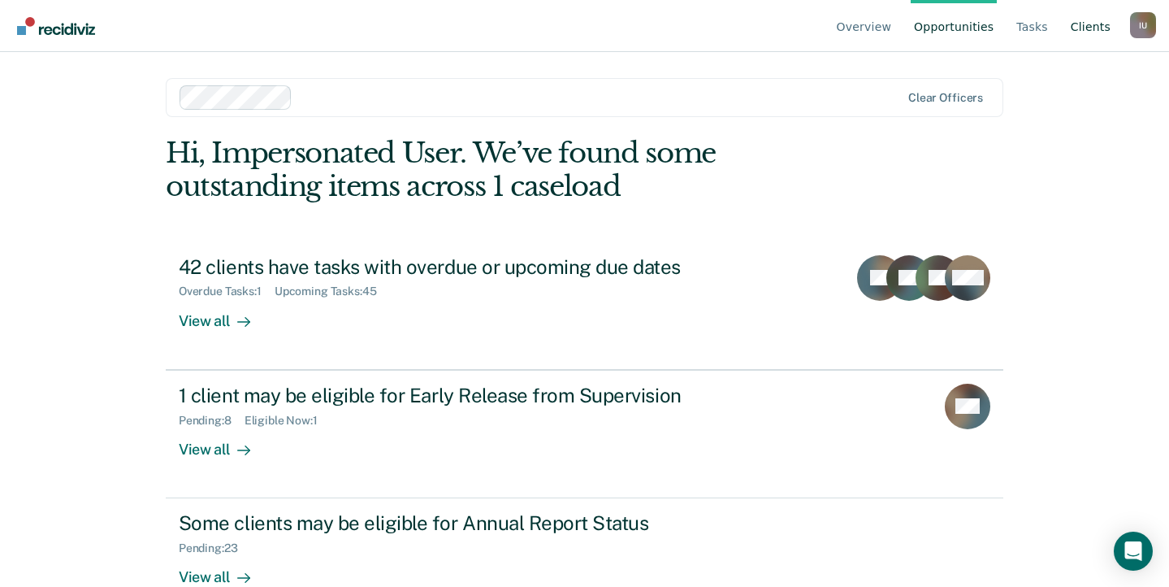
click at [1100, 24] on link "Client s" at bounding box center [1091, 26] width 46 height 52
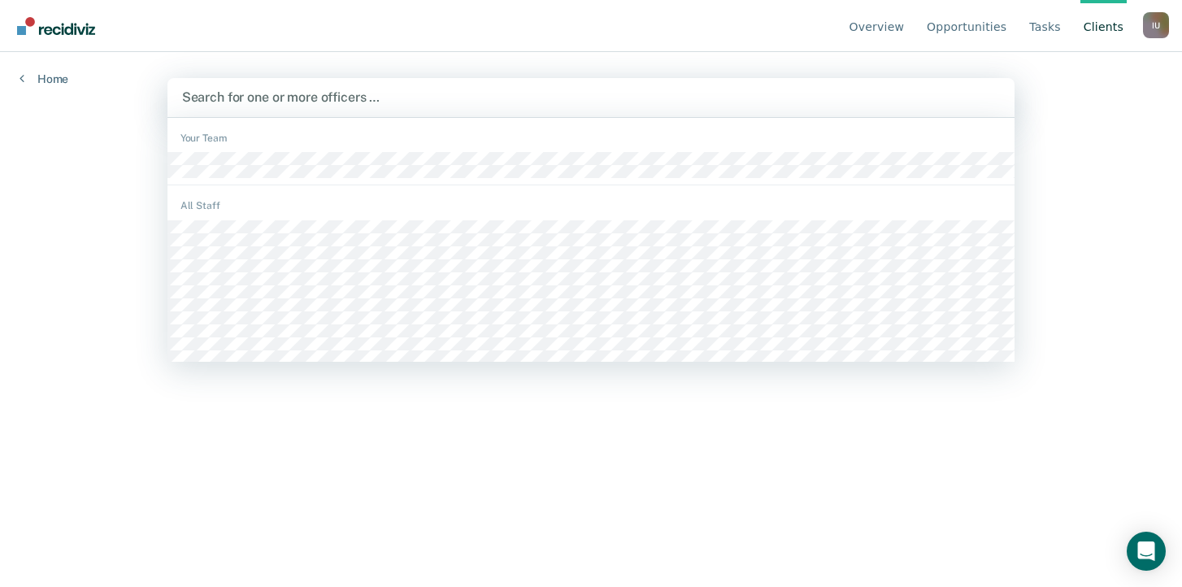
click at [297, 100] on div at bounding box center [591, 97] width 818 height 19
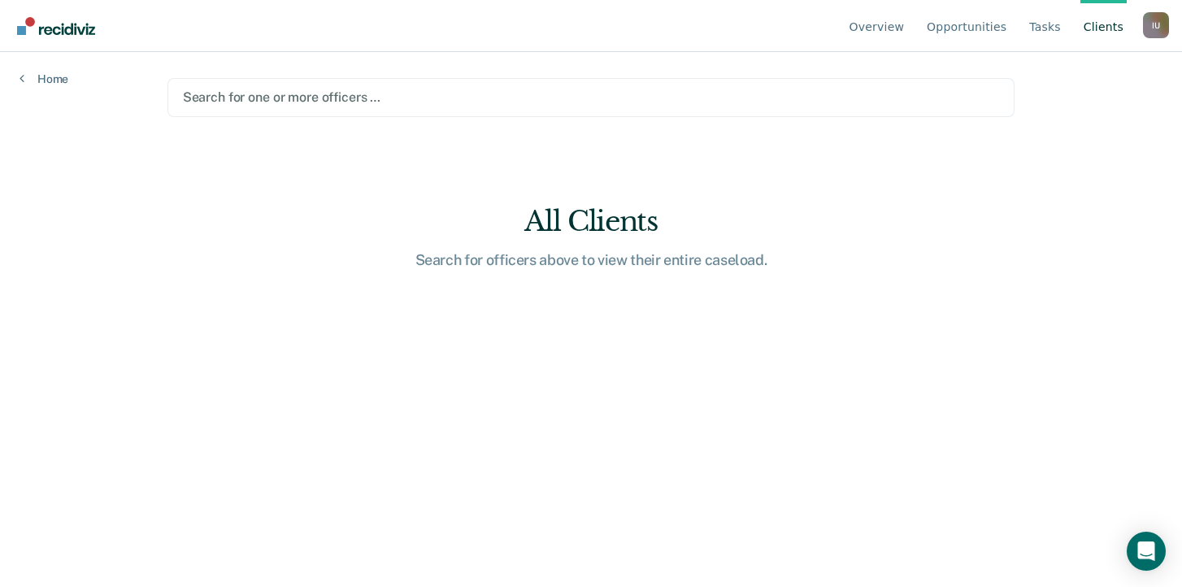
click at [297, 100] on div at bounding box center [591, 97] width 817 height 19
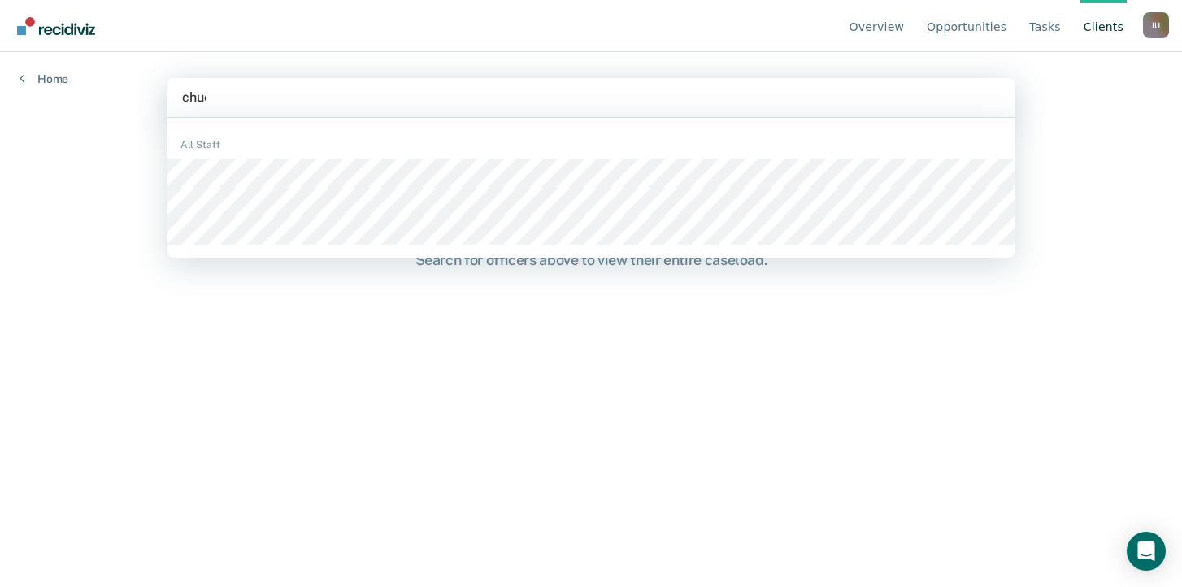
type input "chuck"
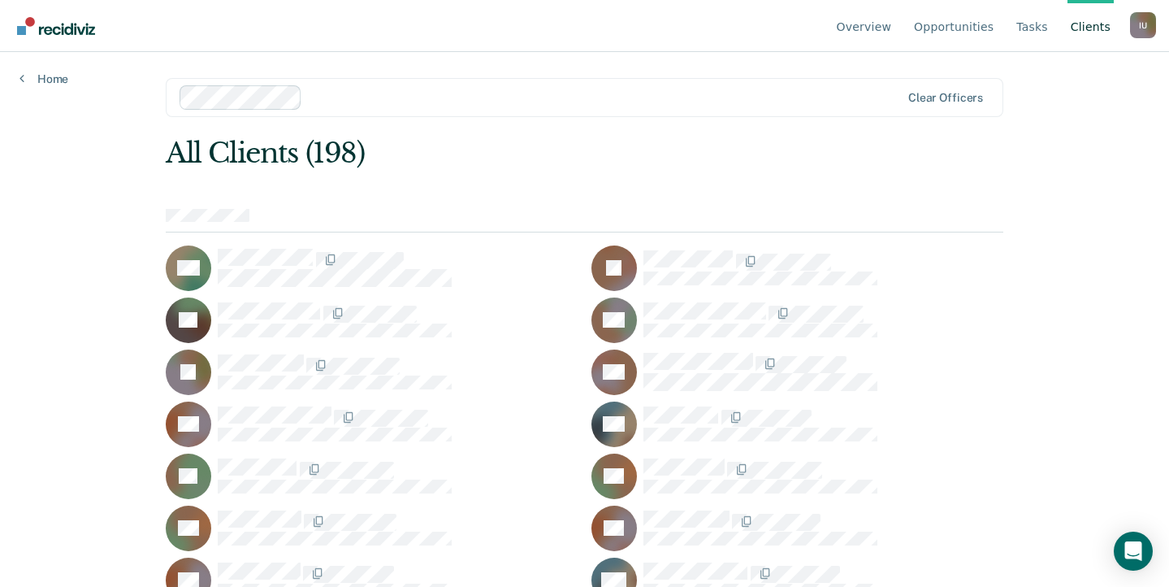
scroll to position [1681, 0]
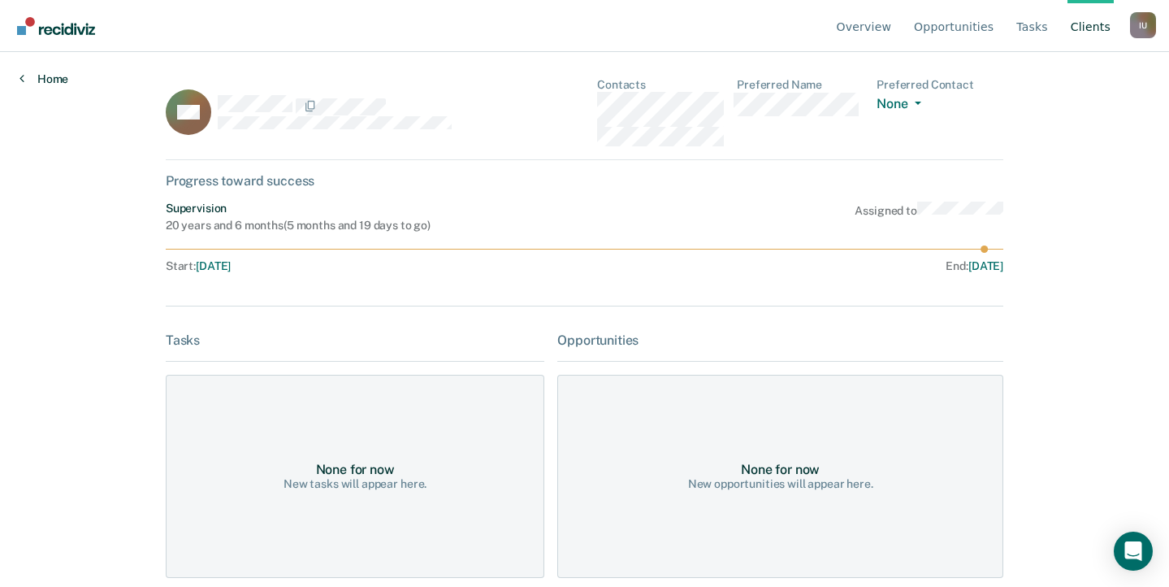
click at [41, 82] on link "Home" at bounding box center [44, 79] width 49 height 15
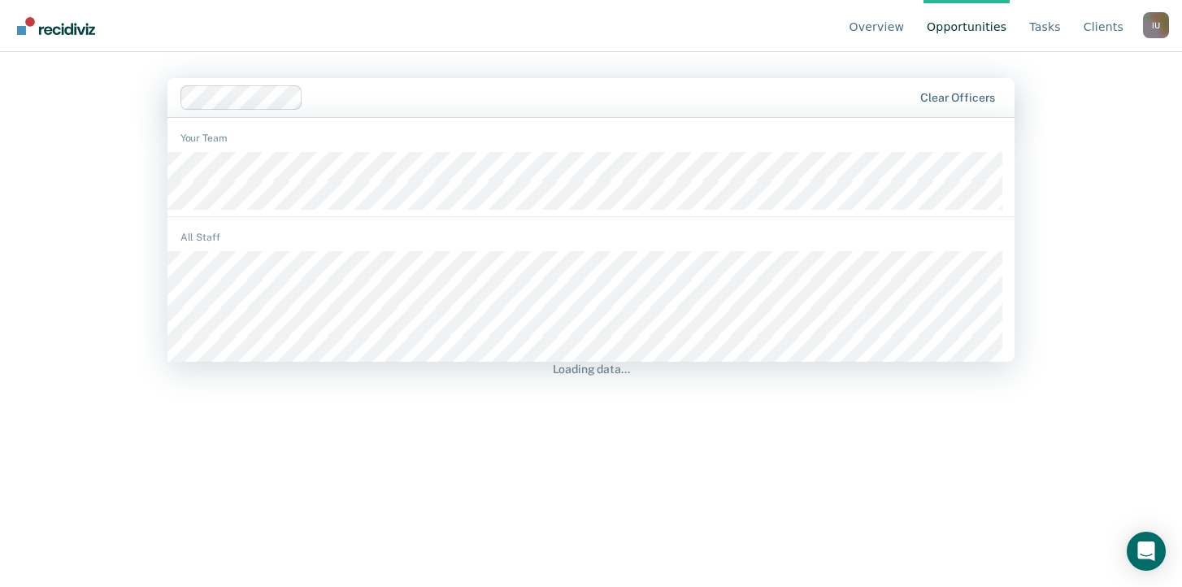
drag, startPoint x: 410, startPoint y: 96, endPoint x: 401, endPoint y: 97, distance: 9.0
click at [408, 97] on div at bounding box center [611, 97] width 602 height 19
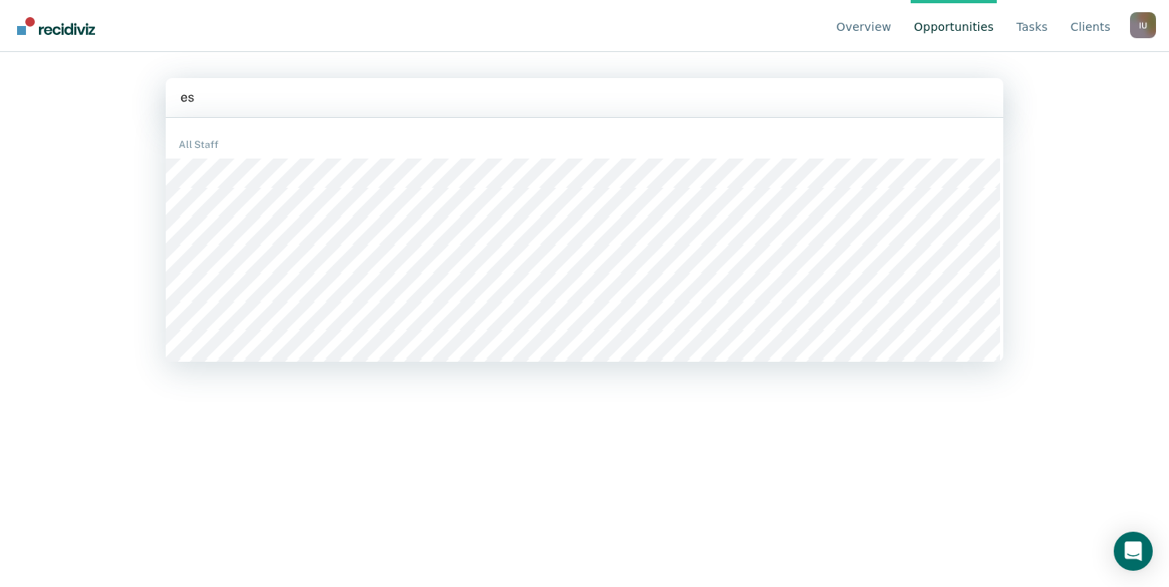
type input "esc"
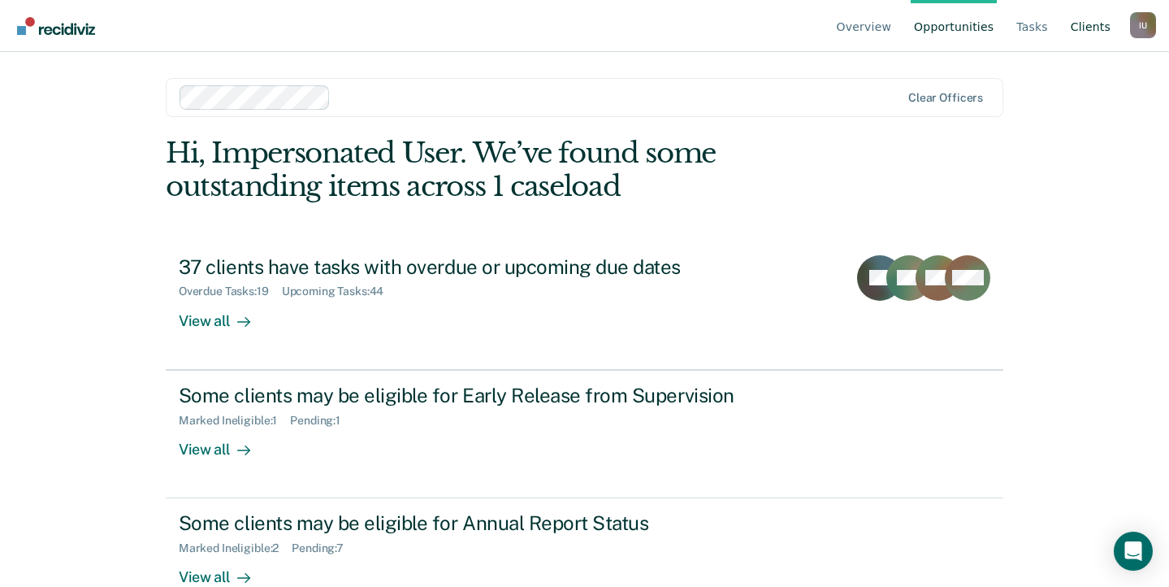
click at [1082, 13] on link "Client s" at bounding box center [1091, 26] width 46 height 52
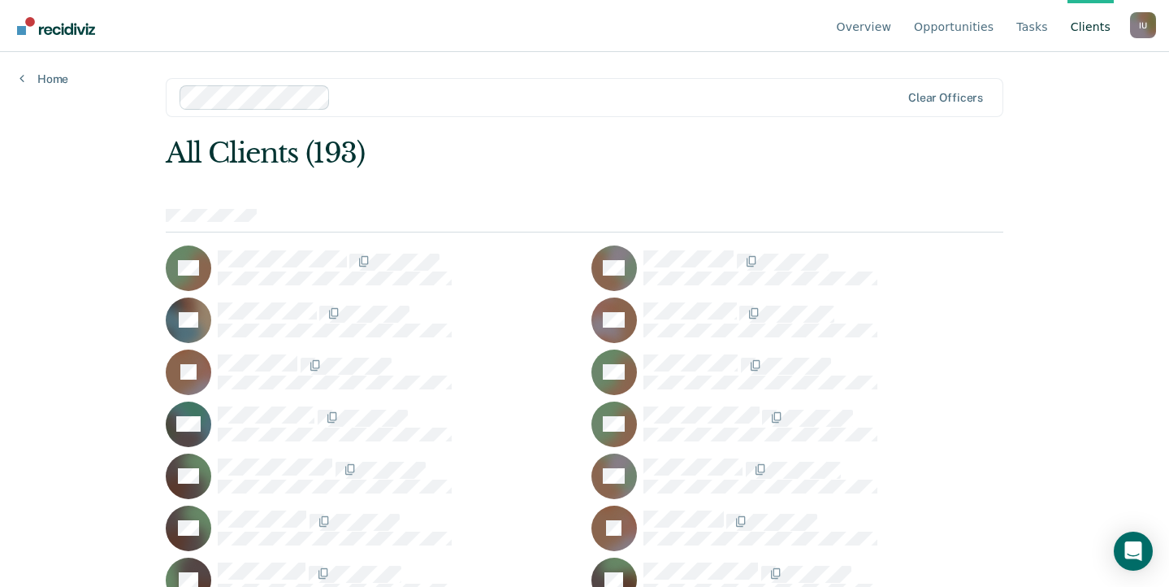
scroll to position [1369, 0]
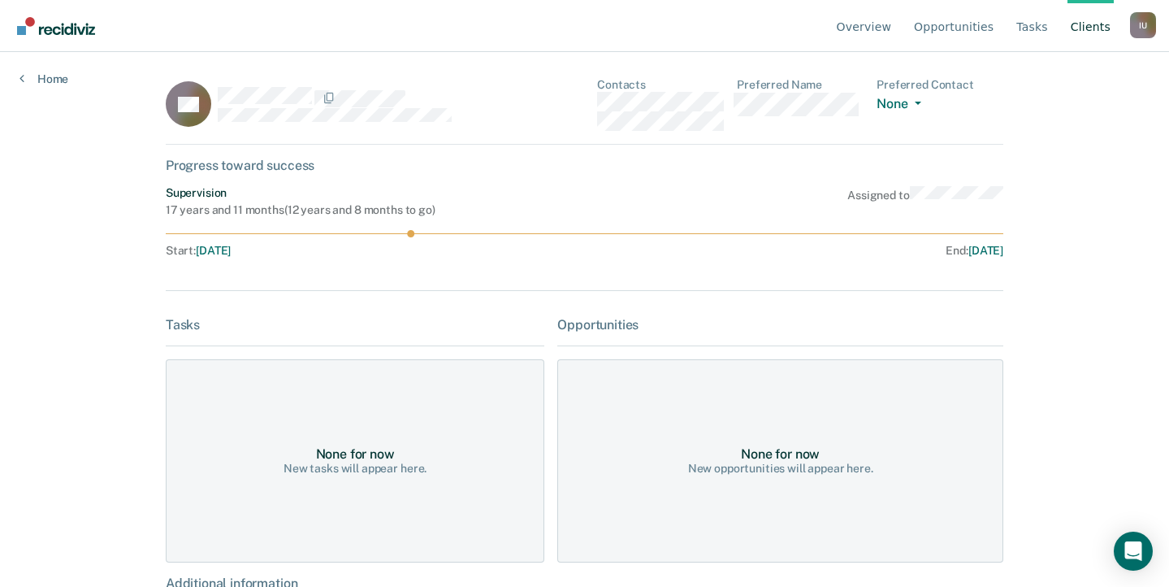
scroll to position [115, 0]
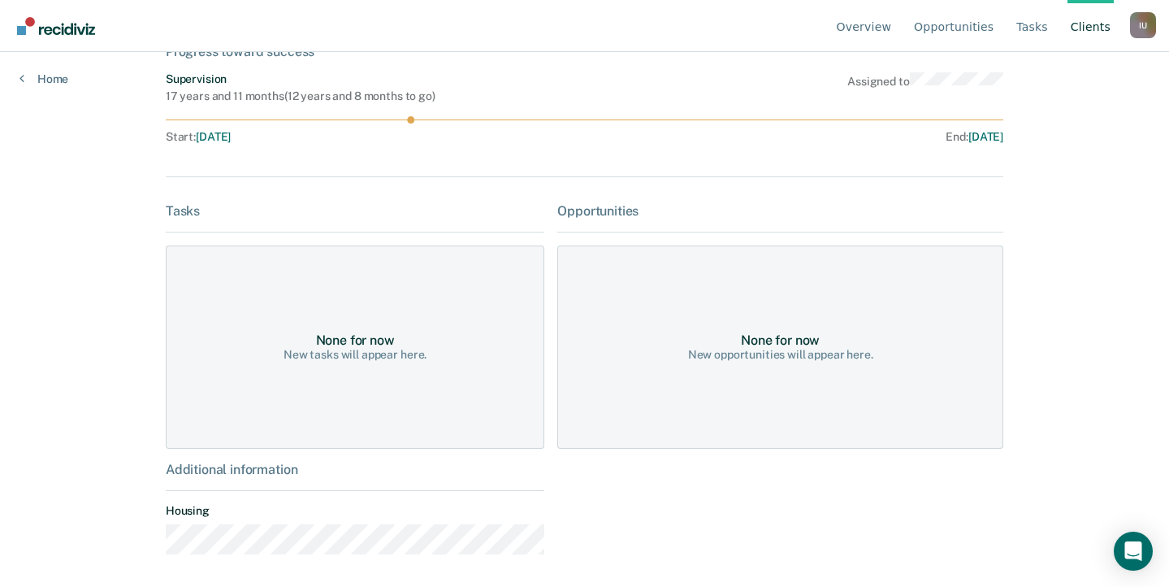
click at [1091, 24] on link "Client s" at bounding box center [1091, 26] width 46 height 52
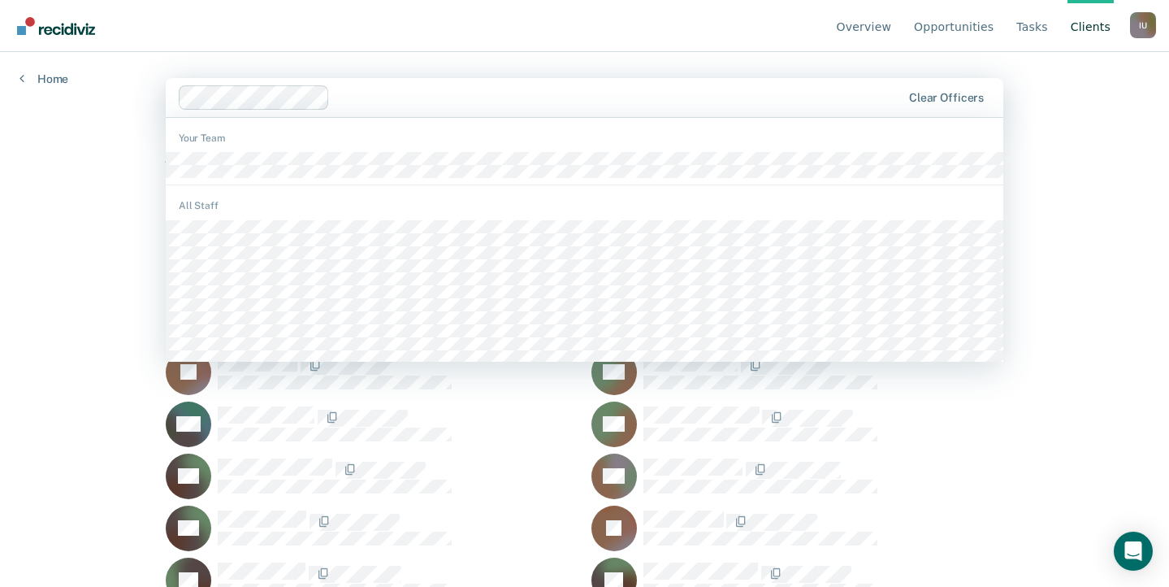
click at [357, 100] on div at bounding box center [618, 97] width 565 height 19
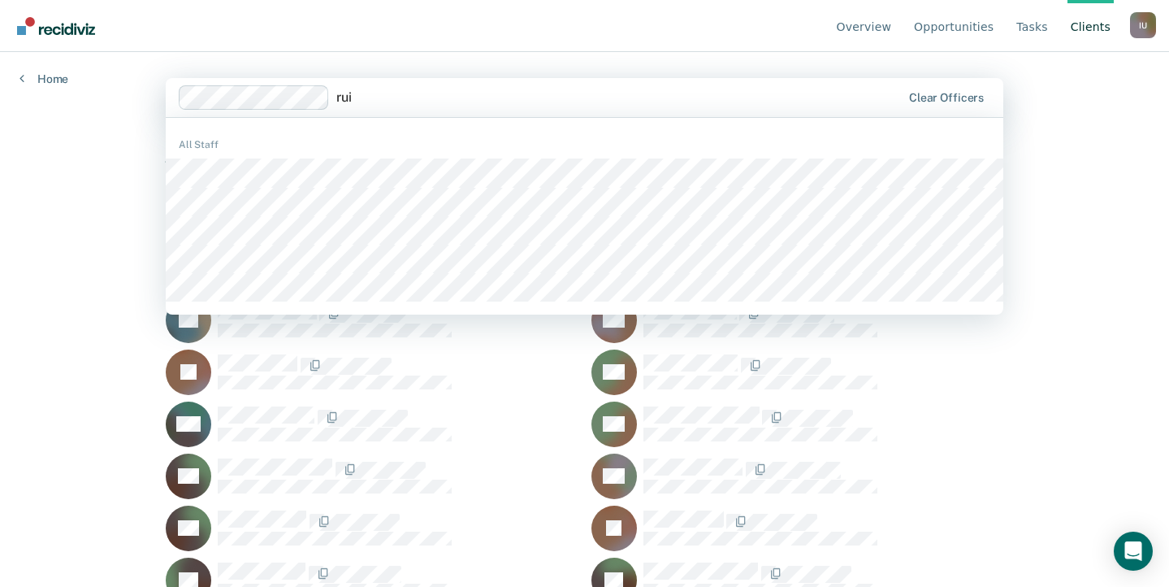
type input "ruiz"
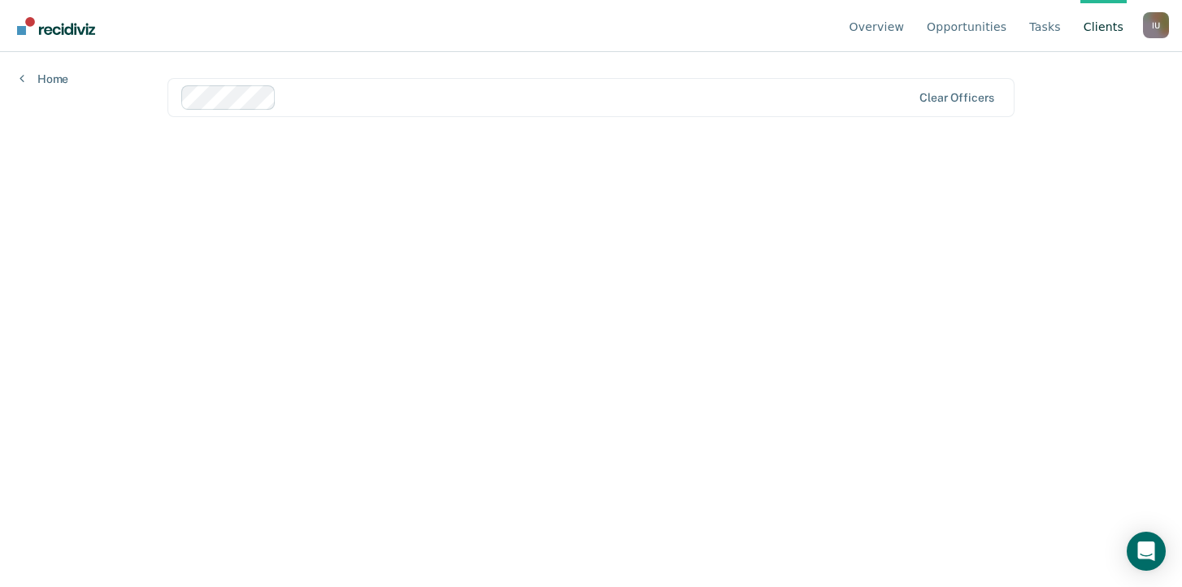
click at [1113, 111] on div "Overview Opportunities Tasks Client s Impersonated User I U Profile How it work…" at bounding box center [591, 293] width 1182 height 587
click at [794, 98] on div at bounding box center [597, 97] width 629 height 19
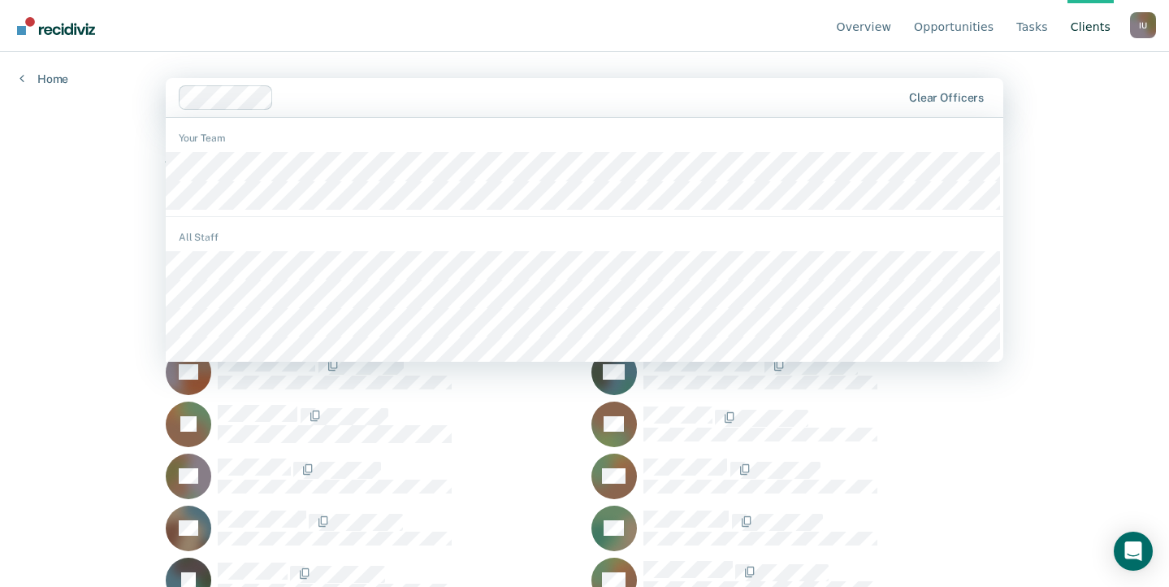
click at [1108, 278] on div "Overview Opportunities Tasks Client s Impersonated User I U Profile How it work…" at bounding box center [584, 293] width 1169 height 587
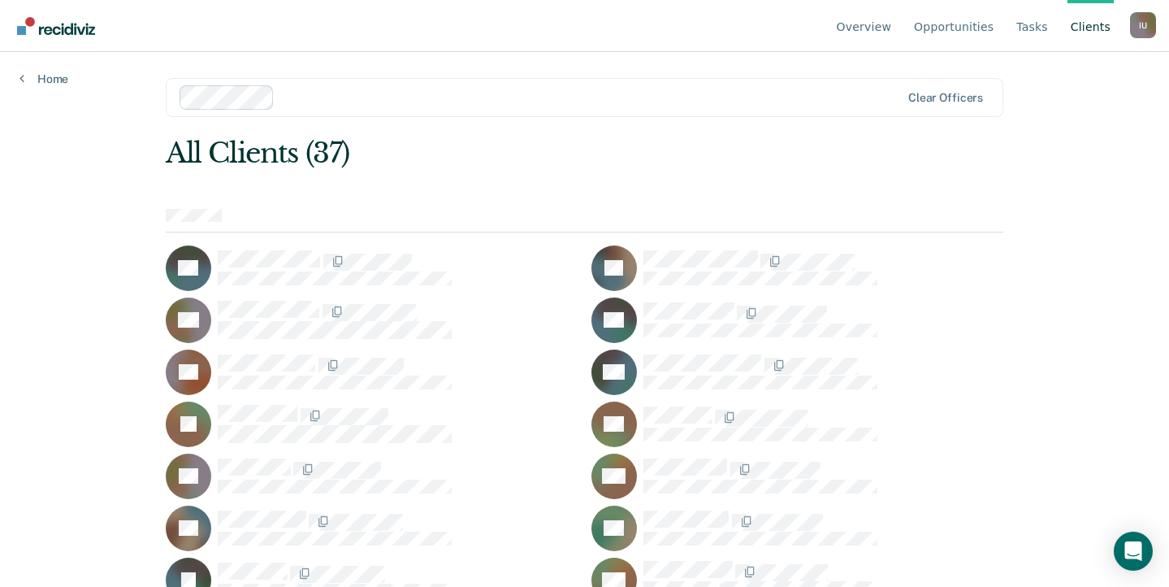
scroll to position [433, 0]
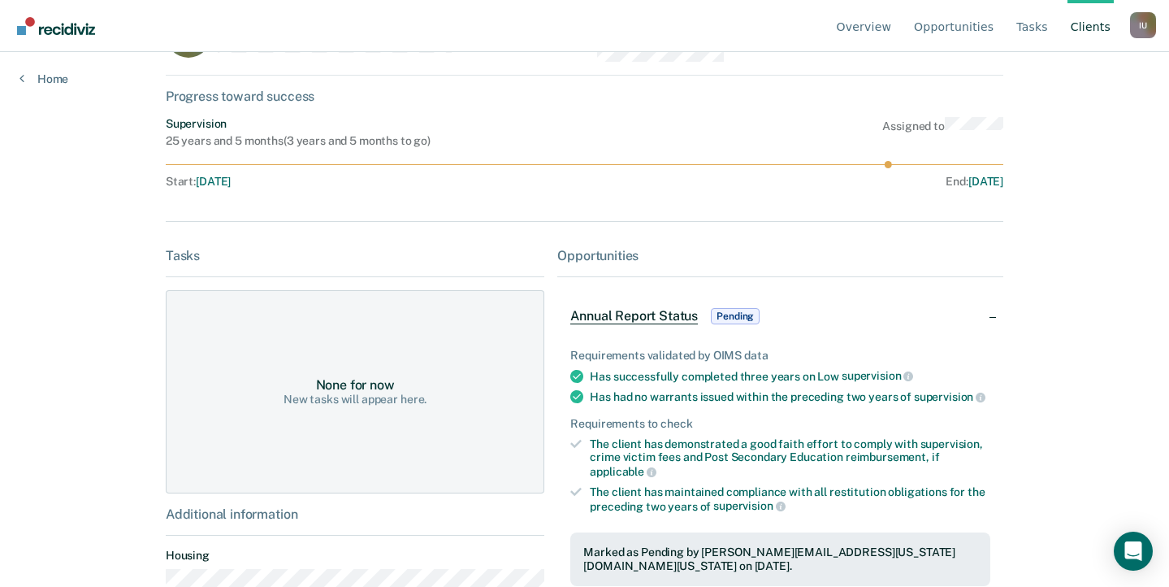
scroll to position [158, 0]
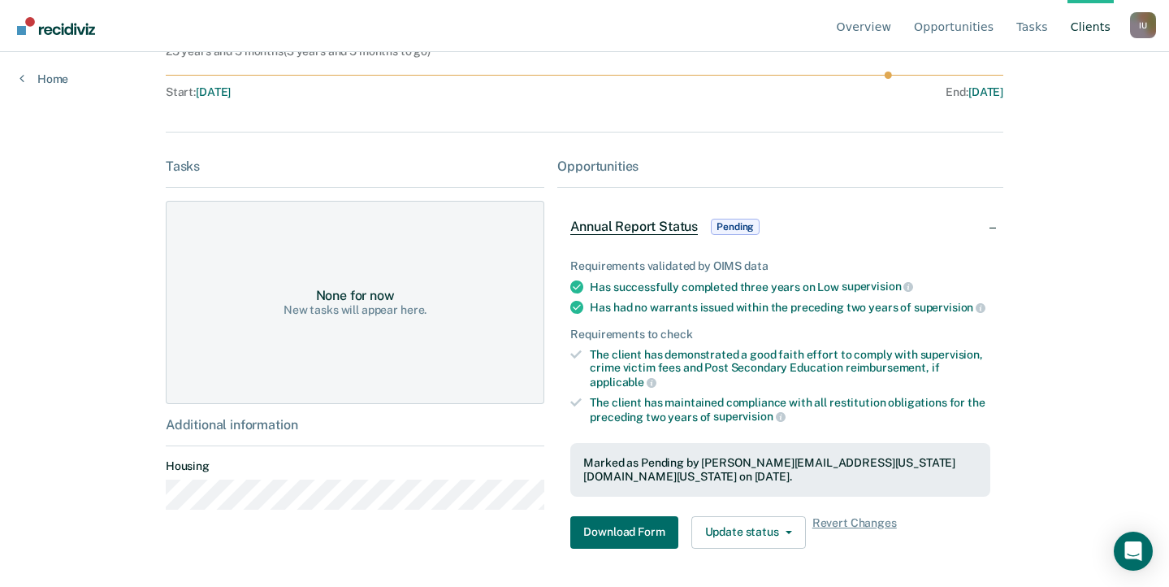
click at [1087, 33] on link "Client s" at bounding box center [1091, 26] width 46 height 52
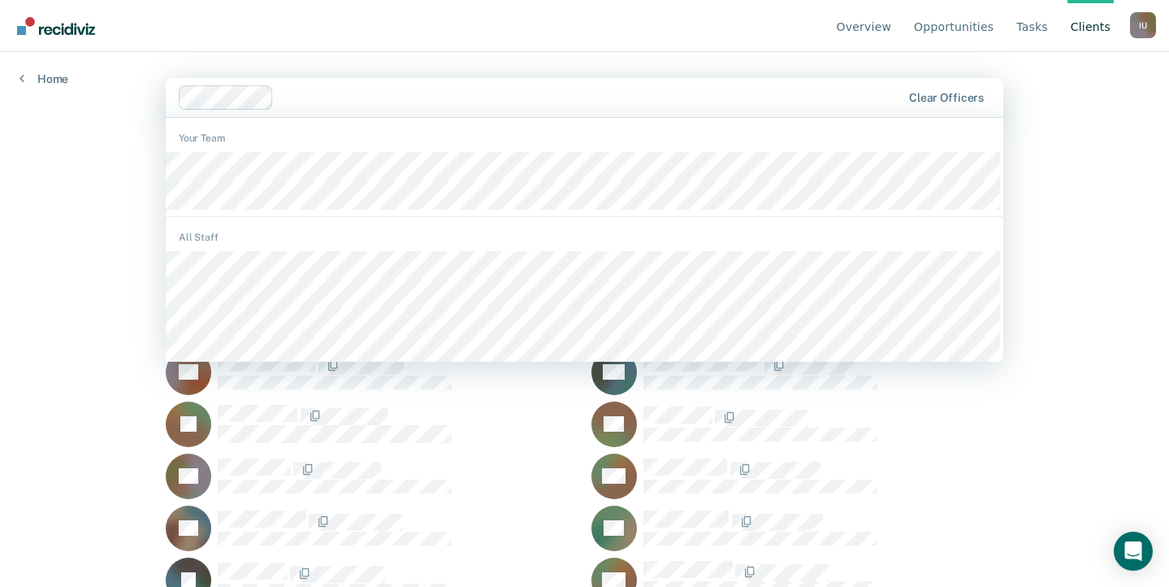
click at [406, 100] on div at bounding box center [590, 97] width 621 height 19
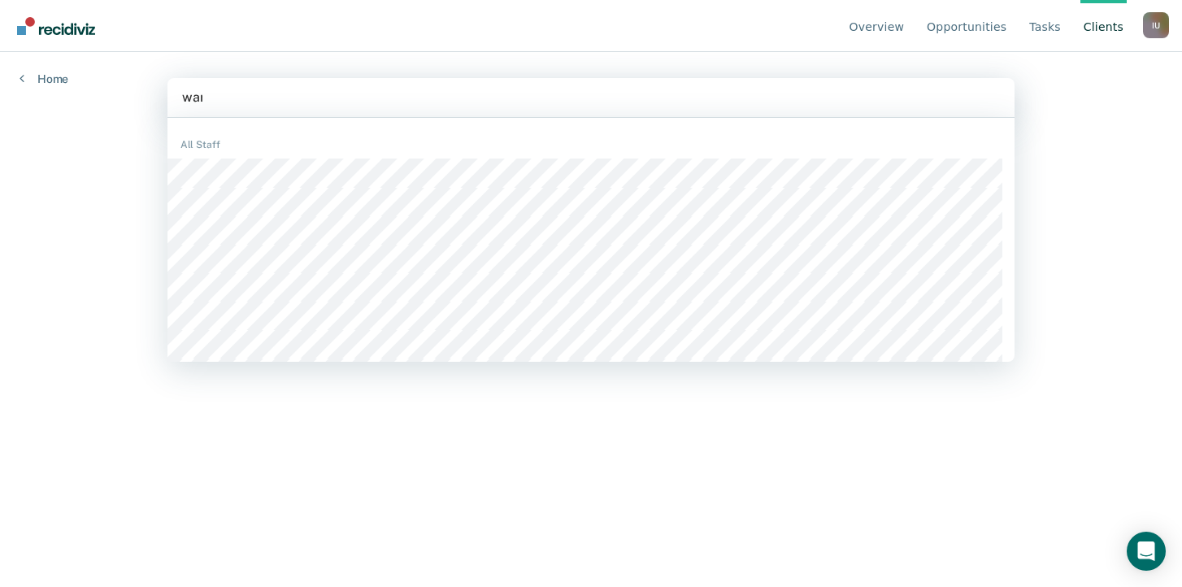
type input "ware"
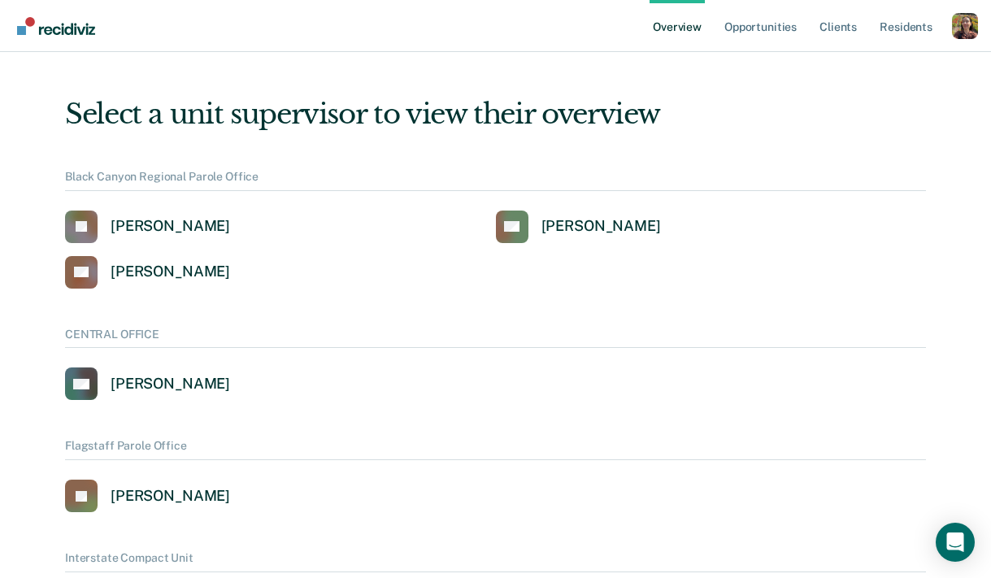
click at [966, 26] on div "Profile dropdown button" at bounding box center [965, 26] width 26 height 26
click at [844, 78] on button "Profile" at bounding box center [899, 75] width 157 height 26
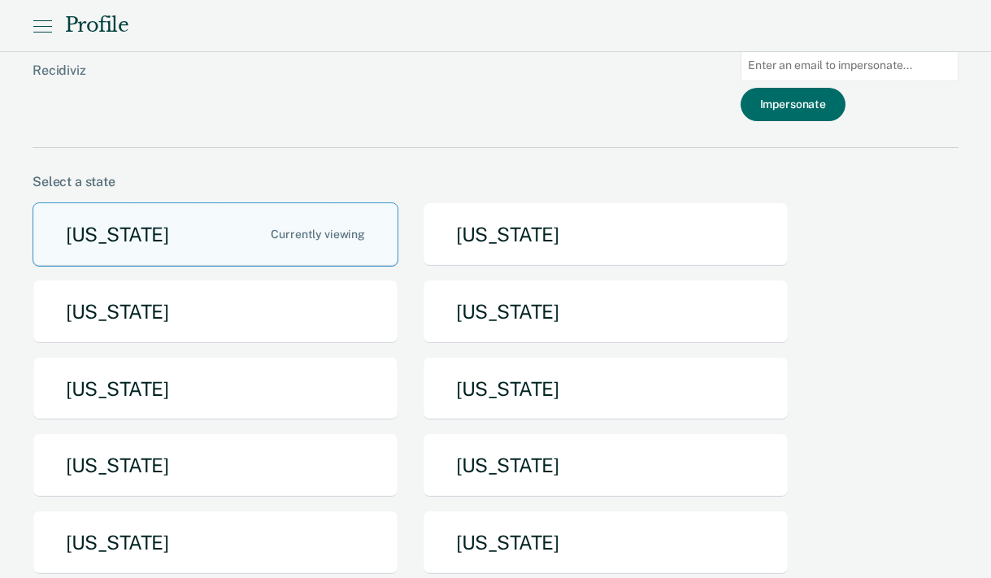
click at [822, 70] on input at bounding box center [849, 66] width 218 height 32
paste input "adolfo.banda@tdcj.texas.gov"
type input "adolfo.banda@tdcj.texas.gov"
click at [823, 115] on button "Impersonate" at bounding box center [792, 104] width 105 height 33
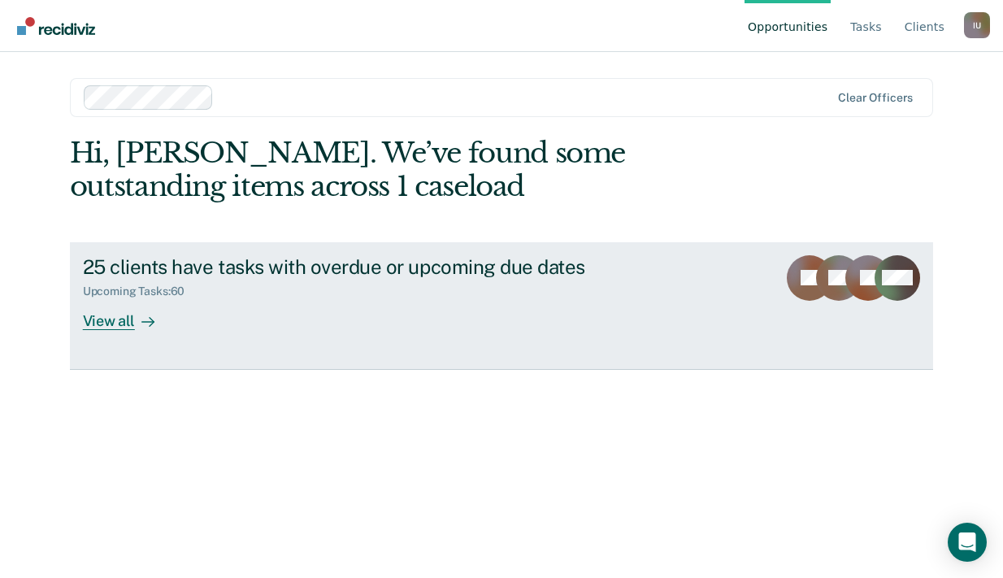
click at [615, 271] on div "25 clients have tasks with overdue or upcoming due dates" at bounding box center [368, 267] width 570 height 24
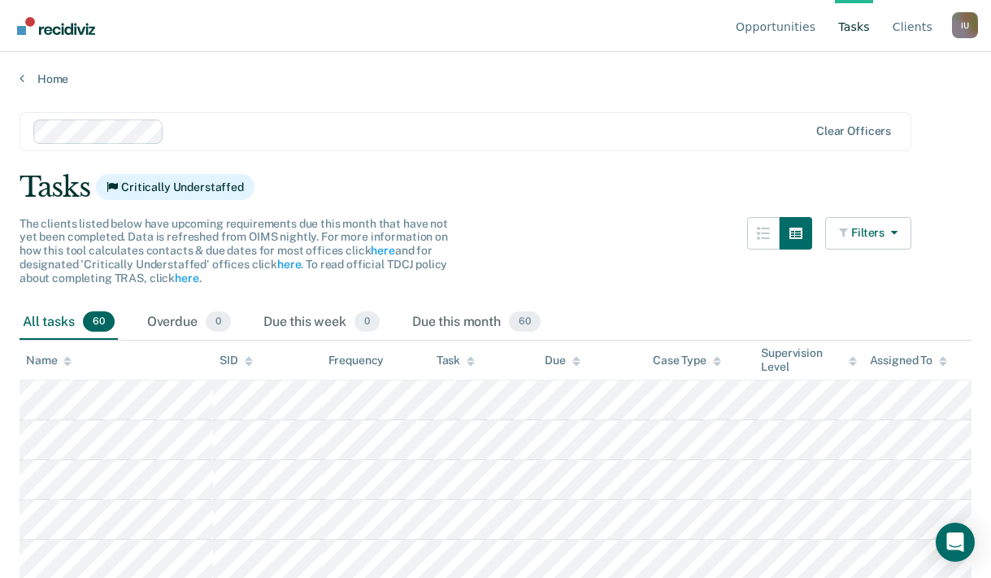
scroll to position [526, 0]
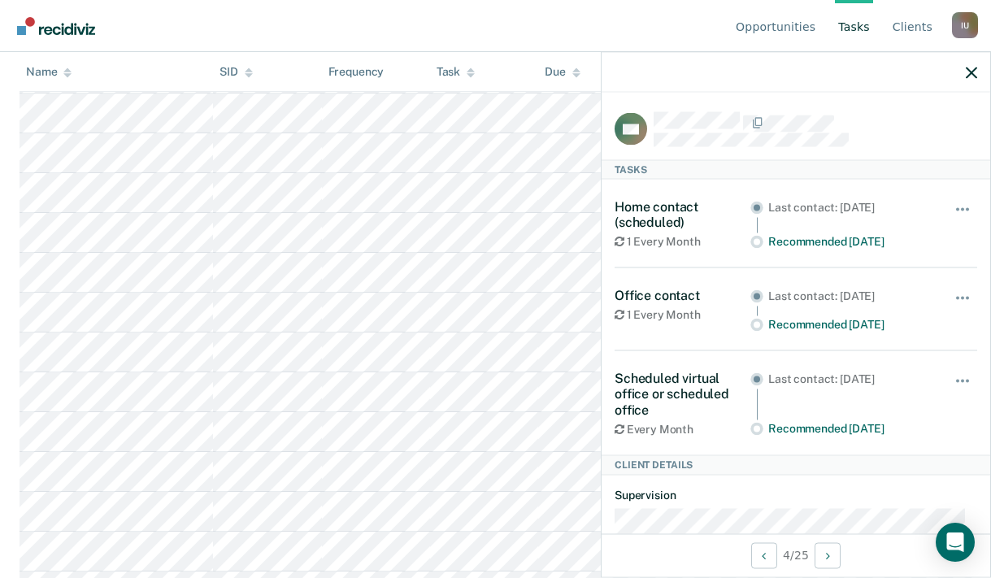
click at [965, 22] on div "I U" at bounding box center [965, 25] width 26 height 26
click at [877, 80] on link "Profile" at bounding box center [899, 76] width 105 height 14
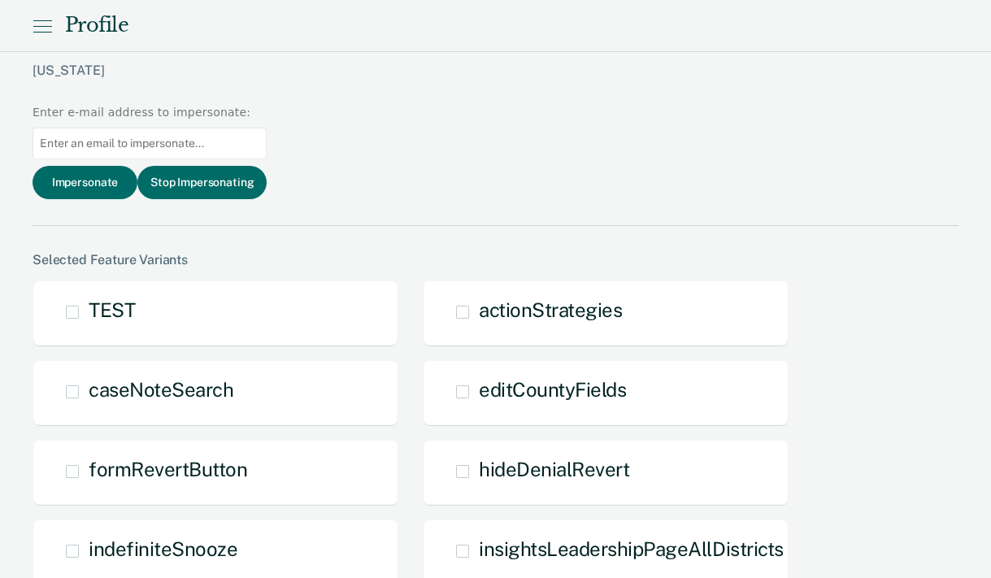
click at [267, 128] on input at bounding box center [150, 144] width 234 height 32
paste input "nadia.washington@tdcj.texas.gov"
type input "nadia.washington@tdcj.texas.gov"
click at [137, 166] on button "Impersonate" at bounding box center [85, 182] width 105 height 33
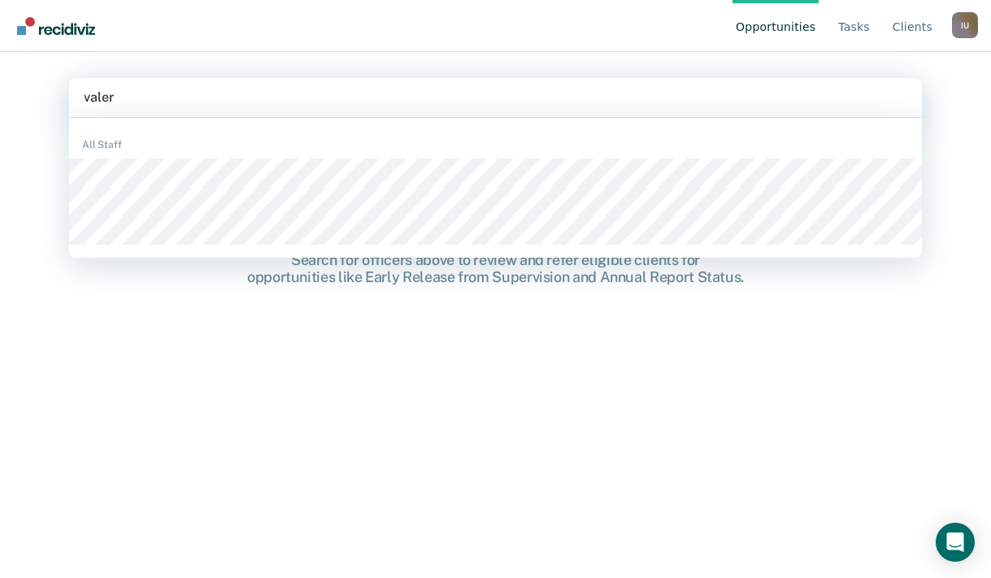
type input "valeri"
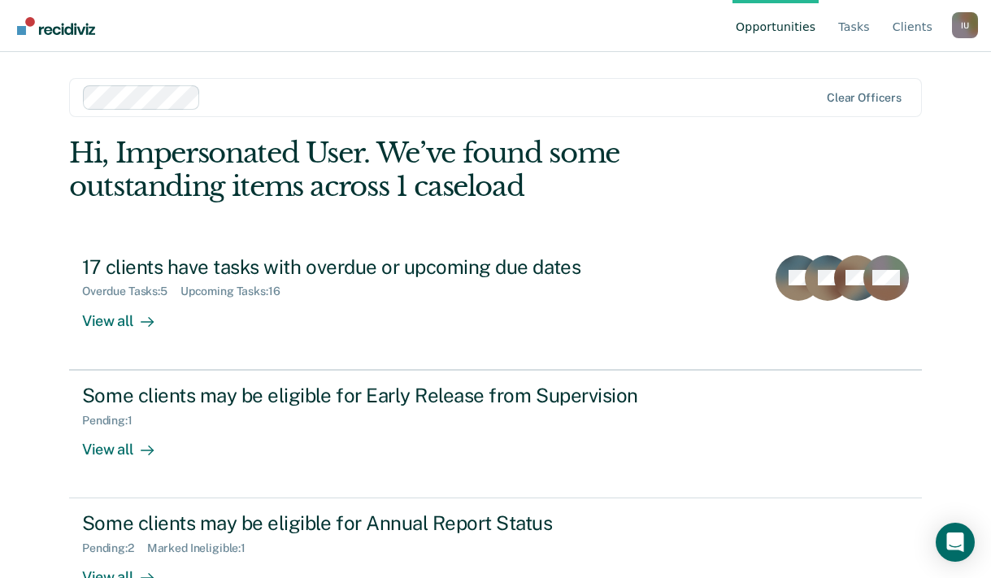
click at [529, 93] on div at bounding box center [512, 97] width 611 height 19
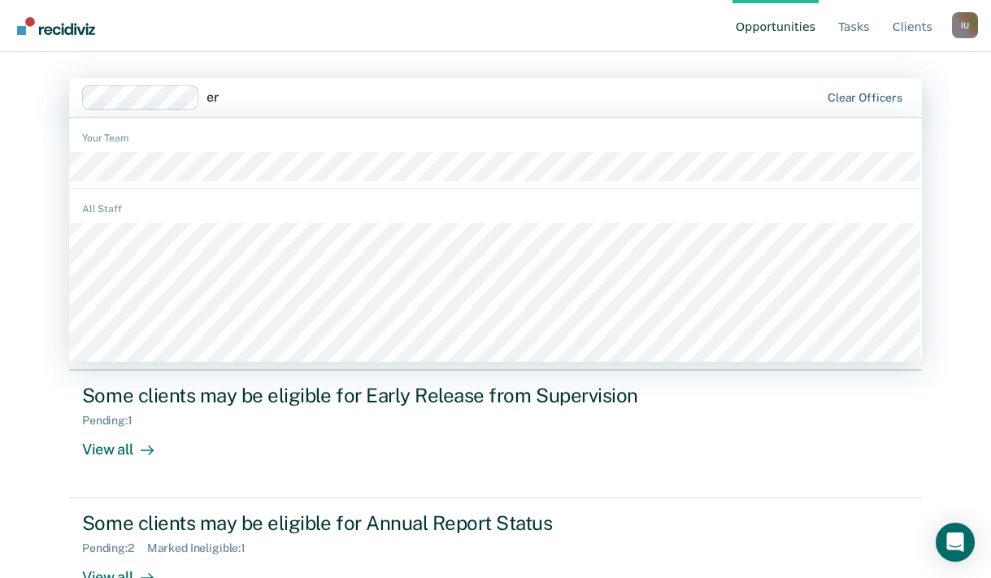
type input "e"
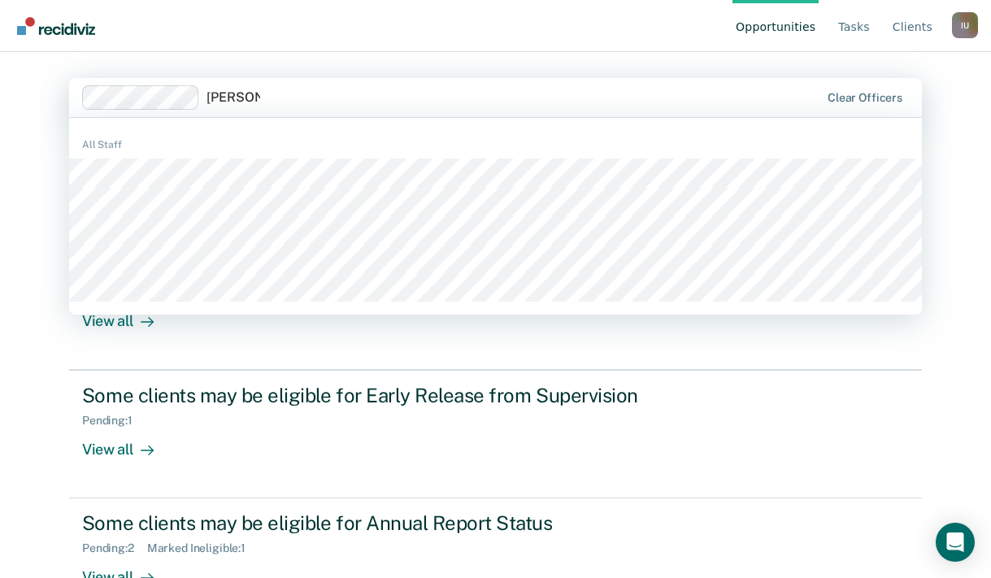
type input "stephen e"
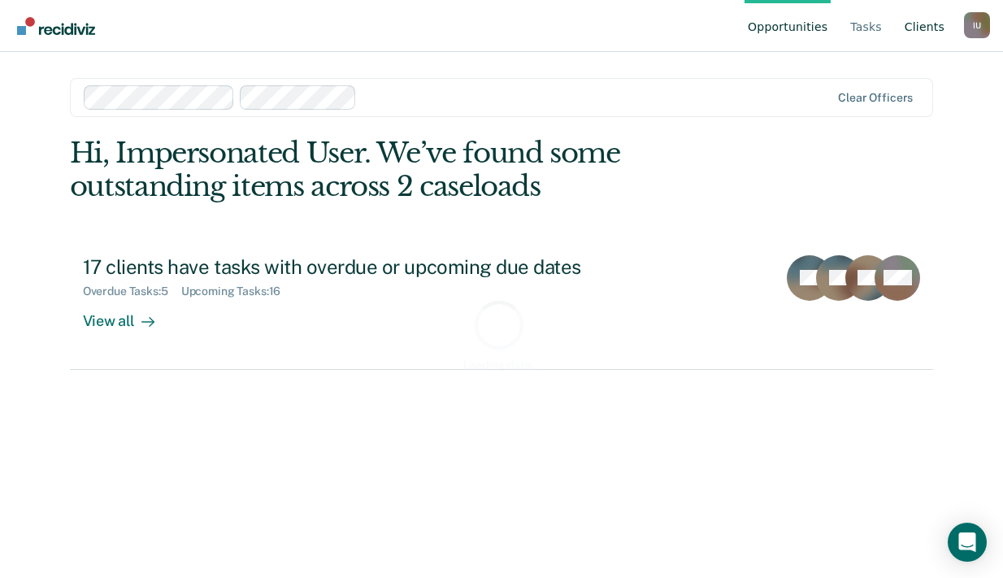
click at [917, 22] on link "Client s" at bounding box center [924, 26] width 46 height 52
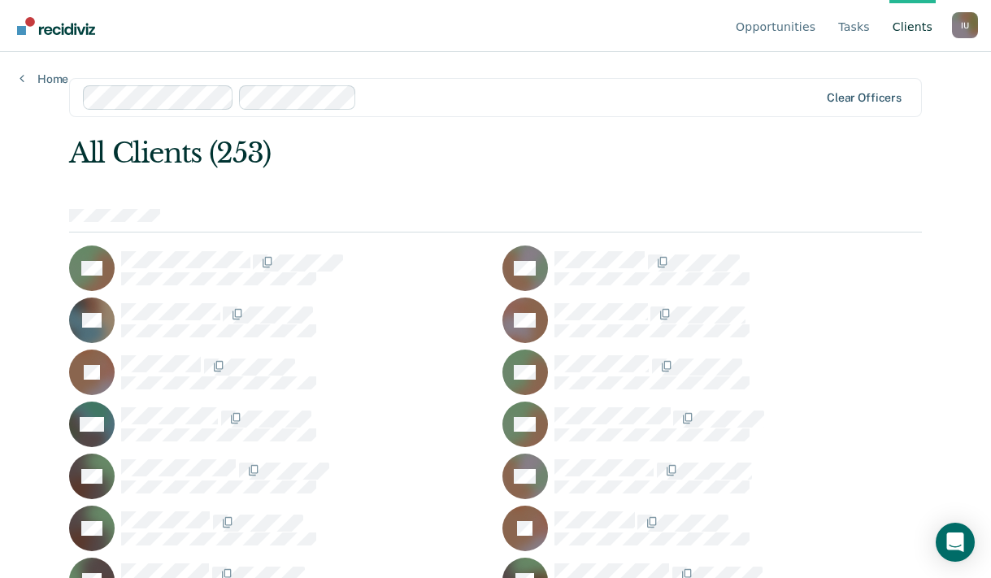
scroll to position [5952, 0]
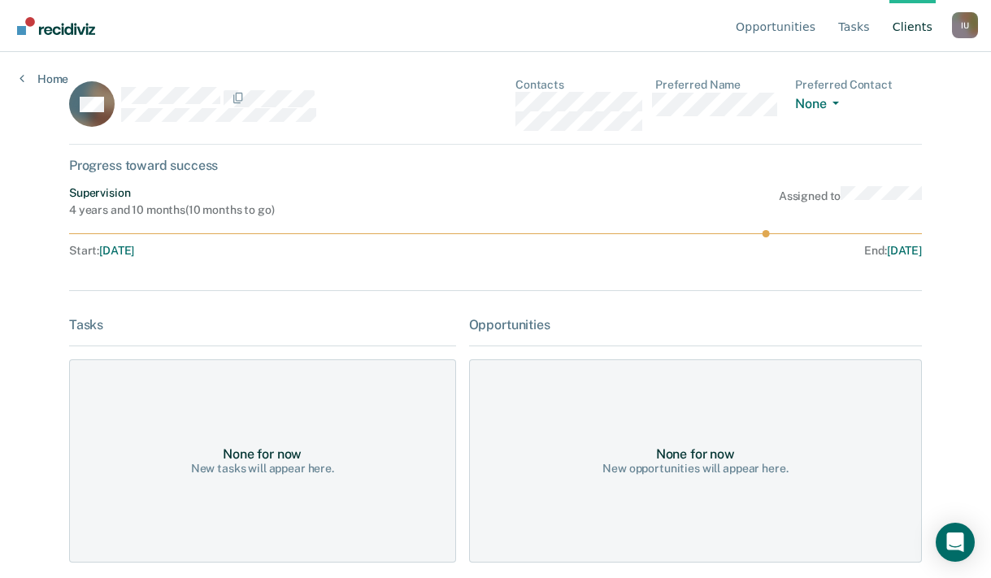
scroll to position [123, 0]
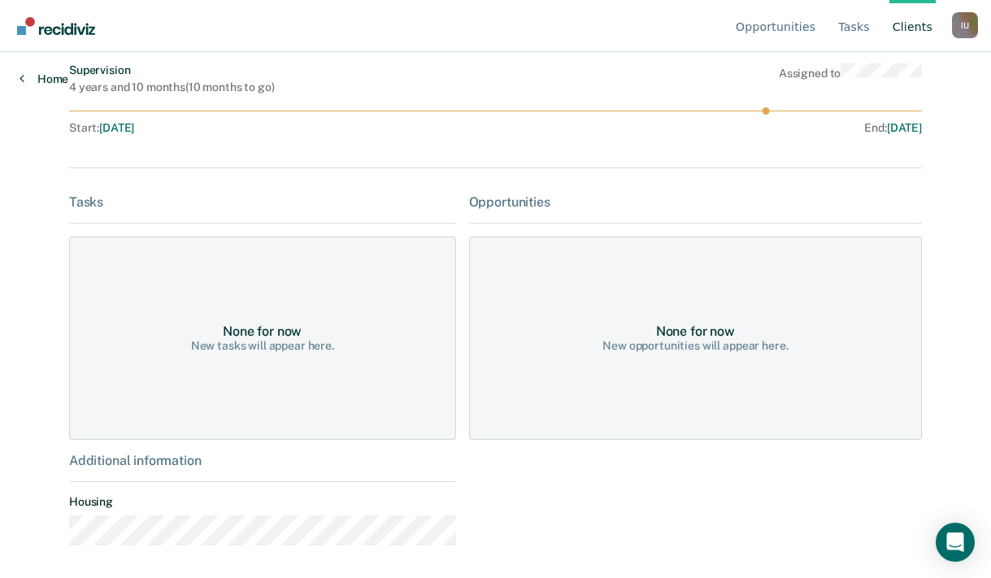
click at [25, 76] on link "Home" at bounding box center [44, 79] width 49 height 15
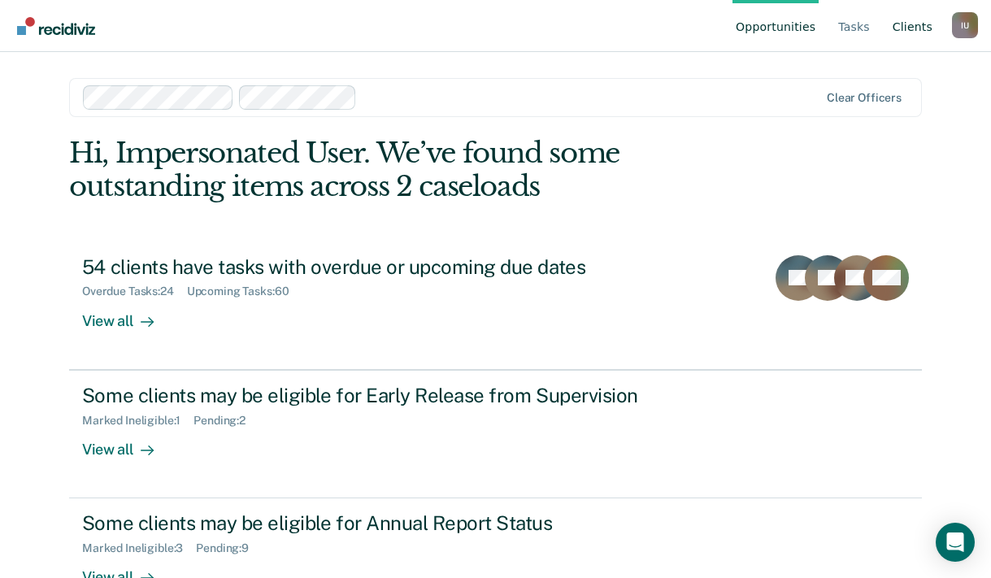
click at [909, 23] on link "Client s" at bounding box center [912, 26] width 46 height 52
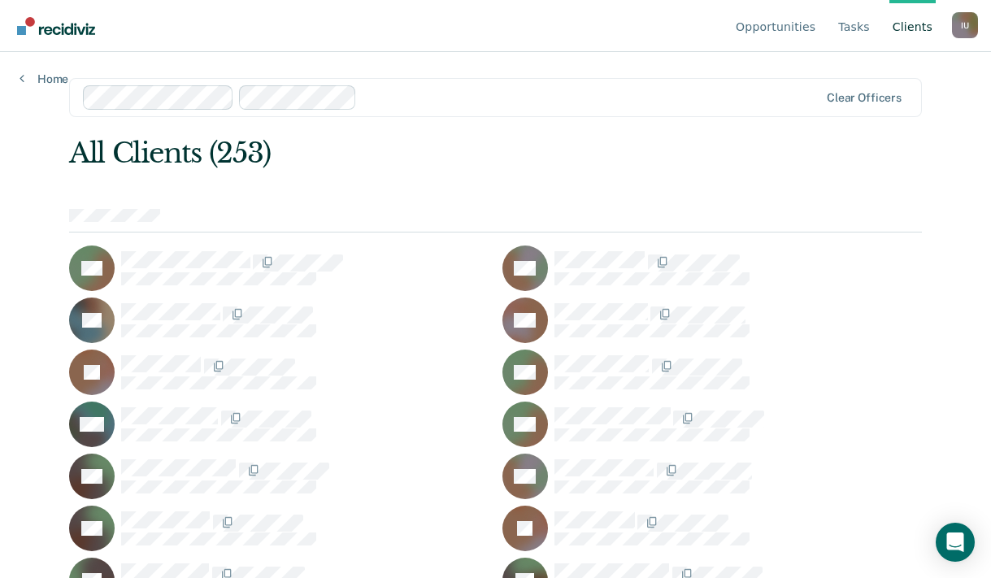
scroll to position [2622, 0]
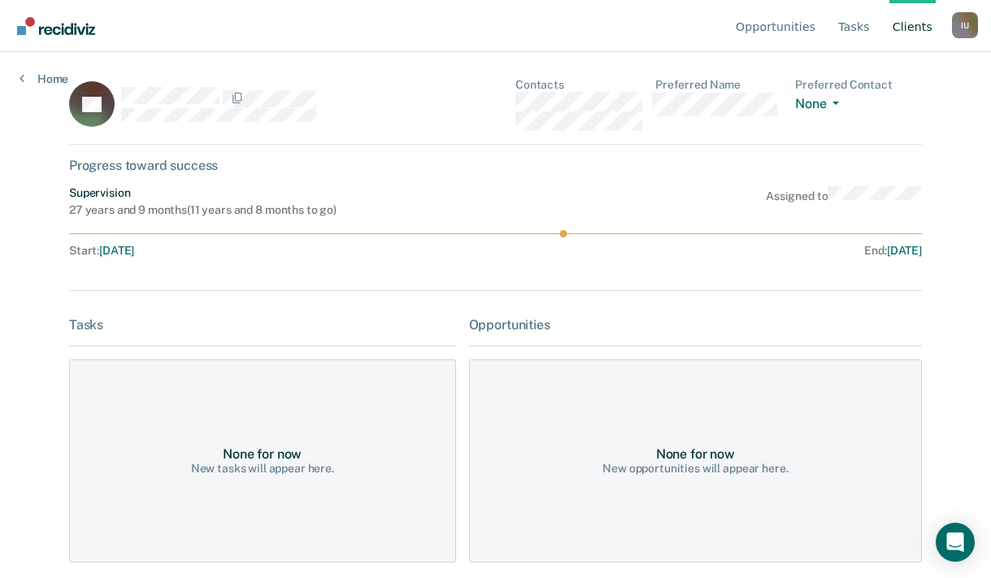
scroll to position [123, 0]
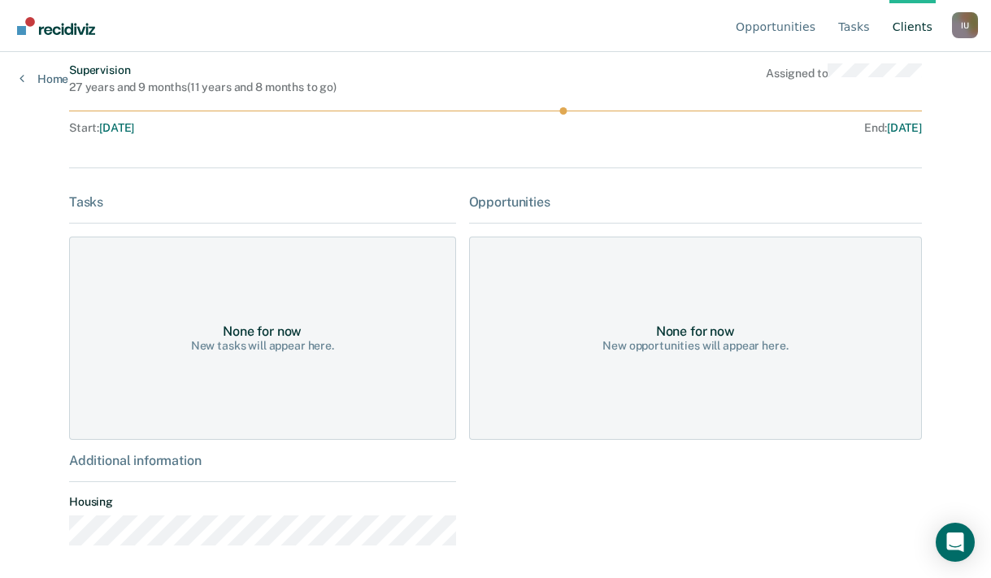
click at [965, 24] on div "I U" at bounding box center [965, 25] width 26 height 26
click at [864, 77] on link "Profile" at bounding box center [899, 76] width 105 height 14
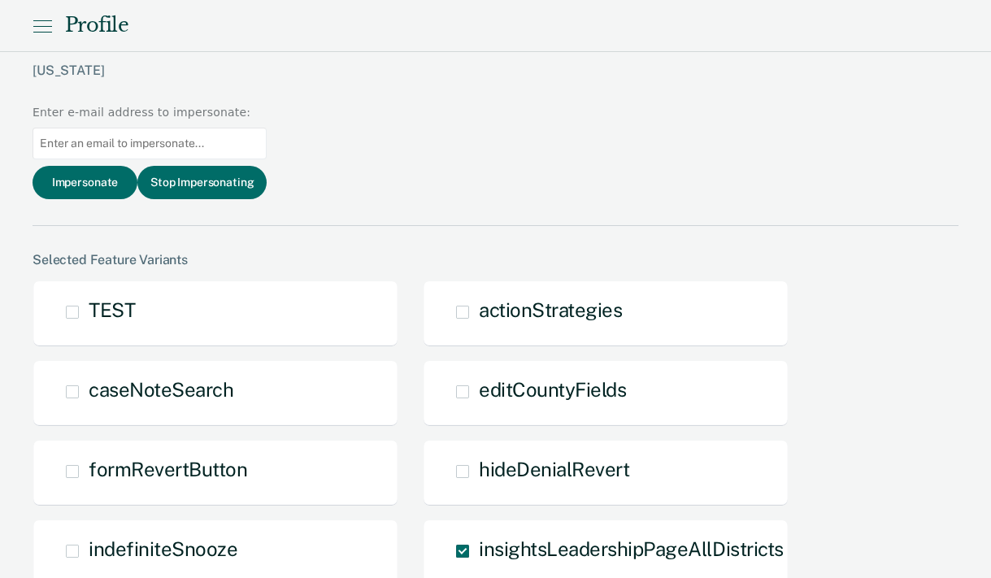
click at [267, 128] on input at bounding box center [150, 144] width 234 height 32
paste input "ruby.fernandez-lewis@tdcj.texas.gov"
type input "ruby.fernandez-lewis@tdcj.texas.gov"
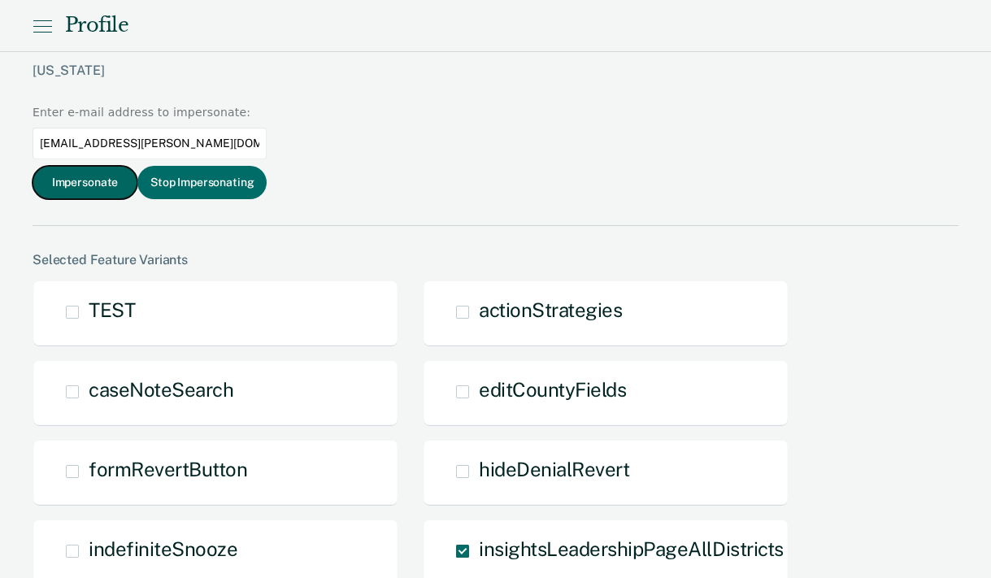
click at [137, 166] on button "Impersonate" at bounding box center [85, 182] width 105 height 33
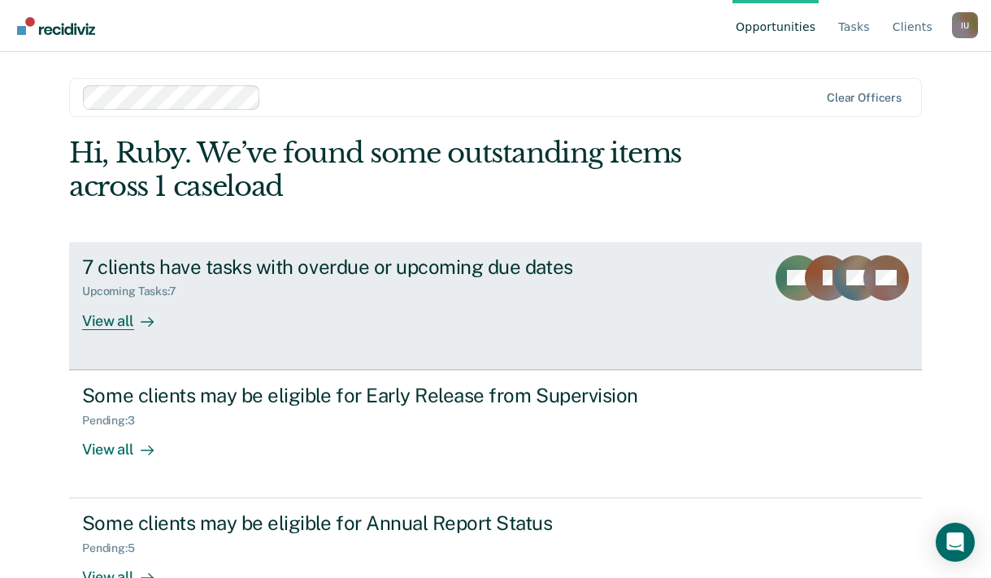
click at [466, 284] on div "Upcoming Tasks : 7" at bounding box center [367, 288] width 570 height 20
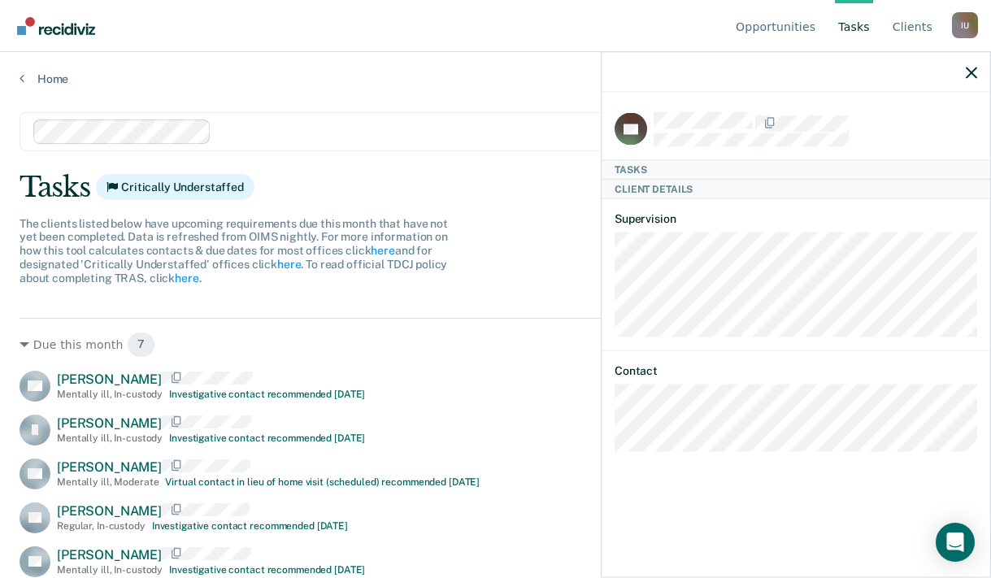
scroll to position [195, 0]
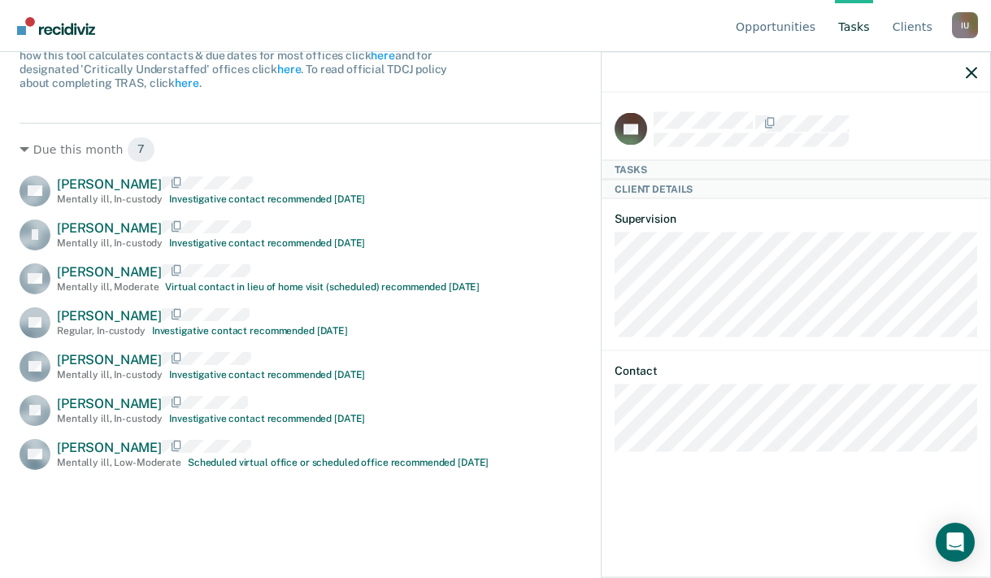
click at [967, 24] on div "I U" at bounding box center [965, 25] width 26 height 26
click at [886, 59] on body "Looks like you’re using Internet Explorer 11. For faster loading and a better e…" at bounding box center [495, 94] width 991 height 578
click at [972, 13] on div "I U" at bounding box center [965, 25] width 26 height 26
click at [858, 77] on link "Profile" at bounding box center [899, 76] width 105 height 14
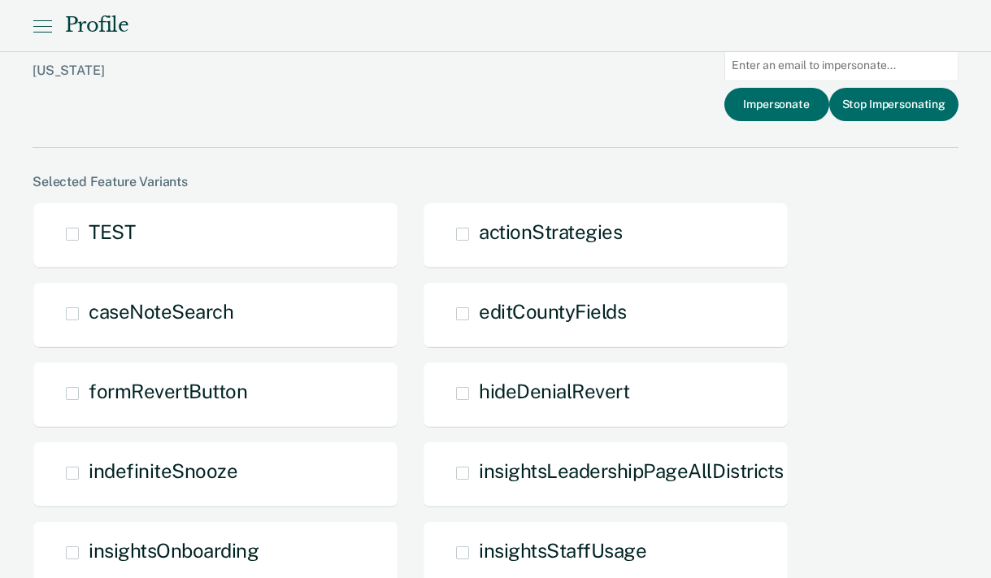
click at [820, 60] on input at bounding box center [841, 66] width 234 height 32
paste input "alyssa.flores@tdcj.texas.gov"
type input "alyssa.flores@tdcj.texas.gov"
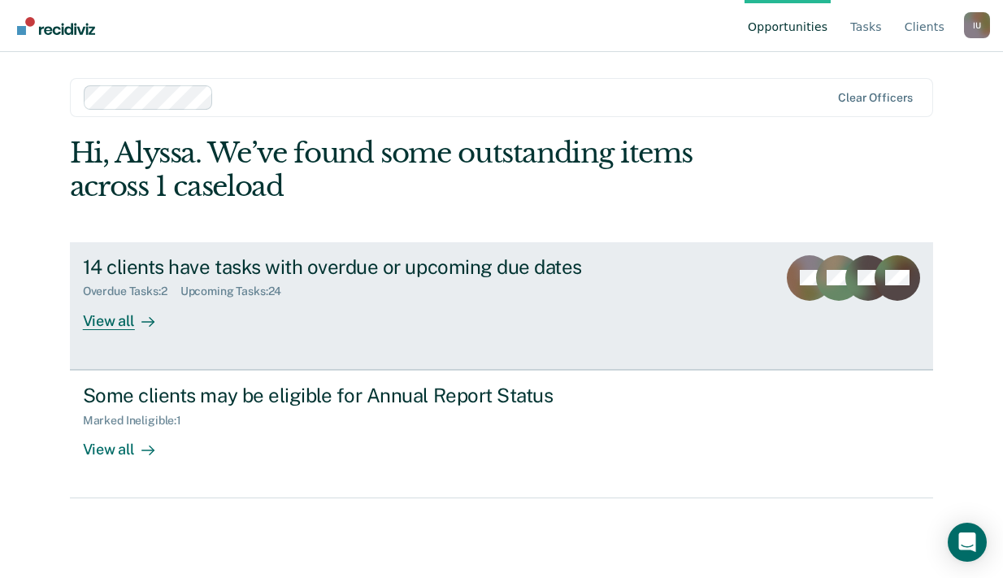
click at [326, 319] on div "14 clients have tasks with overdue or upcoming due dates Overdue Tasks : 2 Upco…" at bounding box center [387, 292] width 609 height 75
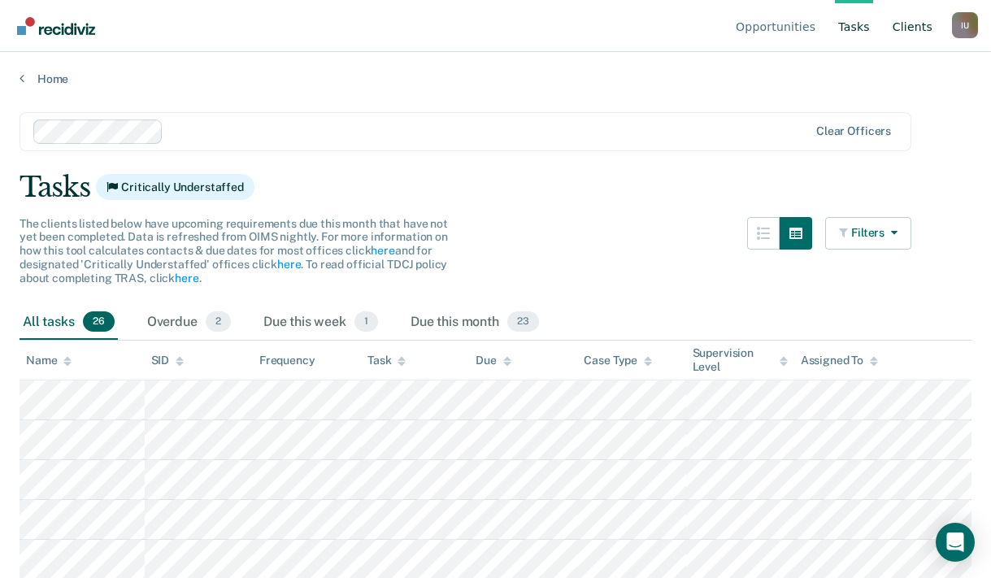
click at [922, 28] on link "Client s" at bounding box center [912, 26] width 46 height 52
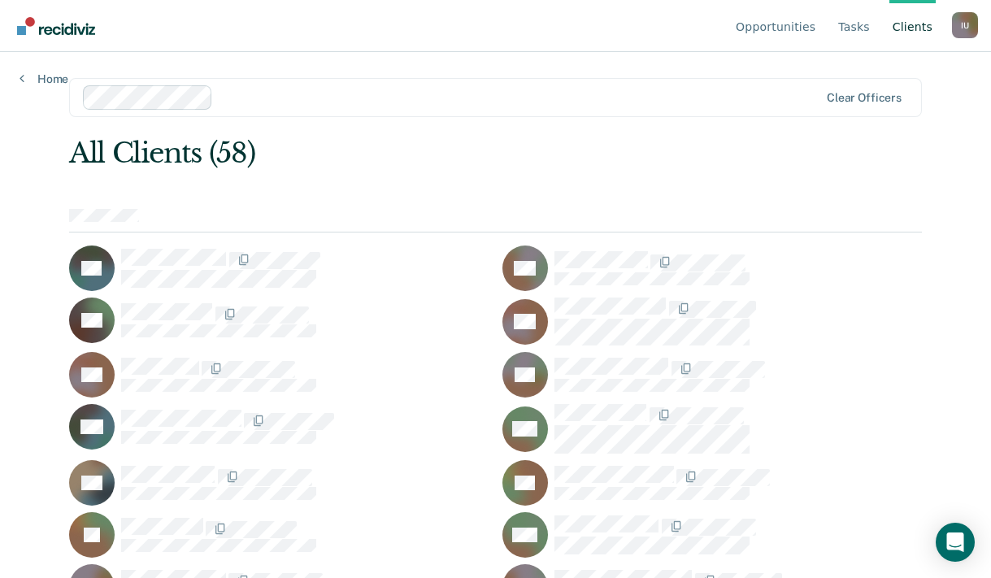
scroll to position [958, 0]
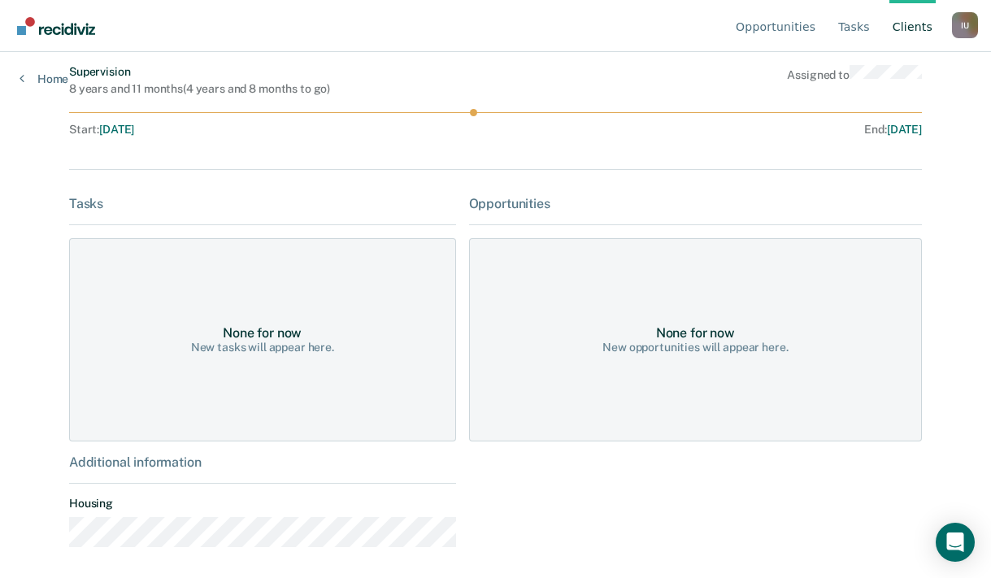
scroll to position [139, 0]
click at [970, 24] on div "I U" at bounding box center [965, 25] width 26 height 26
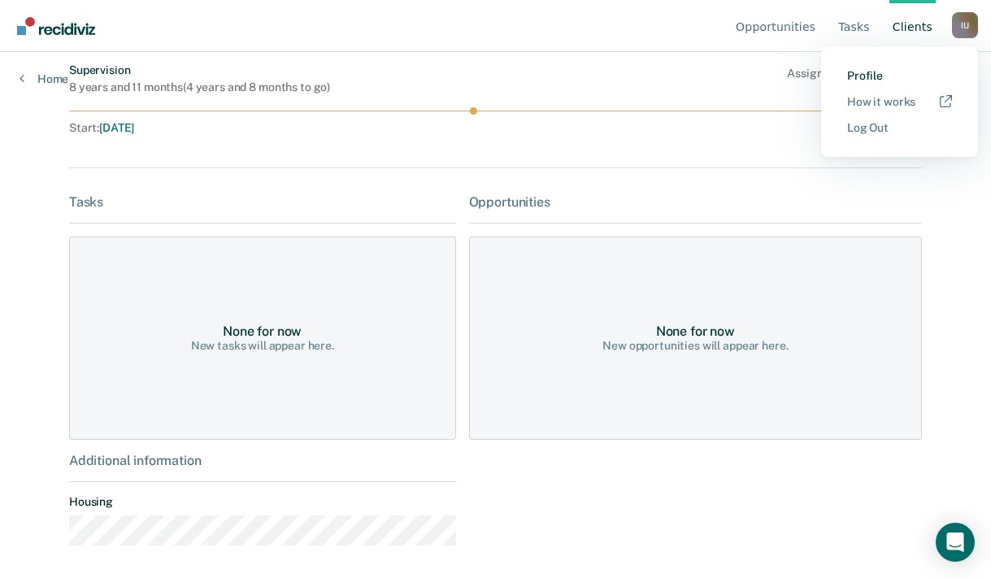
click at [887, 73] on link "Profile" at bounding box center [899, 76] width 105 height 14
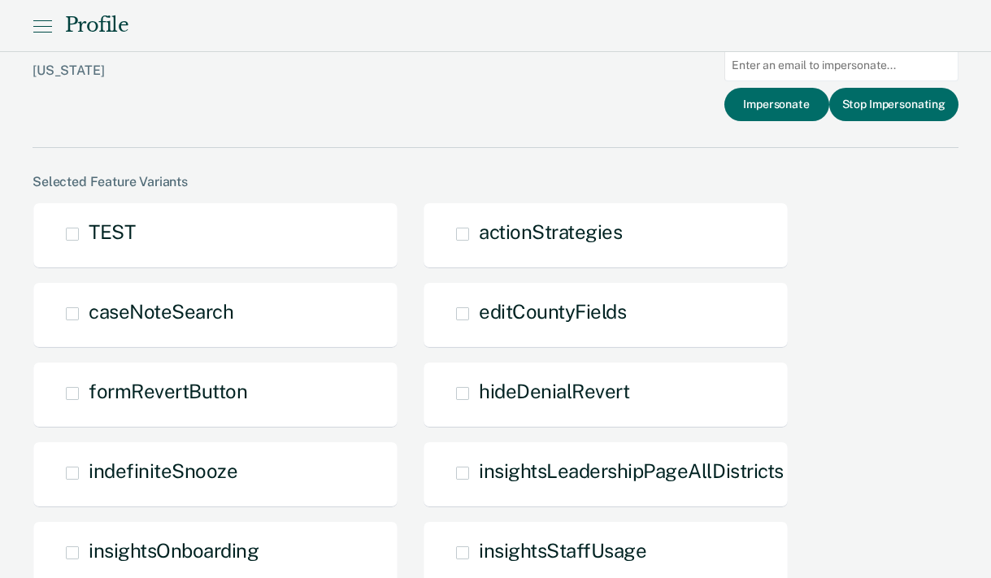
click at [852, 69] on input at bounding box center [841, 66] width 234 height 32
paste input "[PERSON_NAME][EMAIL_ADDRESS][PERSON_NAME][DOMAIN_NAME][US_STATE]"
type input "[PERSON_NAME][EMAIL_ADDRESS][PERSON_NAME][DOMAIN_NAME][US_STATE]"
click at [770, 135] on div "alyssa.flores@tdcj.texas.gov Texas Enter e-mail address to impersonate: rebecca…" at bounding box center [496, 87] width 926 height 122
click at [782, 104] on button "Impersonate" at bounding box center [776, 104] width 105 height 33
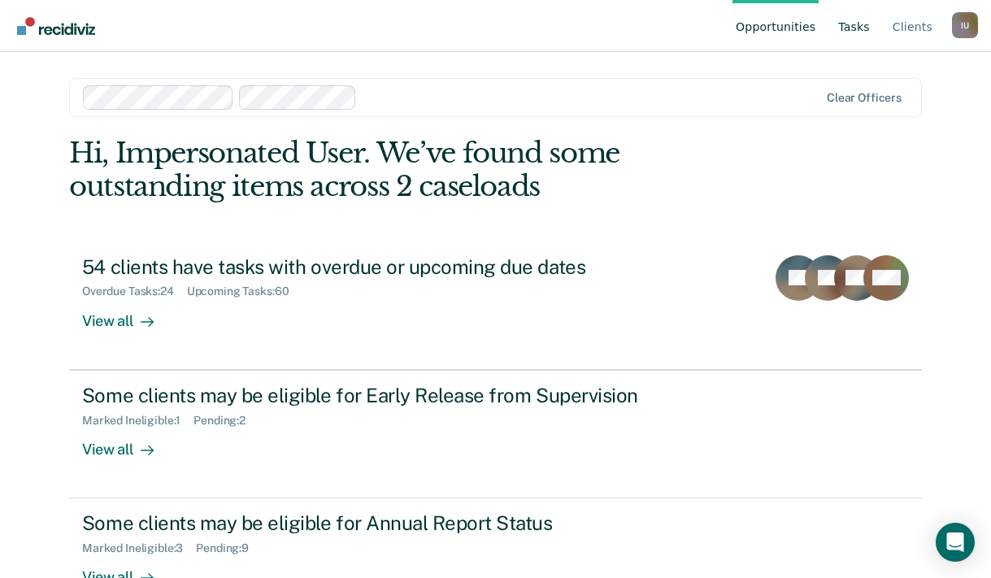
click at [868, 32] on link "Tasks" at bounding box center [854, 26] width 38 height 52
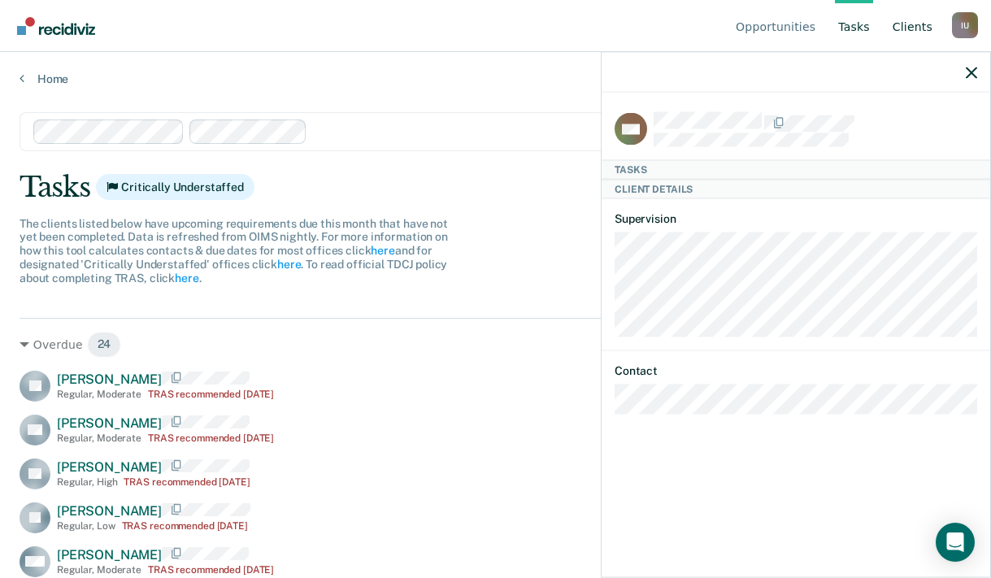
click at [925, 33] on link "Client s" at bounding box center [912, 26] width 46 height 52
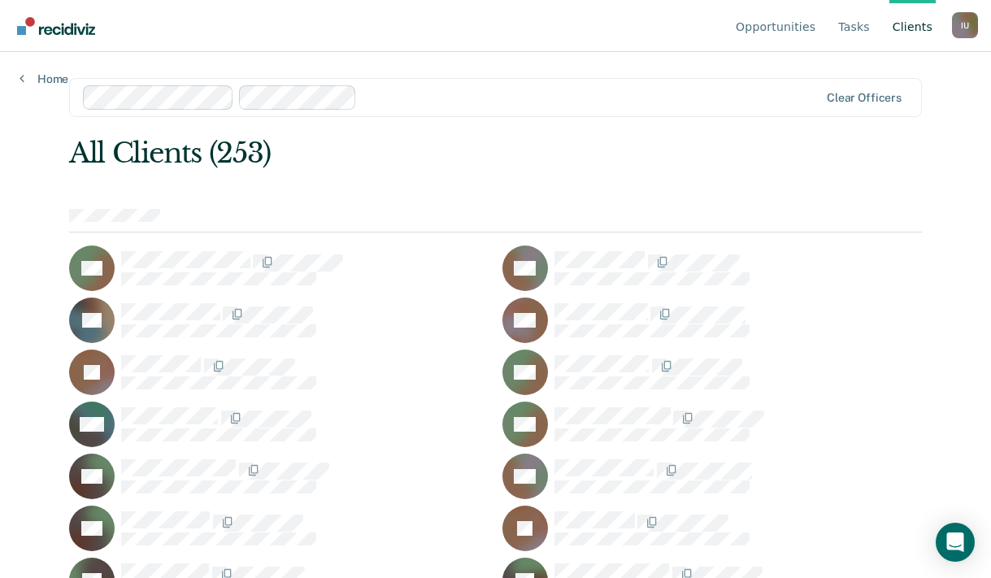
click at [963, 25] on div "I U" at bounding box center [965, 25] width 26 height 26
click at [875, 69] on link "Profile" at bounding box center [899, 76] width 105 height 14
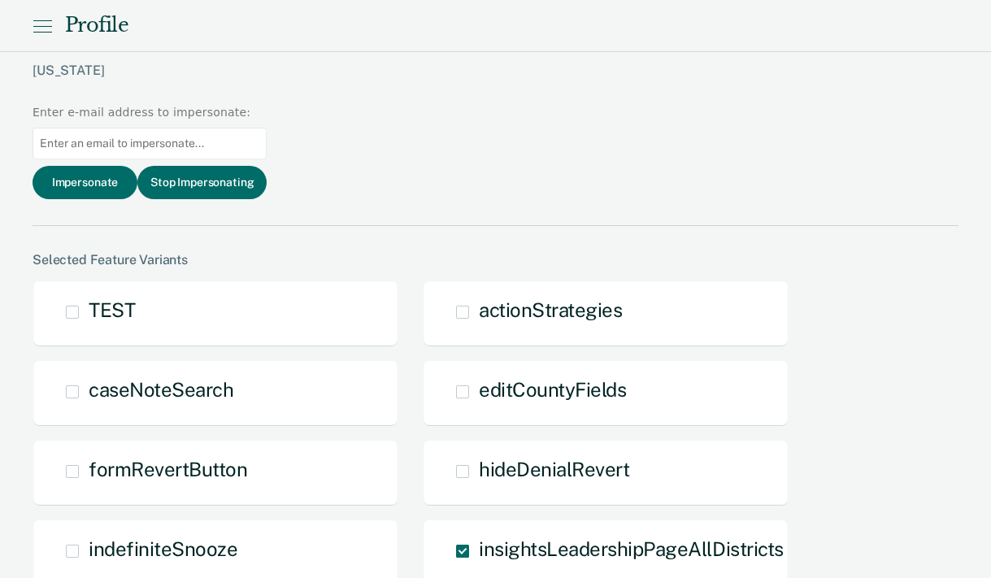
click at [267, 128] on input at bounding box center [150, 144] width 234 height 32
paste input "[PERSON_NAME][EMAIL_ADDRESS][PERSON_NAME][DOMAIN_NAME][US_STATE]"
drag, startPoint x: 774, startPoint y: 68, endPoint x: 670, endPoint y: 68, distance: 104.0
click at [670, 68] on div "rebecca.nitsche@tdcj.texas.gov Texas Enter e-mail address to impersonate: rebec…" at bounding box center [496, 126] width 926 height 200
drag, startPoint x: 820, startPoint y: 65, endPoint x: 781, endPoint y: 63, distance: 39.0
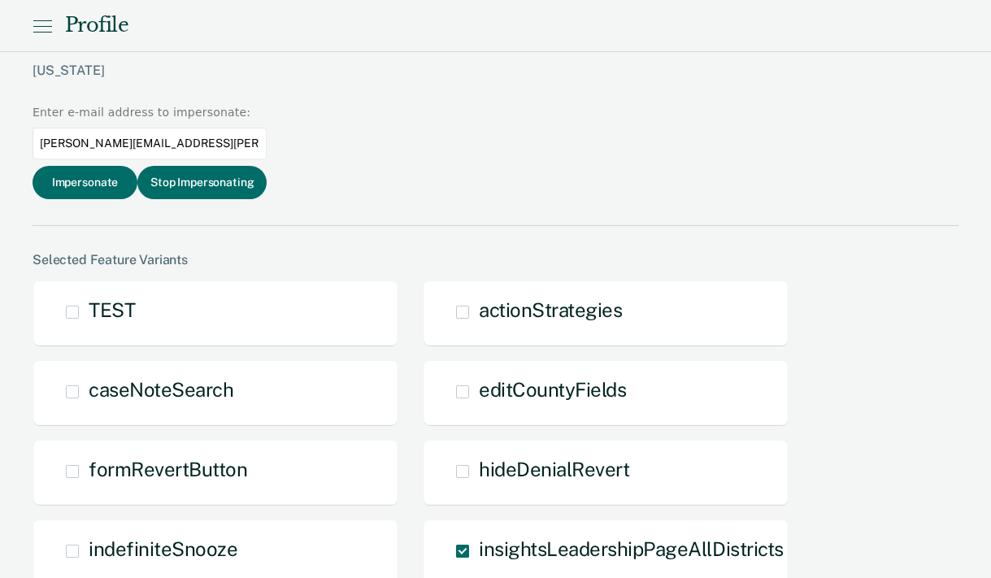
click at [267, 128] on input "[PERSON_NAME][EMAIL_ADDRESS][PERSON_NAME][DOMAIN_NAME][US_STATE]" at bounding box center [150, 144] width 234 height 32
type input "[PERSON_NAME][EMAIL_ADDRESS][PERSON_NAME][DOMAIN_NAME][US_STATE]"
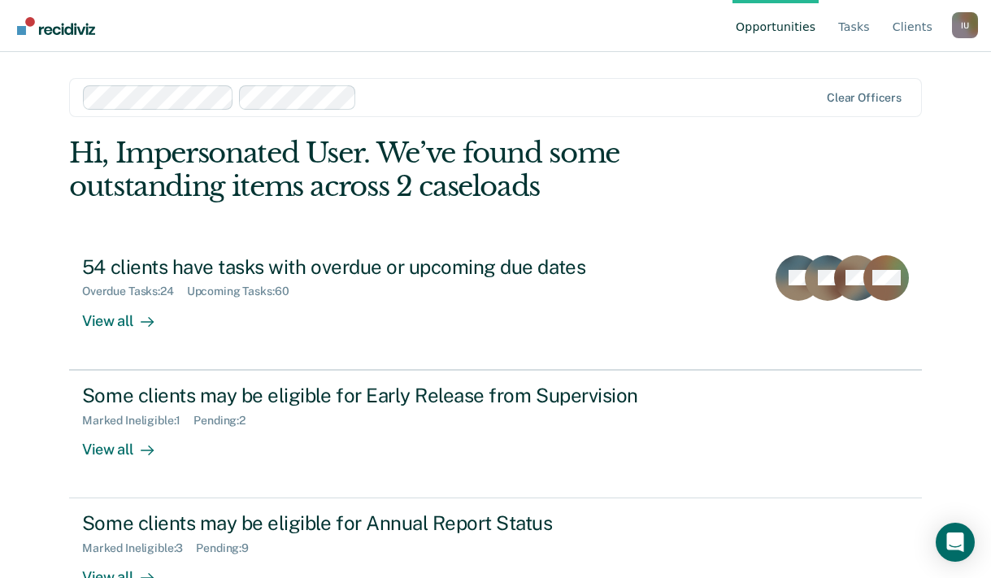
click at [970, 25] on div "I U" at bounding box center [965, 25] width 26 height 26
click at [886, 128] on link "Log Out" at bounding box center [899, 128] width 105 height 14
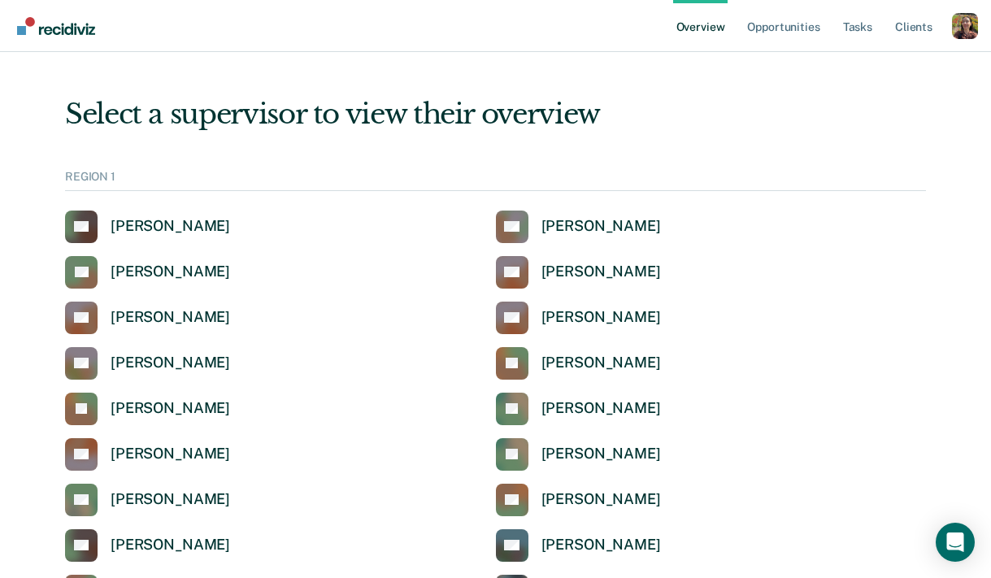
click at [964, 39] on div "Profile How it works Log Out" at bounding box center [965, 27] width 26 height 29
click at [964, 31] on div "Profile dropdown button" at bounding box center [965, 26] width 26 height 26
click at [886, 66] on button "Profile" at bounding box center [899, 75] width 157 height 26
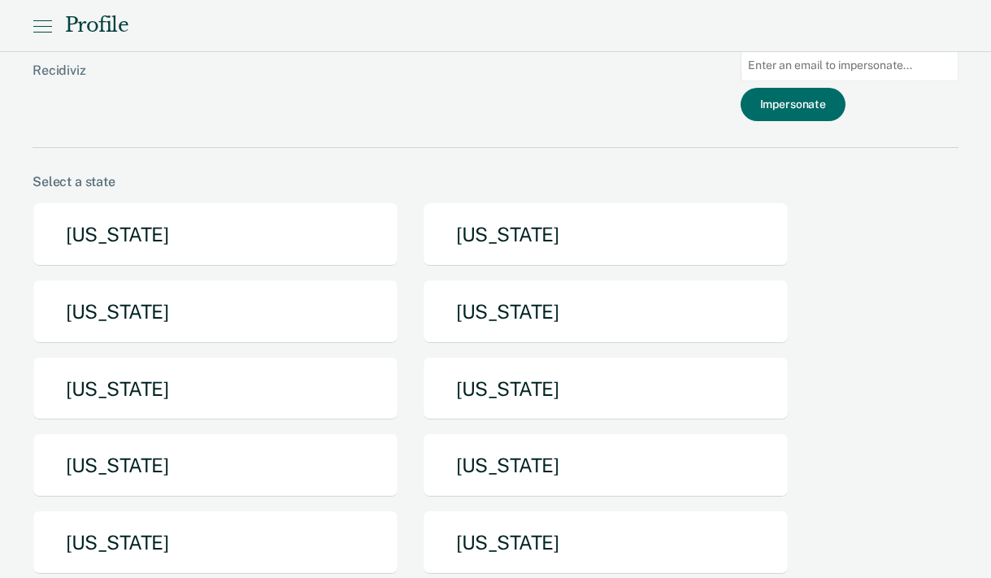
click at [878, 63] on input at bounding box center [849, 66] width 218 height 32
paste input "[PERSON_NAME][EMAIL_ADDRESS][PERSON_NAME][DOMAIN_NAME][US_STATE]"
type input "[PERSON_NAME][EMAIL_ADDRESS][PERSON_NAME][DOMAIN_NAME][US_STATE]"
click at [832, 109] on button "Impersonate" at bounding box center [792, 104] width 105 height 33
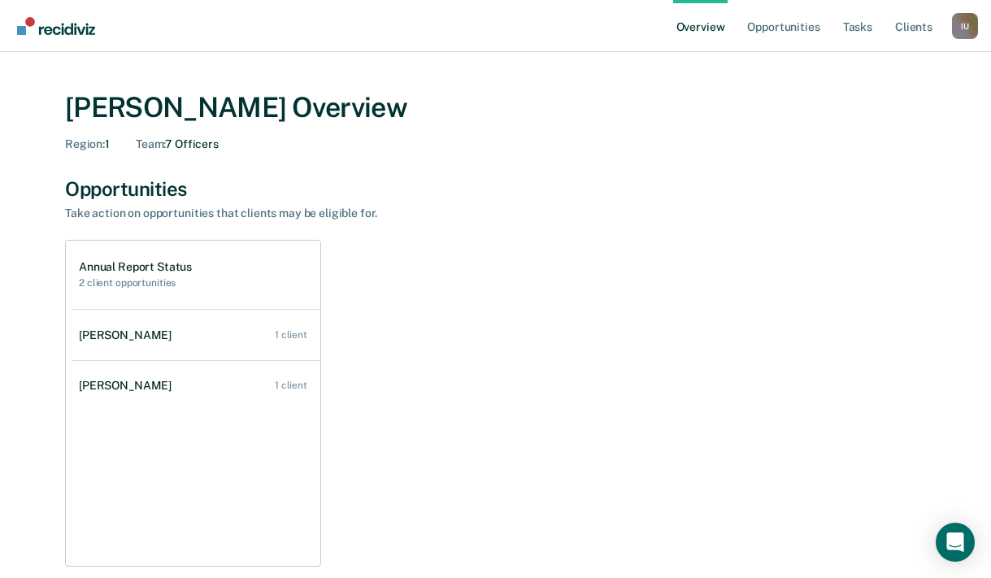
click at [968, 17] on div "I U" at bounding box center [965, 26] width 26 height 26
click at [860, 88] on button "How it works" at bounding box center [899, 101] width 157 height 26
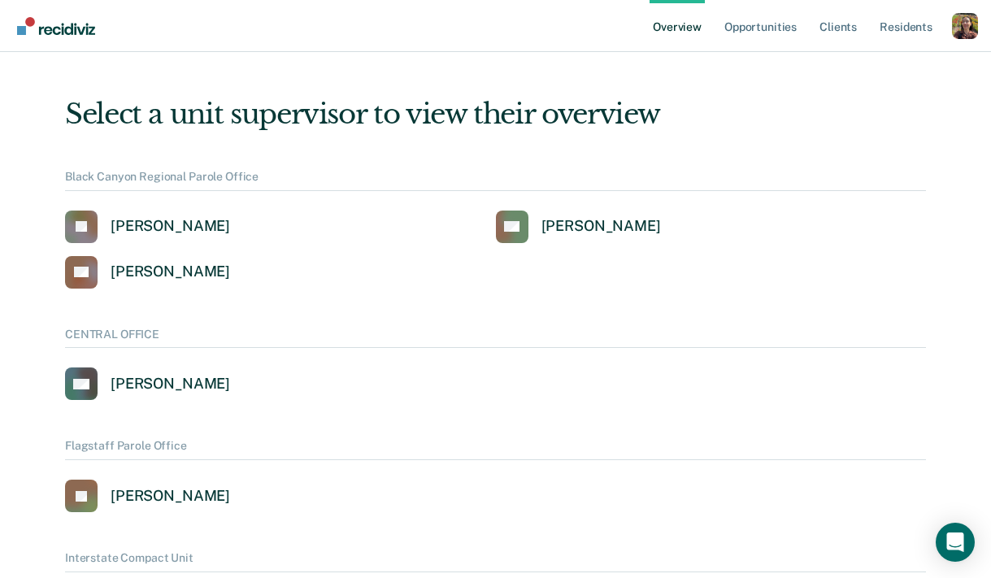
click at [971, 37] on div "Profile dropdown button" at bounding box center [965, 26] width 26 height 26
click at [865, 72] on link "Profile" at bounding box center [899, 74] width 105 height 14
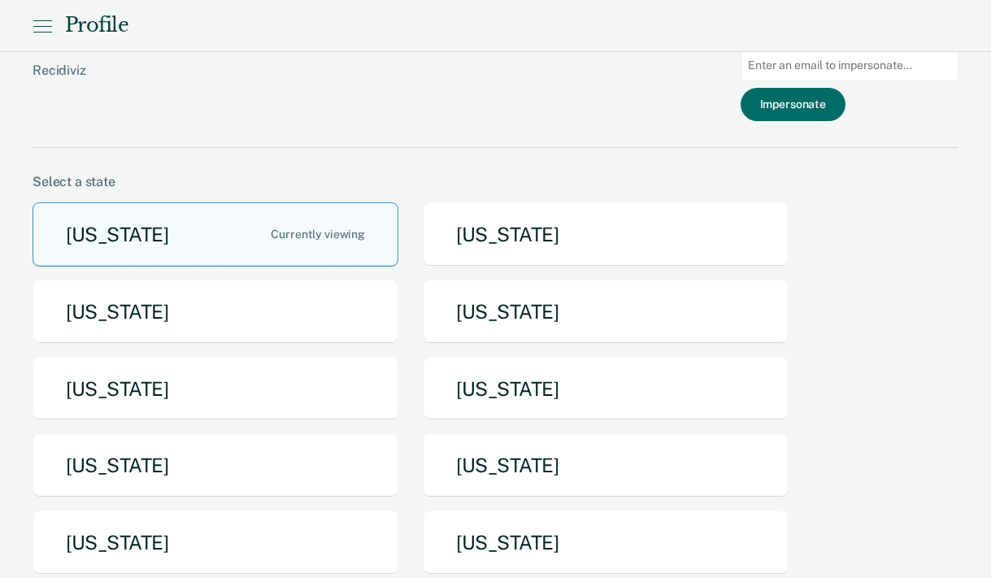
click at [816, 69] on input at bounding box center [849, 66] width 218 height 32
paste input "[PERSON_NAME][EMAIL_ADDRESS][PERSON_NAME][DOMAIN_NAME][US_STATE]"
drag, startPoint x: 807, startPoint y: 65, endPoint x: 683, endPoint y: 65, distance: 123.5
click at [683, 65] on div "[EMAIL_ADDRESS][DOMAIN_NAME] Recidiviz Enter e-mail address to impersonate: [PE…" at bounding box center [496, 87] width 926 height 122
drag, startPoint x: 853, startPoint y: 63, endPoint x: 816, endPoint y: 63, distance: 37.4
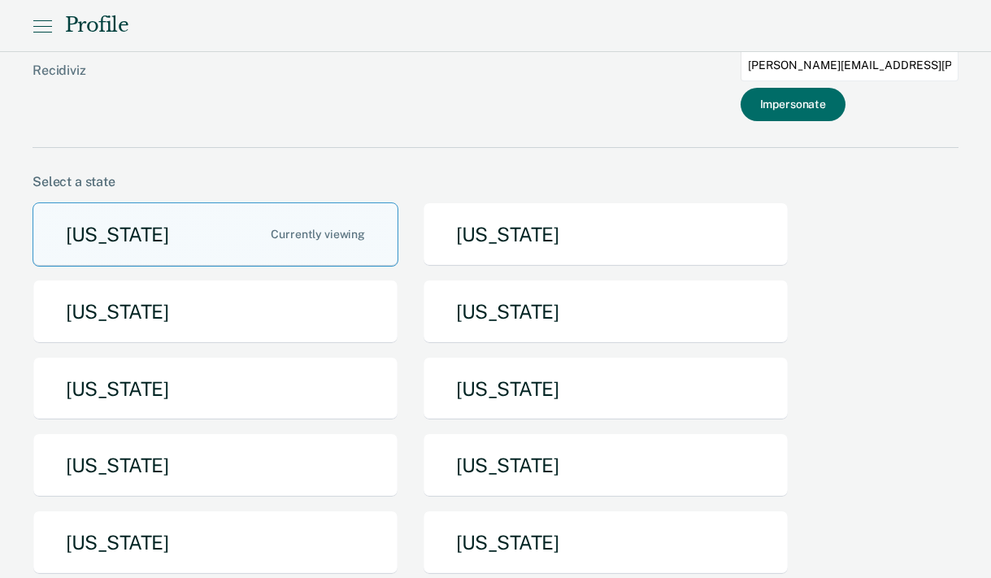
click at [816, 63] on input "[PERSON_NAME][EMAIL_ADDRESS][PERSON_NAME][DOMAIN_NAME][US_STATE]" at bounding box center [849, 66] width 218 height 32
type input "[PERSON_NAME][EMAIL_ADDRESS][PERSON_NAME][DOMAIN_NAME][US_STATE]"
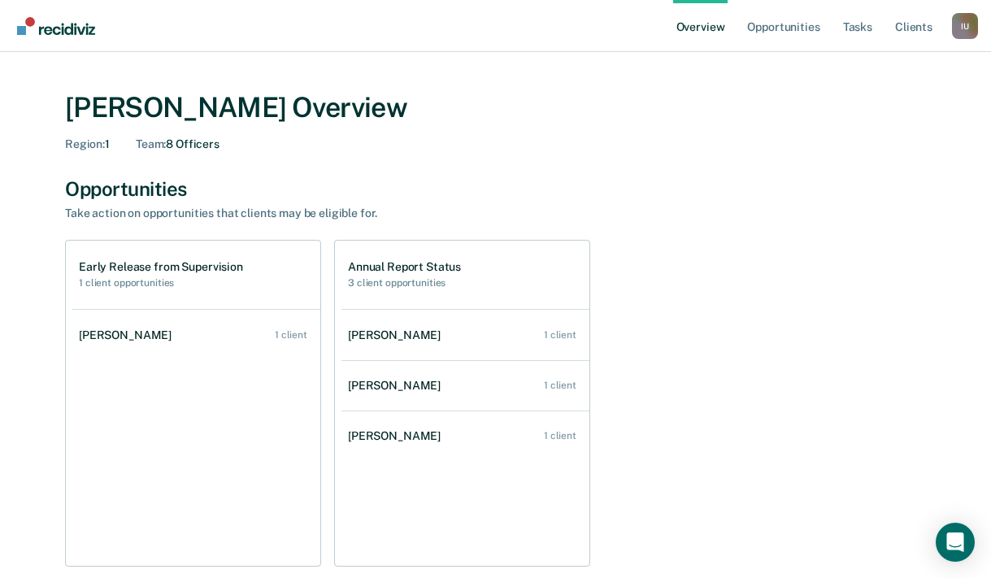
click at [971, 32] on div "I U" at bounding box center [965, 26] width 26 height 26
click at [875, 72] on link "Profile" at bounding box center [899, 74] width 105 height 14
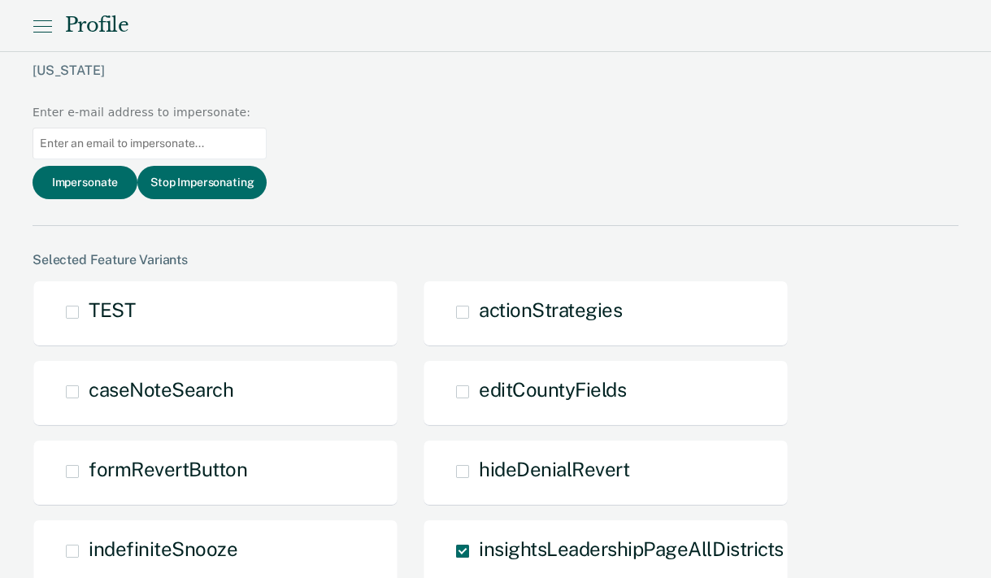
click at [267, 128] on input at bounding box center [150, 144] width 234 height 32
paste input "[PERSON_NAME][EMAIL_ADDRESS][PERSON_NAME][DOMAIN_NAME][US_STATE]"
type input "[PERSON_NAME][EMAIL_ADDRESS][PERSON_NAME][DOMAIN_NAME][US_STATE]"
click at [137, 166] on button "Impersonate" at bounding box center [85, 182] width 105 height 33
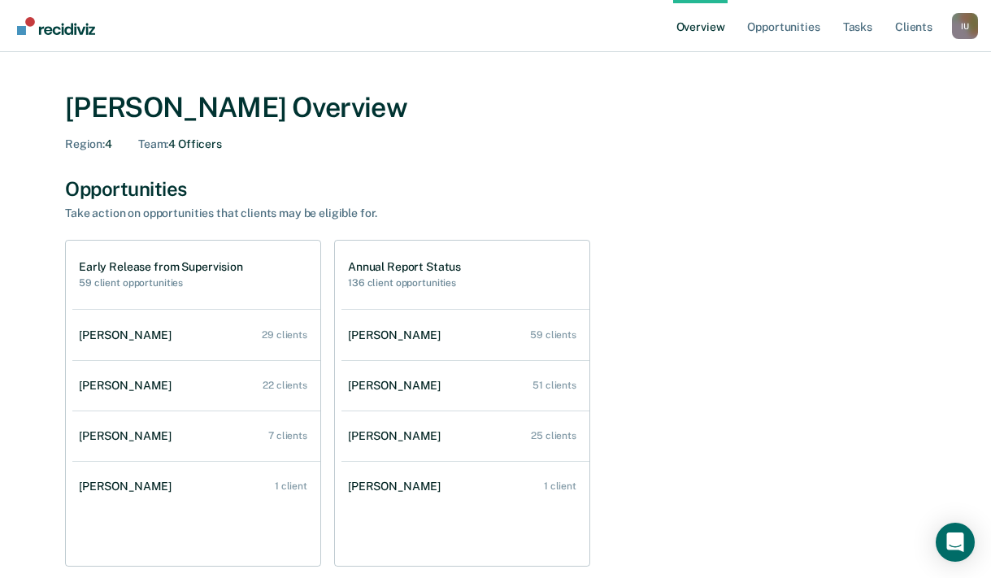
click at [571, 108] on div "[PERSON_NAME] Overview" at bounding box center [495, 107] width 861 height 33
click at [954, 18] on div "I U" at bounding box center [965, 26] width 26 height 26
click at [870, 78] on link "Profile" at bounding box center [899, 74] width 105 height 14
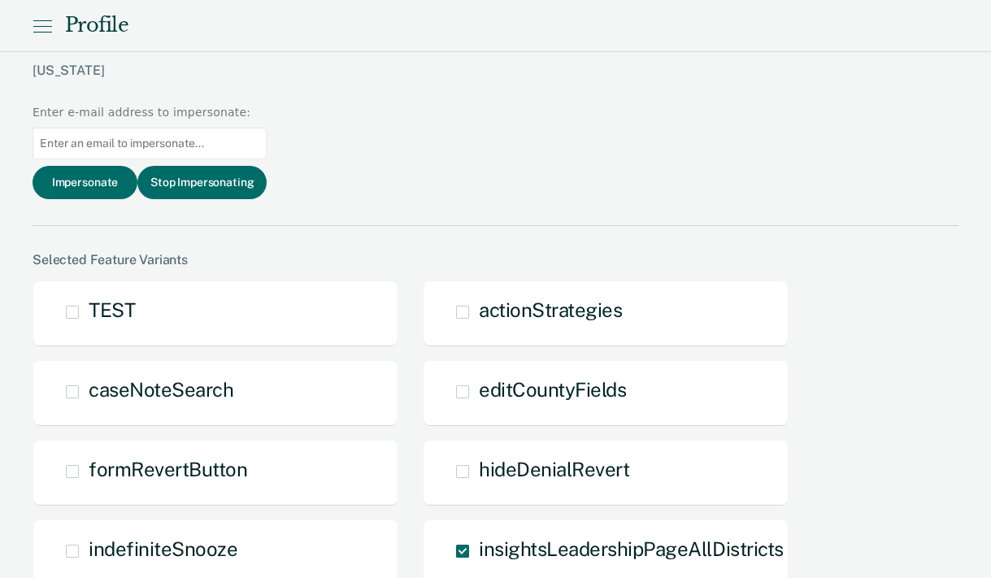
click at [267, 128] on input at bounding box center [150, 144] width 234 height 32
paste input "[PERSON_NAME][EMAIL_ADDRESS][PERSON_NAME][DOMAIN_NAME][US_STATE]"
type input "[PERSON_NAME][EMAIL_ADDRESS][PERSON_NAME][DOMAIN_NAME][US_STATE]"
click at [137, 166] on button "Impersonate" at bounding box center [85, 182] width 105 height 33
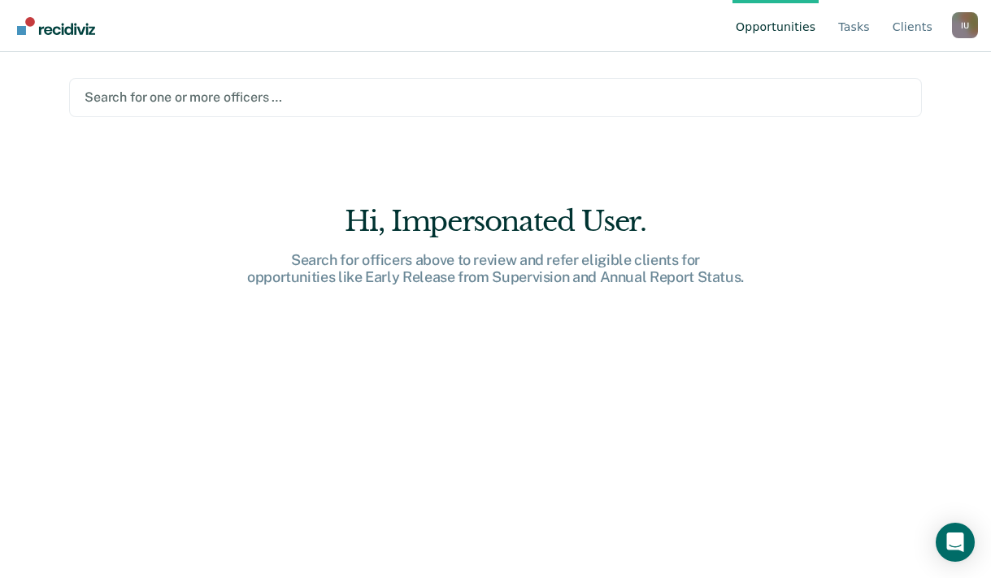
click at [495, 100] on div at bounding box center [496, 97] width 822 height 19
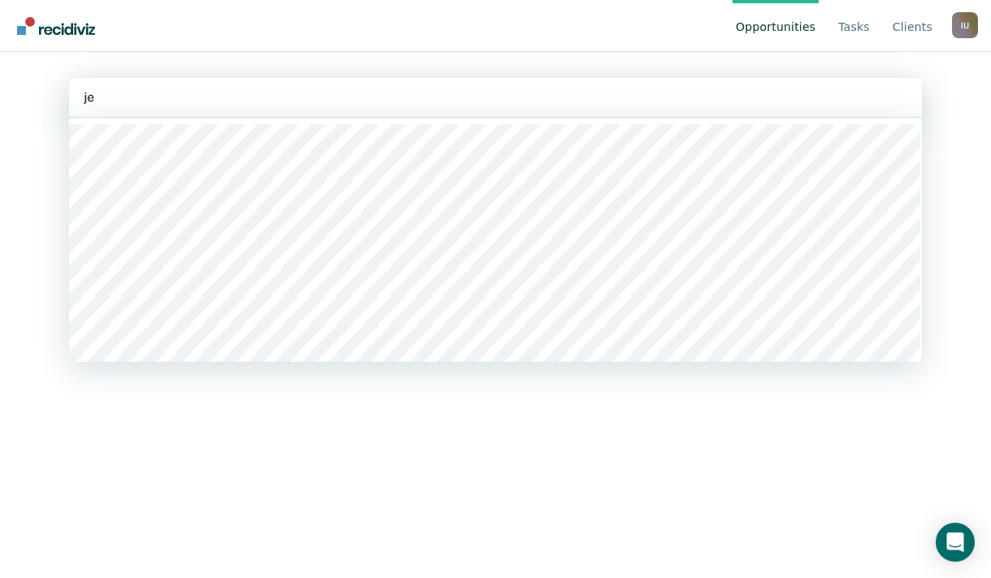
type input "j"
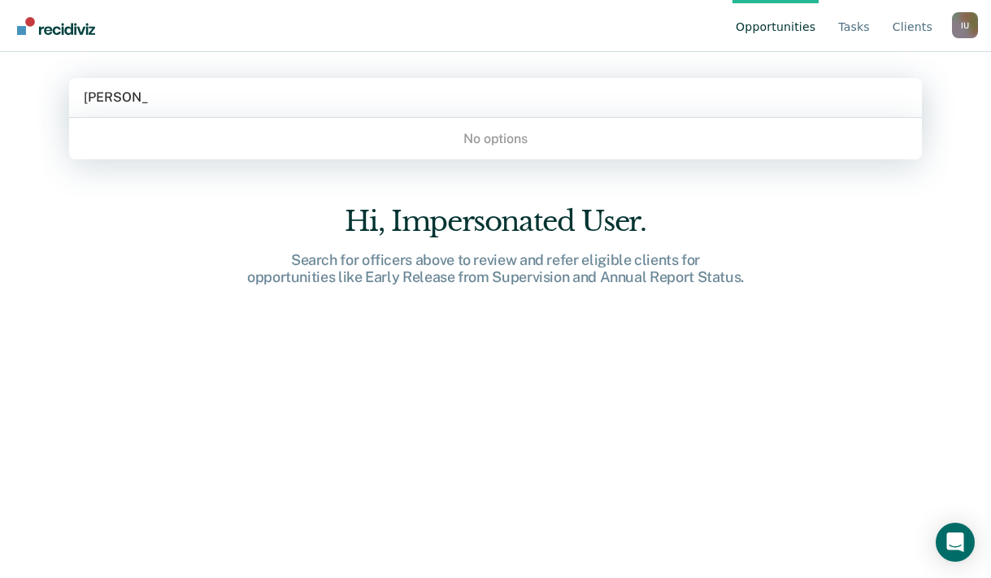
type input "[PERSON_NAME]"
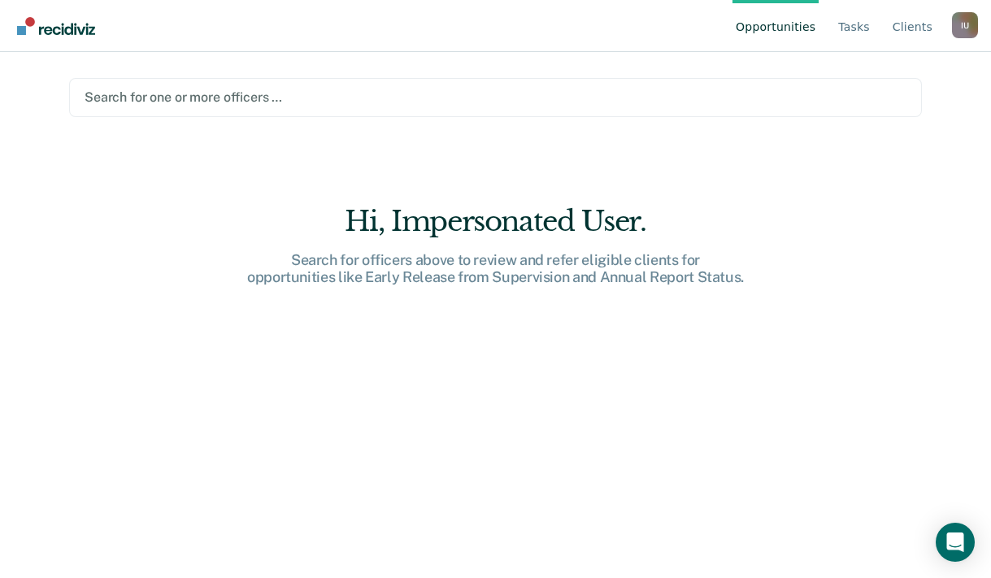
click at [647, 360] on div "Hi, Impersonated User. Search for officers above to review and refer eligible c…" at bounding box center [495, 403] width 852 height 396
click at [913, 22] on link "Client s" at bounding box center [912, 26] width 46 height 52
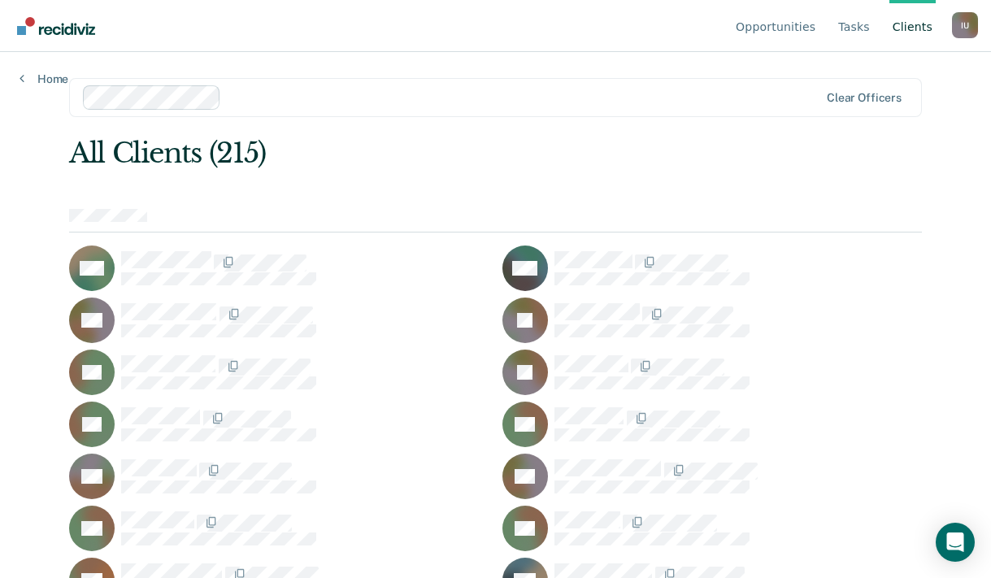
click at [655, 98] on div at bounding box center [523, 97] width 591 height 19
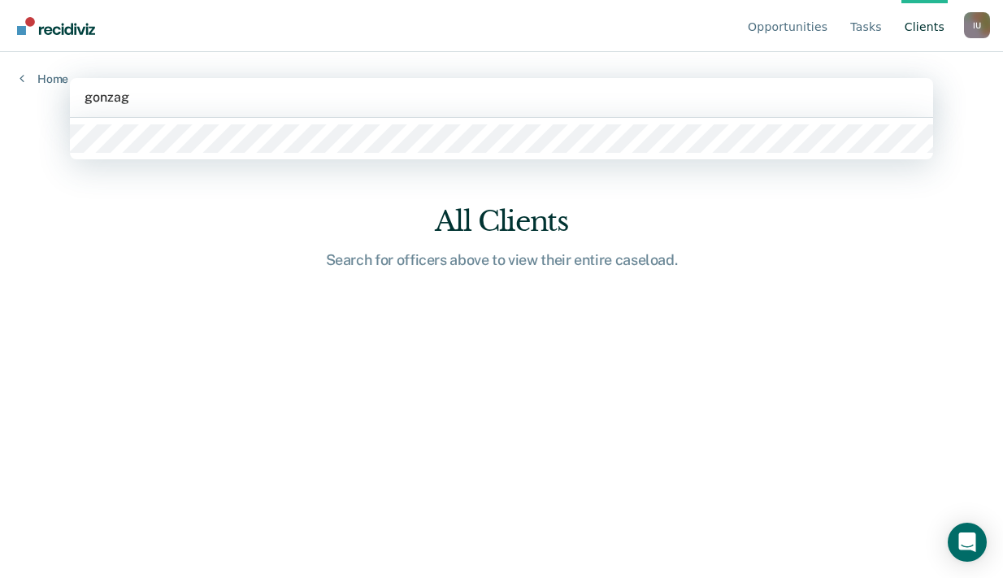
type input "gonzaga"
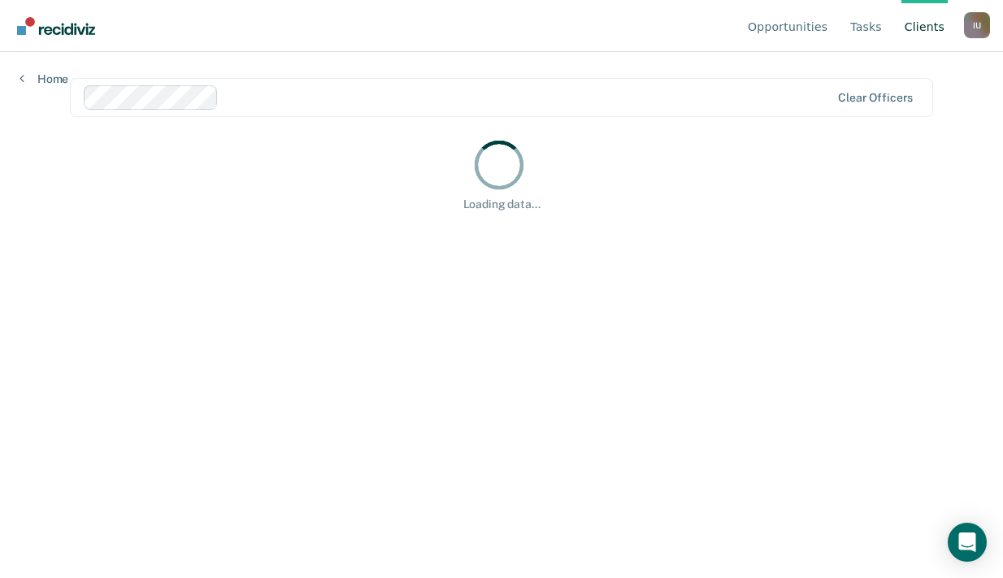
click at [991, 24] on div "Opportunities Tasks Client s Impersonated User I U Profile How it works Log Out" at bounding box center [501, 26] width 1003 height 52
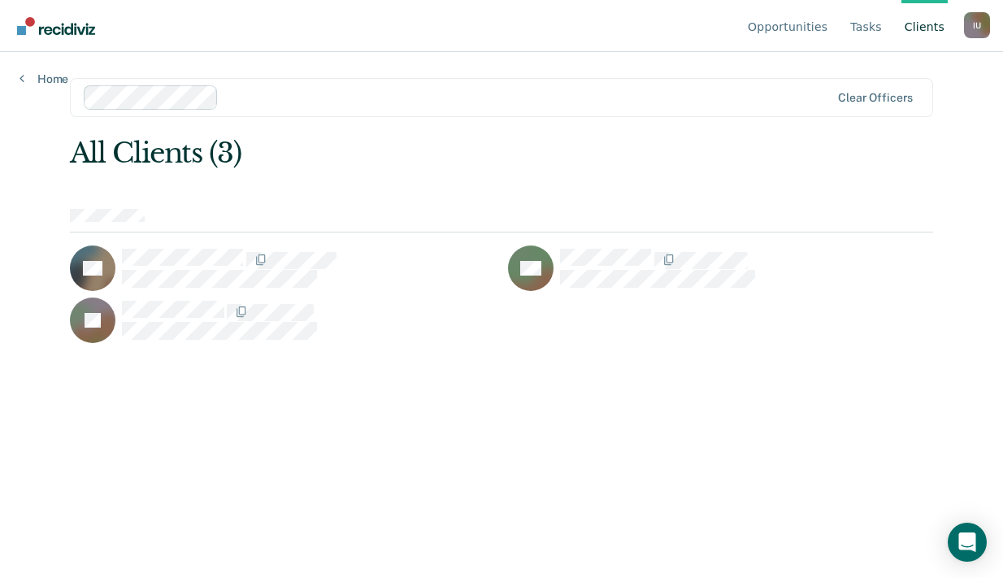
click at [972, 28] on div "I U" at bounding box center [977, 25] width 26 height 26
click at [872, 72] on link "Profile" at bounding box center [911, 76] width 105 height 14
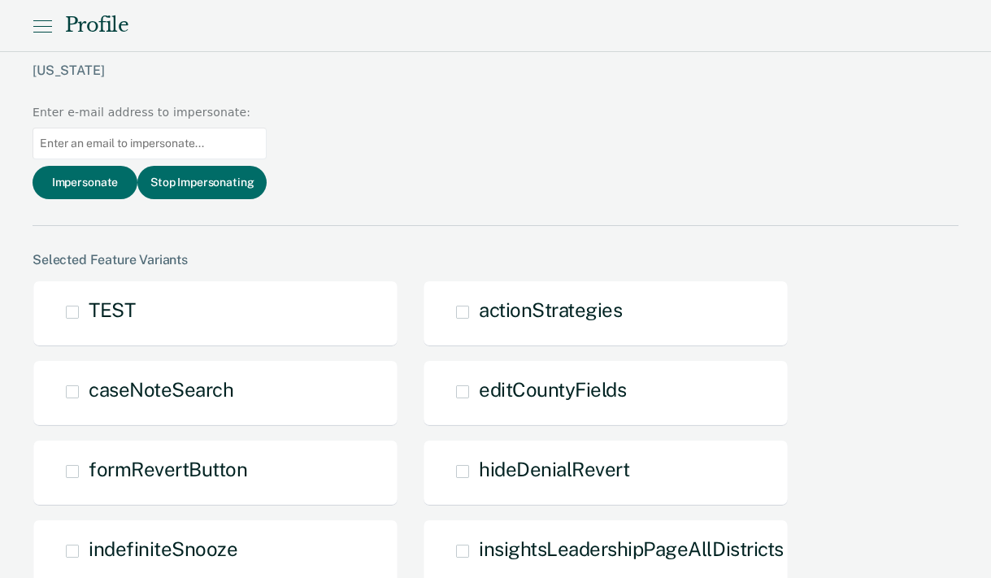
click at [267, 128] on input at bounding box center [150, 144] width 234 height 32
paste input "[PERSON_NAME][EMAIL_ADDRESS][PERSON_NAME][DOMAIN_NAME][US_STATE]"
drag, startPoint x: 870, startPoint y: 63, endPoint x: 807, endPoint y: 62, distance: 62.6
click at [267, 128] on input "[PERSON_NAME].gonzaga [EMAIL_ADDRESS][PERSON_NAME][DOMAIN_NAME][US_STATE]" at bounding box center [150, 144] width 234 height 32
type input "[PERSON_NAME][EMAIL_ADDRESS][DOMAIN_NAME][US_STATE]"
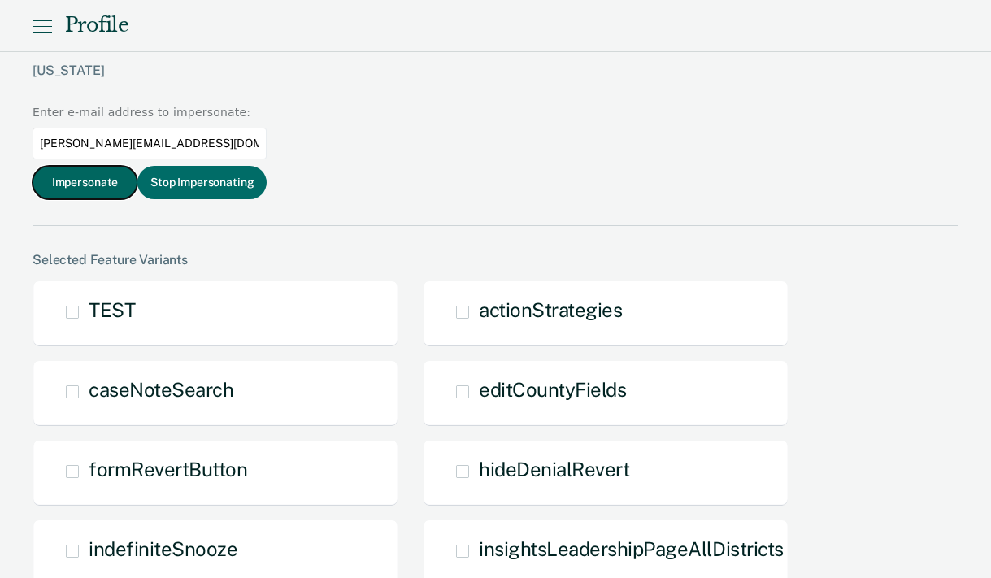
click at [137, 166] on button "Impersonate" at bounding box center [85, 182] width 105 height 33
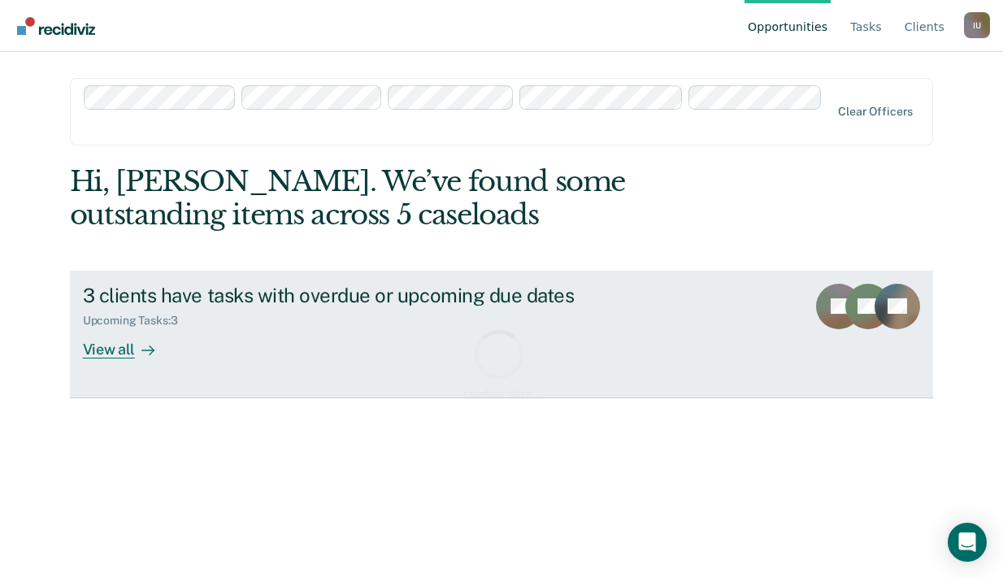
click at [445, 349] on div "Hi, [PERSON_NAME]. We’ve found some outstanding items across 5 caseloads 3 clie…" at bounding box center [502, 363] width 864 height 396
